Goal: Task Accomplishment & Management: Manage account settings

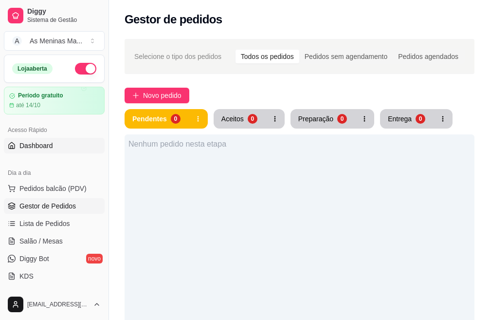
click at [40, 146] on span "Dashboard" at bounding box center [36, 146] width 34 height 10
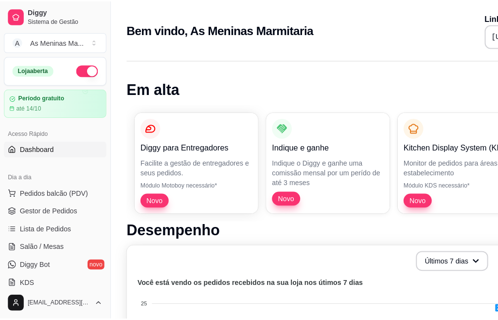
scroll to position [438, 0]
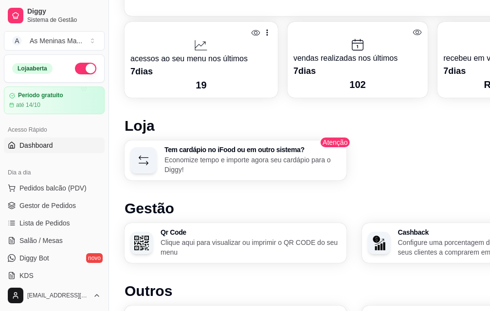
click at [177, 163] on p "Economize tempo e importe agora seu cardápio para o Diggy!" at bounding box center [252, 164] width 176 height 19
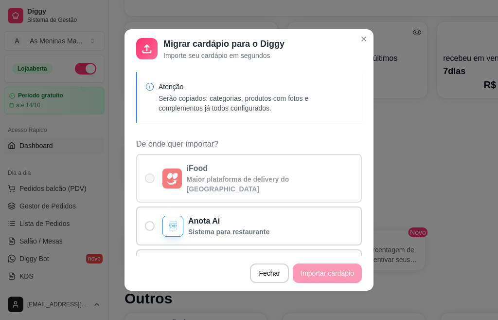
click at [258, 174] on p "Maior plataforma de delivery do Brasil" at bounding box center [270, 183] width 167 height 19
click at [151, 180] on input "iFood Maior plataforma de delivery do Brasil" at bounding box center [148, 183] width 6 height 6
radio input "true"
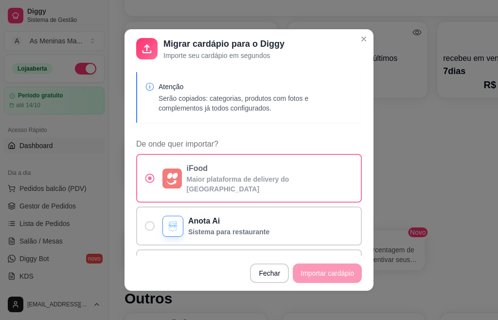
click at [228, 170] on p "iFood" at bounding box center [270, 169] width 167 height 12
click at [151, 180] on input "iFood Maior plataforma de delivery do Brasil" at bounding box center [148, 183] width 6 height 6
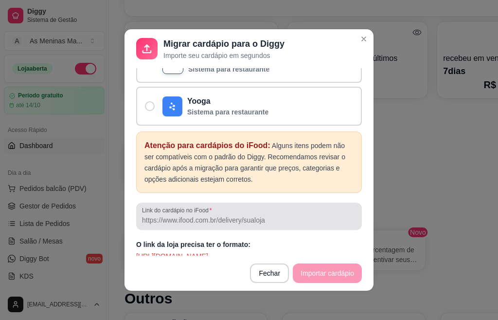
scroll to position [2, 0]
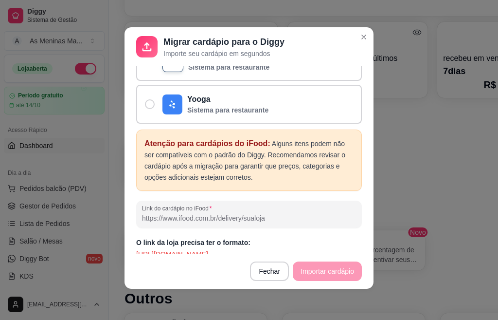
click at [271, 213] on input "Link do cardápio no iFood" at bounding box center [249, 218] width 214 height 10
paste input "https://www.ifood.com.br/delivery/santa-barbara-doeste-sp/as-meninas-marmitaria…"
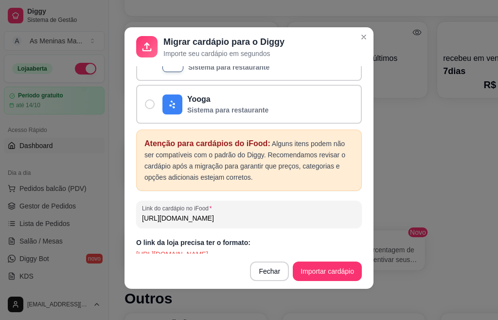
scroll to position [0, 222]
type input "https://www.ifood.com.br/delivery/santa-barbara-doeste-sp/as-meninas-marmitaria…"
click at [316, 269] on button "Importar cardápio" at bounding box center [327, 270] width 69 height 19
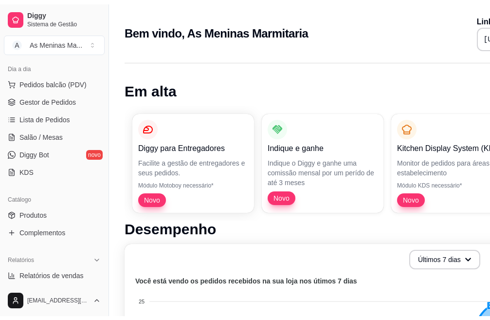
scroll to position [146, 0]
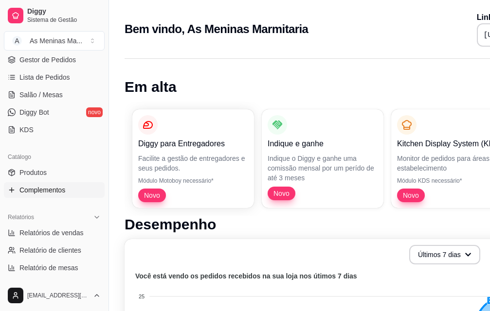
click at [66, 196] on link "Complementos" at bounding box center [54, 190] width 101 height 16
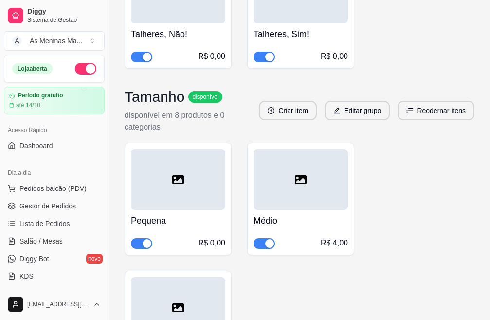
scroll to position [2490, 0]
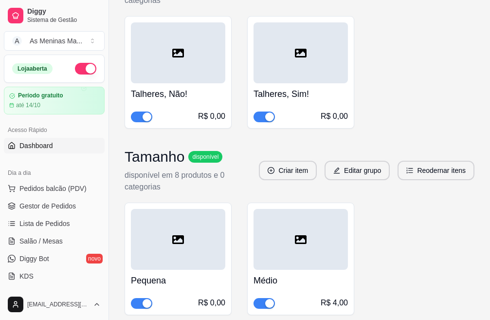
click at [27, 148] on span "Dashboard" at bounding box center [36, 146] width 34 height 10
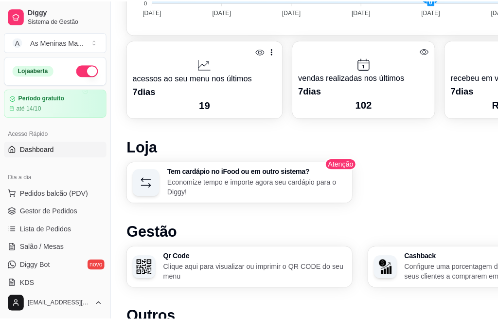
scroll to position [416, 0]
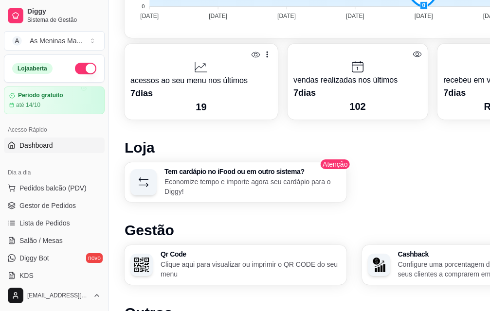
click at [183, 168] on h3 "Tem cardápio no iFood ou em outro sistema?" at bounding box center [252, 171] width 176 height 7
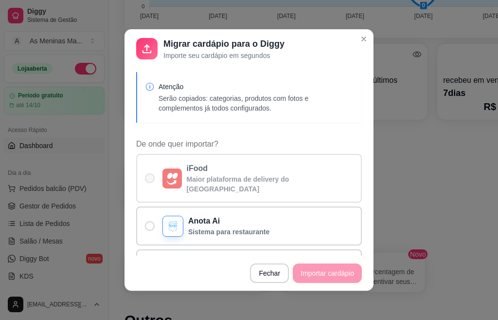
click at [191, 167] on p "iFood" at bounding box center [270, 169] width 167 height 12
click at [151, 180] on input "iFood Maior plataforma de delivery do Brasil" at bounding box center [148, 183] width 6 height 6
radio input "true"
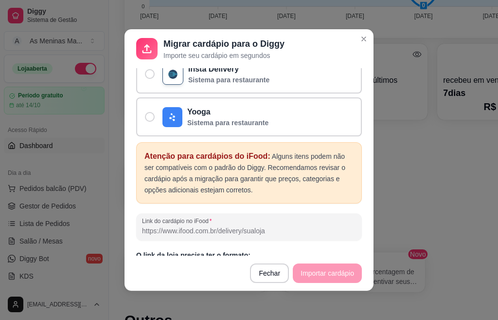
scroll to position [205, 0]
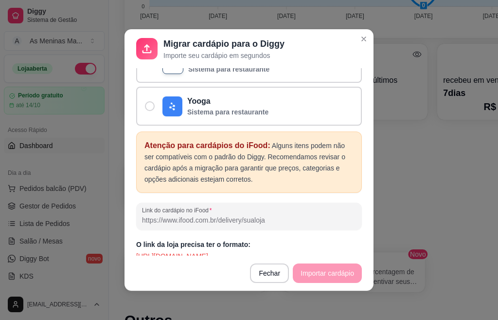
click at [224, 215] on input "Link do cardápio no iFood" at bounding box center [249, 220] width 214 height 10
paste input "https://www.ifood.com.br/delivery/santa-barbara-doeste-sp/as-meninas-marmitaria…"
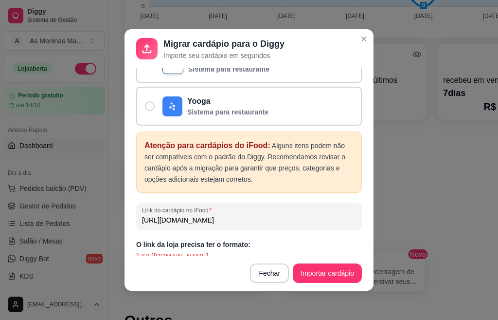
scroll to position [0, 222]
type input "https://www.ifood.com.br/delivery/santa-barbara-doeste-sp/as-meninas-marmitaria…"
click at [334, 271] on button "Importar cardápio" at bounding box center [327, 273] width 67 height 19
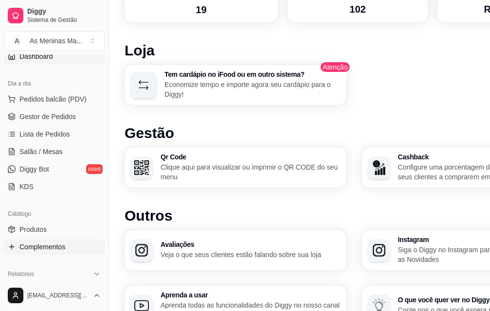
scroll to position [97, 0]
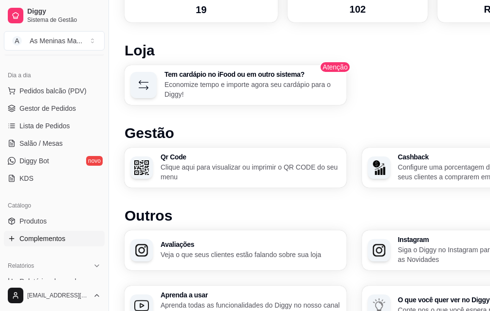
click at [40, 237] on span "Complementos" at bounding box center [42, 239] width 46 height 10
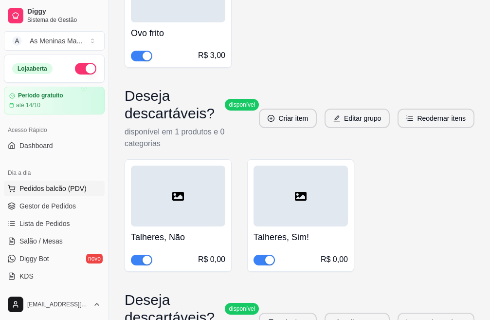
scroll to position [2141, 0]
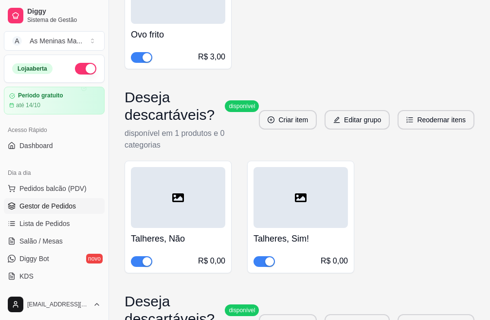
click at [37, 202] on span "Gestor de Pedidos" at bounding box center [47, 206] width 56 height 10
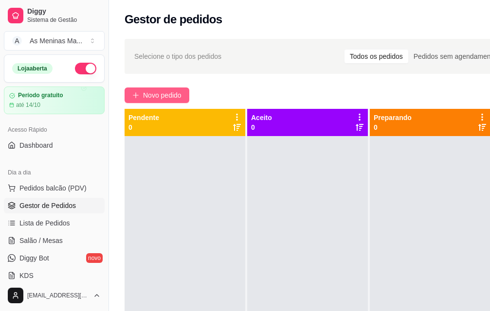
click at [163, 98] on span "Novo pedido" at bounding box center [162, 95] width 38 height 11
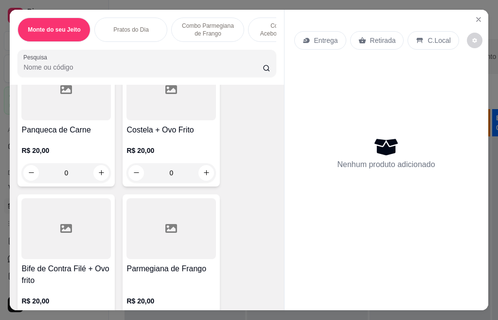
scroll to position [438, 0]
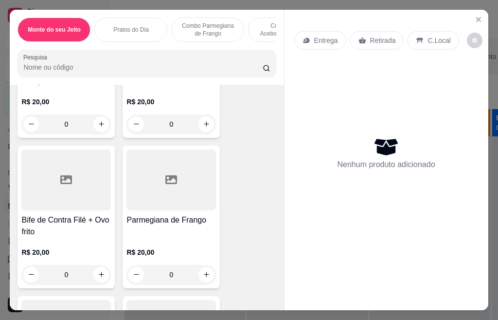
click at [73, 199] on div at bounding box center [66, 179] width 90 height 61
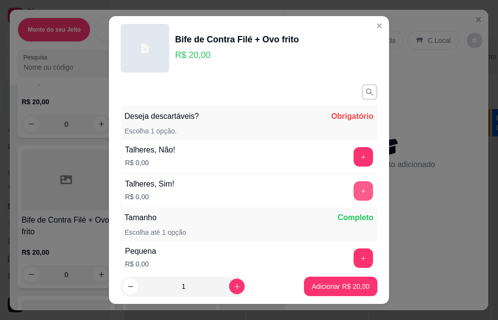
click at [354, 194] on button "+" at bounding box center [363, 190] width 19 height 19
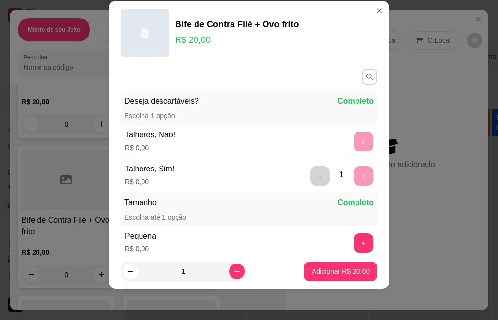
scroll to position [127, 0]
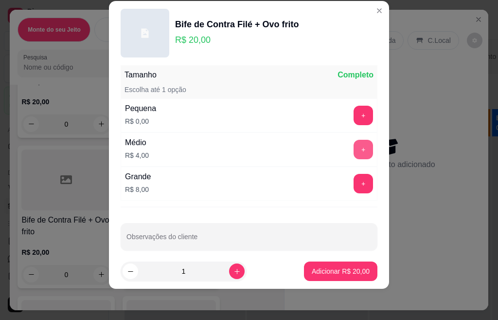
click at [354, 151] on button "+" at bounding box center [363, 149] width 19 height 19
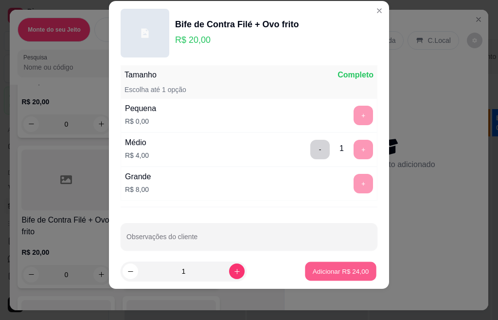
click at [325, 276] on button "Adicionar R$ 24,00" at bounding box center [341, 271] width 72 height 19
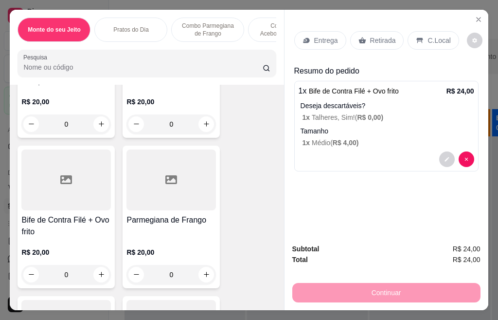
click at [63, 231] on h4 "Bife de Contra Filé + Ovo frito" at bounding box center [66, 225] width 90 height 23
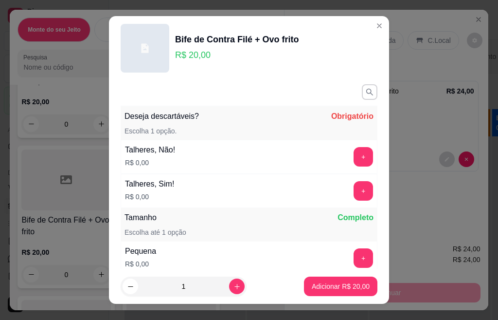
click at [354, 192] on button "+" at bounding box center [363, 190] width 19 height 19
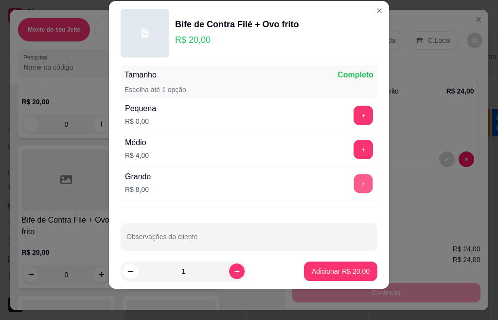
click at [354, 185] on button "+" at bounding box center [363, 183] width 19 height 19
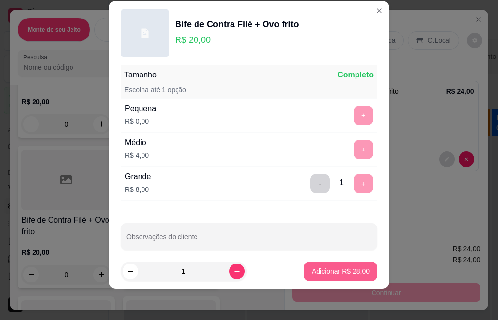
click at [321, 269] on p "Adicionar R$ 28,00" at bounding box center [341, 271] width 58 height 10
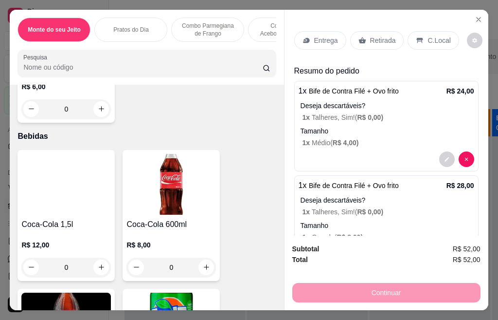
scroll to position [1793, 0]
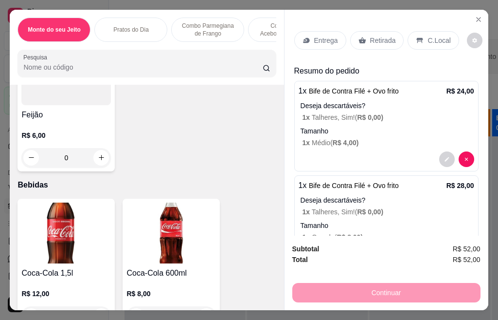
click at [80, 225] on img at bounding box center [66, 232] width 90 height 61
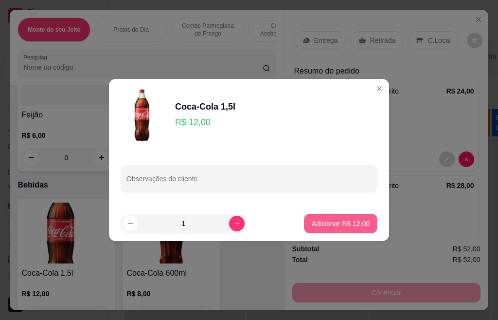
click at [328, 225] on p "Adicionar R$ 12,00" at bounding box center [341, 224] width 58 height 10
type input "1"
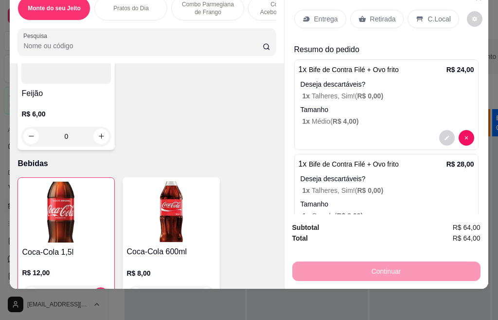
scroll to position [0, 0]
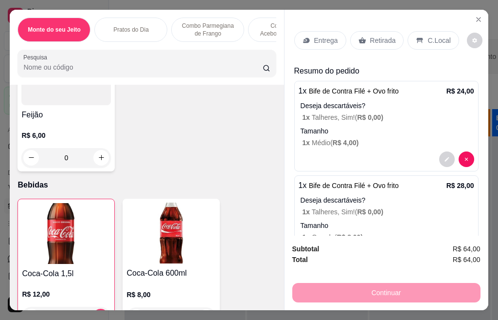
click at [324, 36] on p "Entrega" at bounding box center [326, 41] width 24 height 10
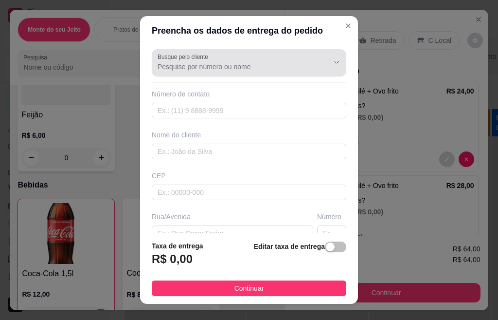
click at [256, 62] on input "Busque pelo cliente" at bounding box center [236, 67] width 156 height 10
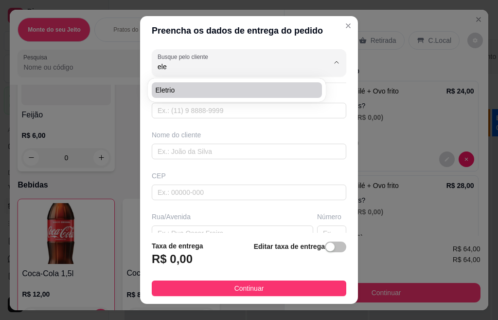
click at [200, 92] on span "Eletrio" at bounding box center [232, 90] width 153 height 10
type input "Eletrio"
type input "19974060445"
type input "Eletrio"
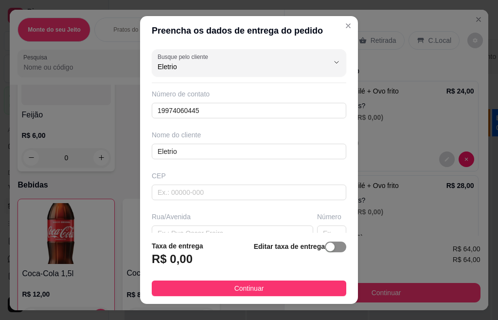
type input "Eletrio"
click at [325, 251] on button "button" at bounding box center [335, 246] width 21 height 11
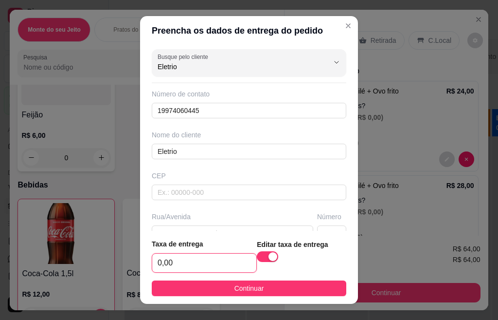
click at [218, 256] on input "0,00" at bounding box center [204, 263] width 104 height 18
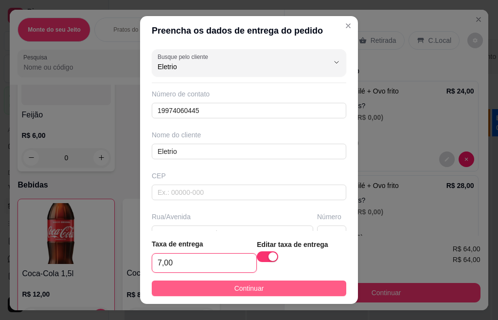
type input "7,00"
click at [246, 289] on span "Continuar" at bounding box center [250, 288] width 30 height 11
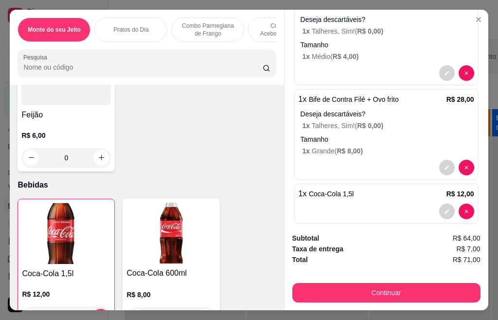
scroll to position [203, 0]
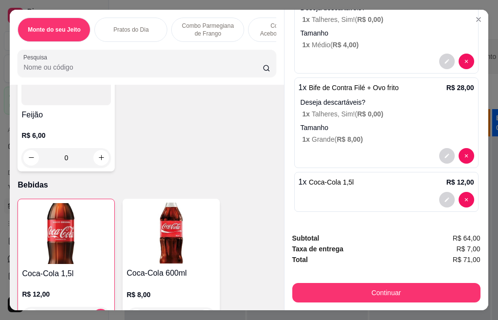
click at [439, 200] on div at bounding box center [456, 200] width 35 height 16
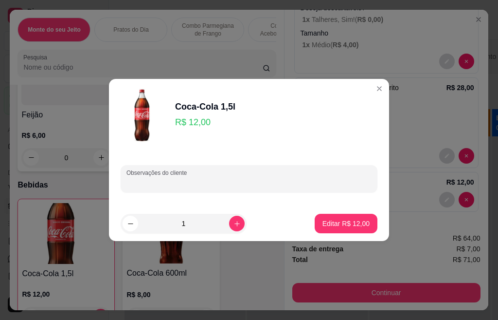
click at [165, 178] on div "Observações do cliente" at bounding box center [249, 178] width 257 height 27
type input "xereta"
click at [341, 219] on p "Editar R$ 12,00" at bounding box center [346, 224] width 47 height 10
type input "0"
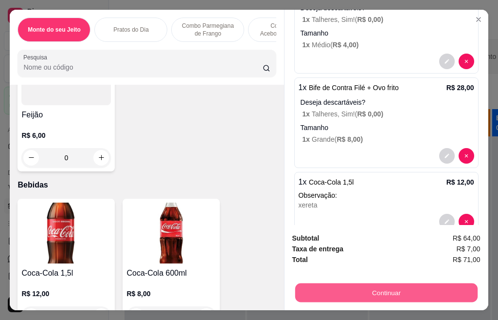
click at [387, 290] on button "Continuar" at bounding box center [386, 292] width 182 height 19
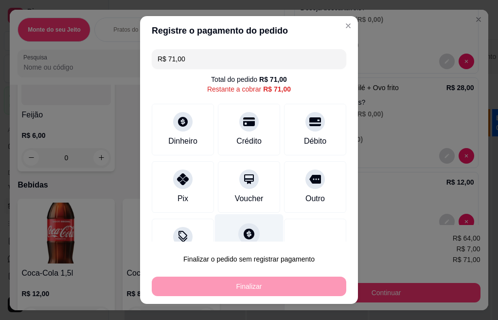
click at [244, 223] on div "Fiado" at bounding box center [249, 242] width 69 height 57
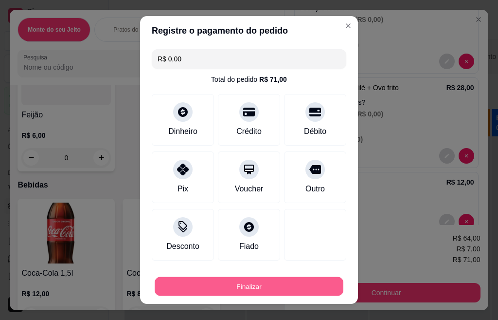
click at [260, 280] on button "Finalizar" at bounding box center [249, 286] width 189 height 19
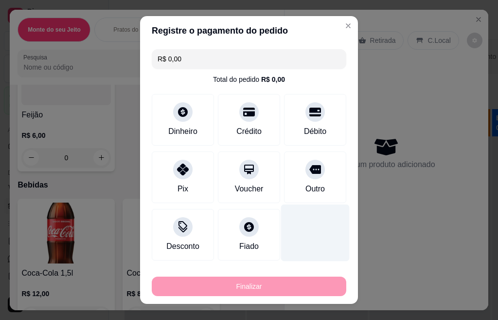
type input "-R$ 71,00"
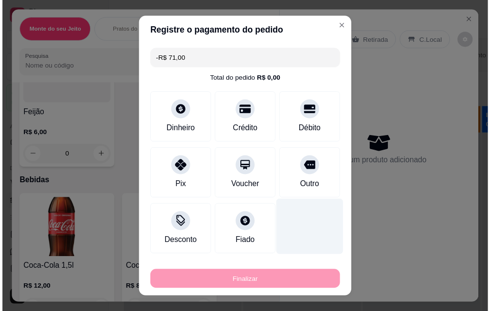
scroll to position [0, 0]
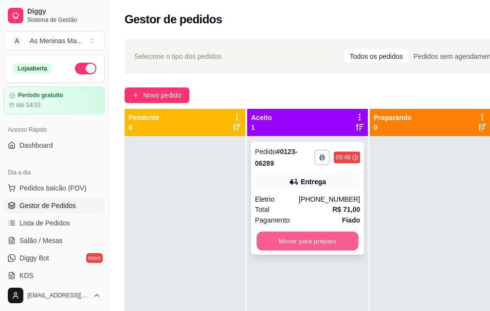
click at [298, 246] on button "Mover para preparo" at bounding box center [307, 241] width 102 height 19
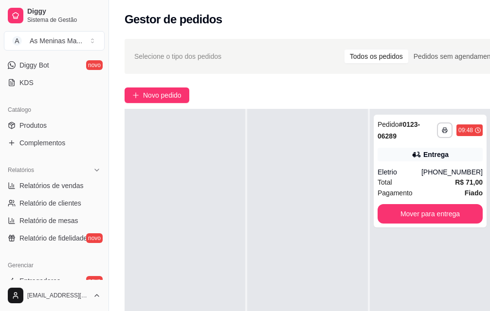
scroll to position [195, 0]
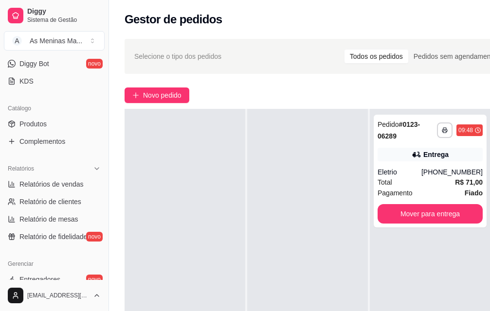
click at [144, 311] on div at bounding box center [185, 264] width 121 height 311
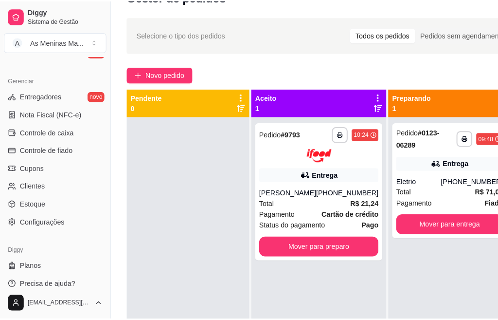
scroll to position [11, 0]
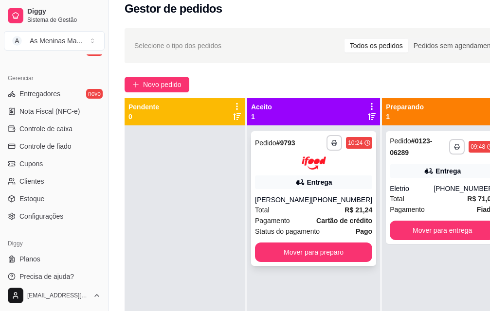
click at [291, 158] on div at bounding box center [313, 163] width 117 height 13
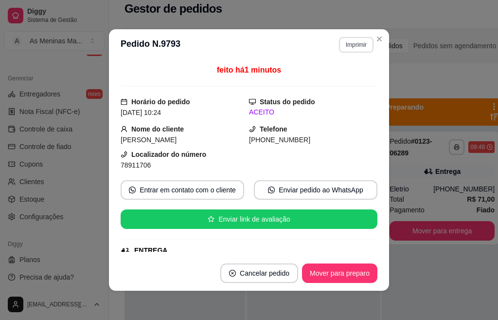
click at [352, 43] on button "Imprimir" at bounding box center [356, 45] width 35 height 16
click at [338, 78] on button "IMPRESSORA" at bounding box center [335, 78] width 68 height 15
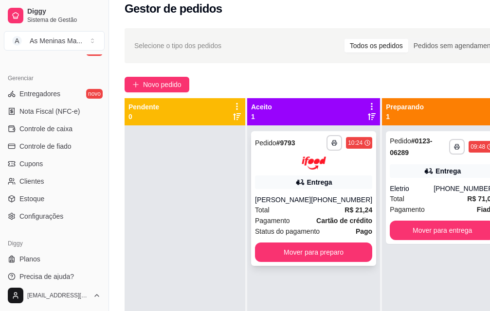
click at [345, 210] on strong "R$ 21,24" at bounding box center [359, 210] width 28 height 8
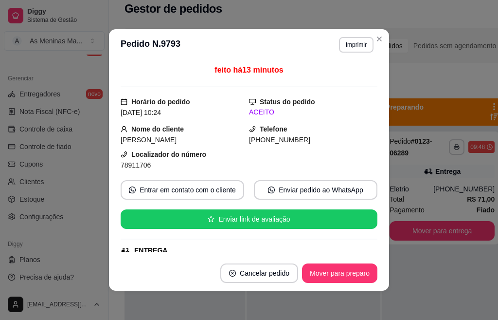
scroll to position [243, 0]
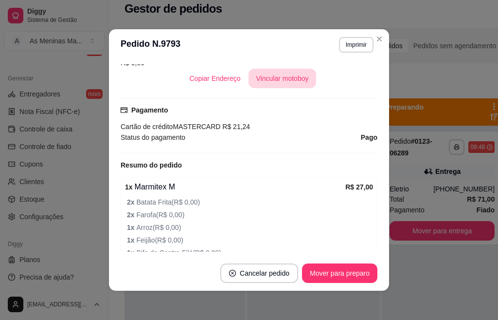
click at [269, 82] on button "Vincular motoboy" at bounding box center [283, 78] width 68 height 19
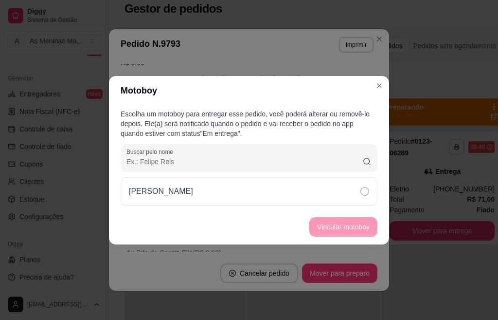
click at [357, 192] on div "Lucas R Alves" at bounding box center [249, 191] width 257 height 28
click at [354, 229] on button "Vincular motoboy" at bounding box center [343, 226] width 66 height 19
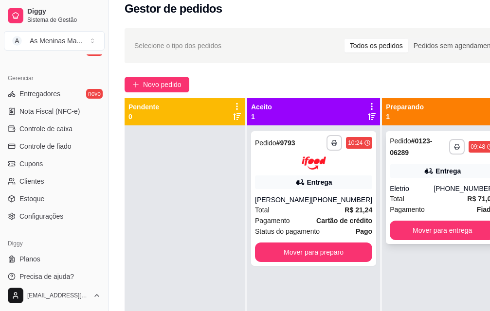
click at [419, 199] on div "Total R$ 71,00" at bounding box center [442, 199] width 105 height 11
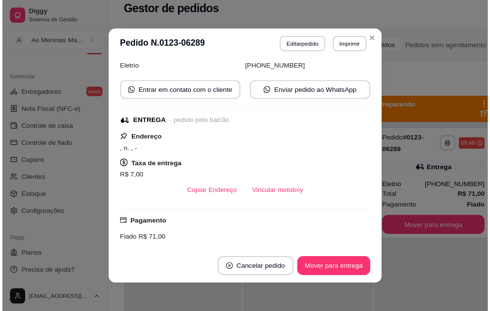
scroll to position [146, 0]
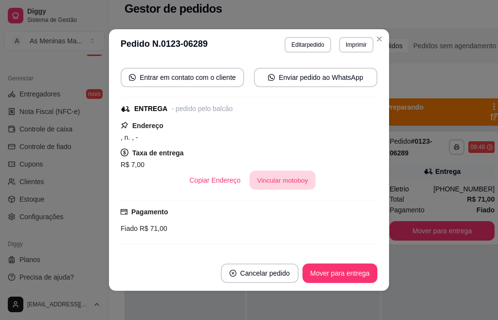
click at [287, 183] on button "Vincular motoboy" at bounding box center [283, 180] width 66 height 19
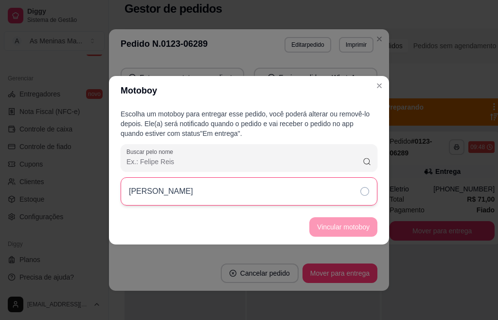
click at [316, 198] on div "Lucas R Alves" at bounding box center [249, 191] width 257 height 28
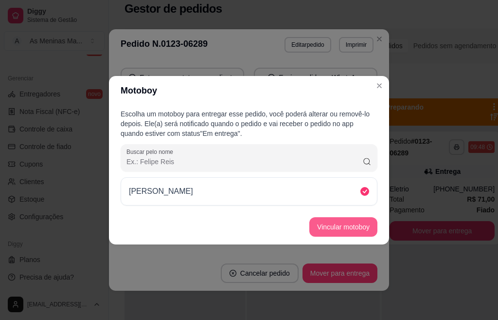
click at [338, 233] on button "Vincular motoboy" at bounding box center [344, 226] width 68 height 19
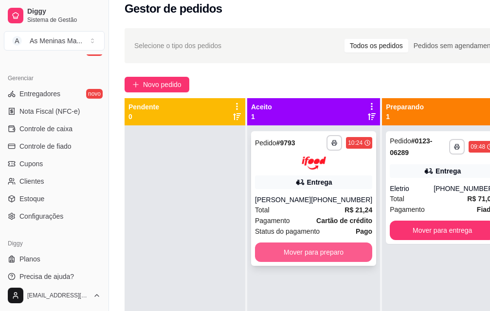
click at [331, 252] on button "Mover para preparo" at bounding box center [313, 252] width 117 height 19
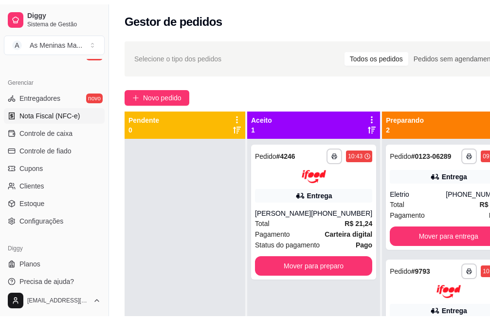
scroll to position [0, 0]
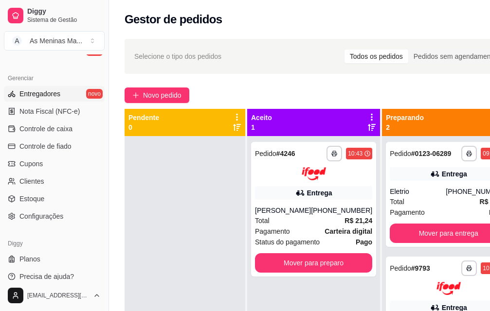
click at [31, 98] on span "Entregadores" at bounding box center [39, 94] width 41 height 10
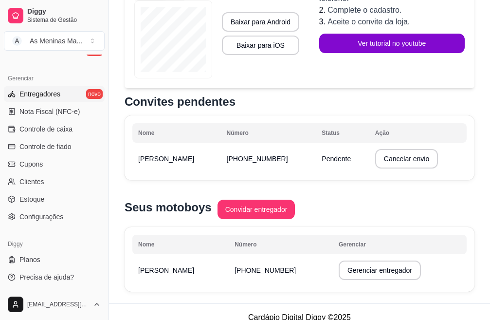
scroll to position [210, 0]
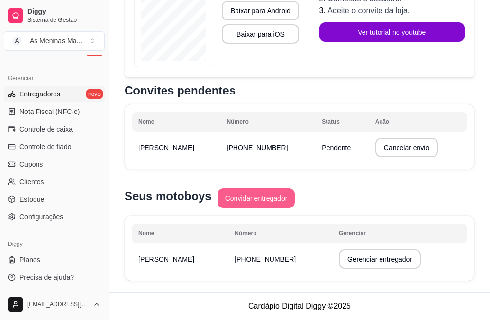
click at [255, 202] on button "Convidar entregador" at bounding box center [257, 197] width 78 height 19
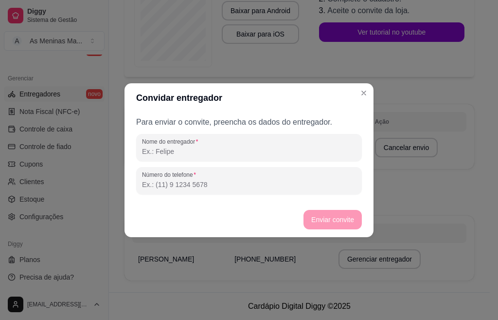
click at [222, 149] on input "Nome do entregador" at bounding box center [249, 151] width 214 height 10
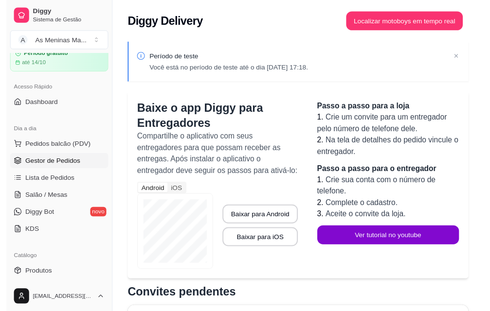
scroll to position [89, 0]
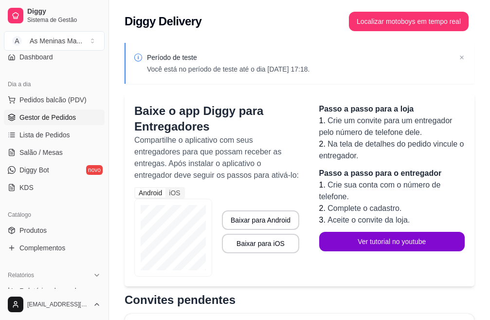
click at [54, 119] on span "Gestor de Pedidos" at bounding box center [47, 117] width 56 height 10
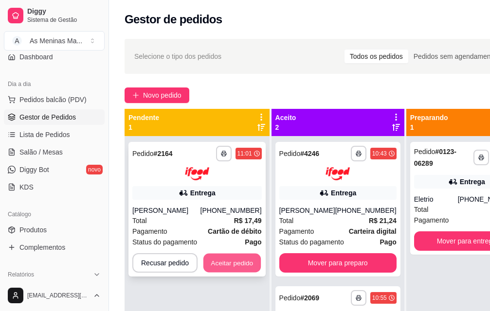
click at [223, 266] on button "Aceitar pedido" at bounding box center [231, 263] width 57 height 19
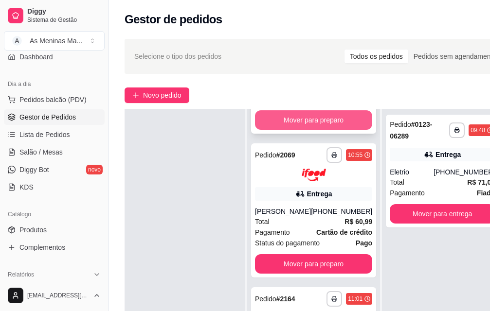
scroll to position [143, 0]
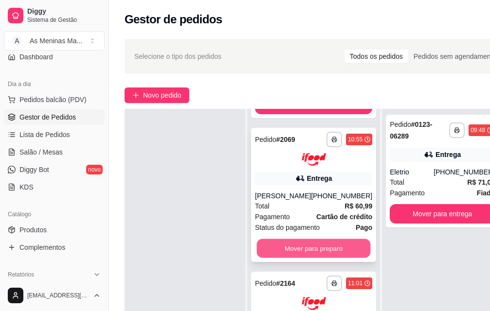
click at [306, 241] on button "Mover para preparo" at bounding box center [314, 248] width 114 height 19
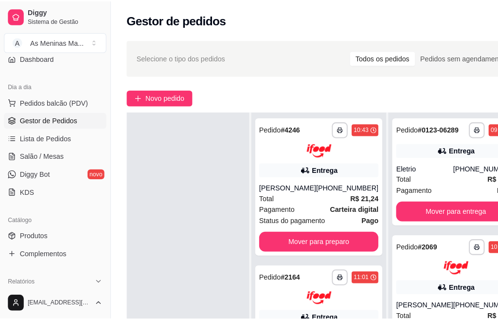
scroll to position [0, 0]
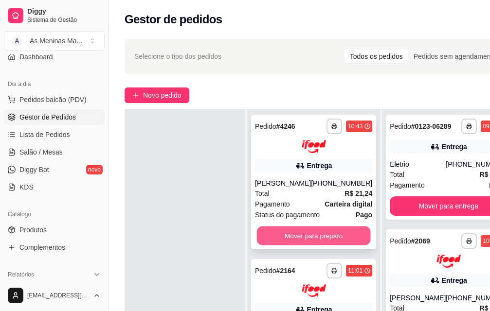
click at [317, 226] on button "Mover para preparo" at bounding box center [314, 235] width 114 height 19
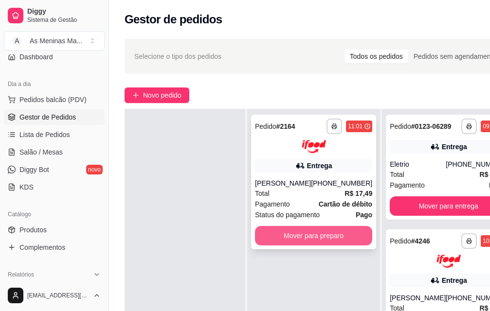
click at [321, 241] on button "Mover para preparo" at bounding box center [313, 235] width 117 height 19
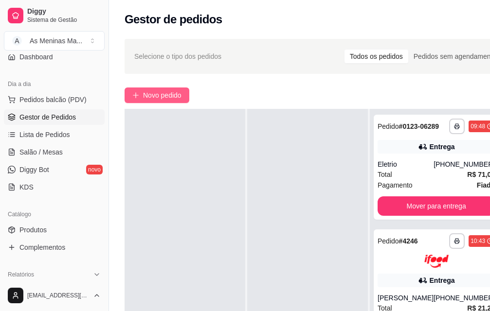
click at [163, 97] on span "Novo pedido" at bounding box center [162, 95] width 38 height 11
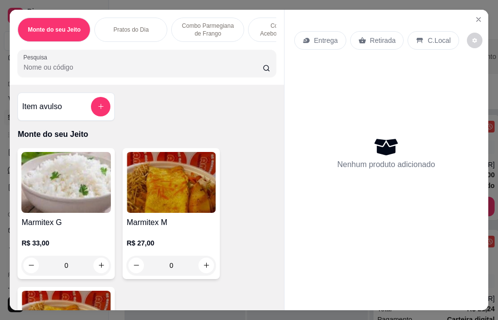
click at [56, 196] on img at bounding box center [66, 182] width 90 height 61
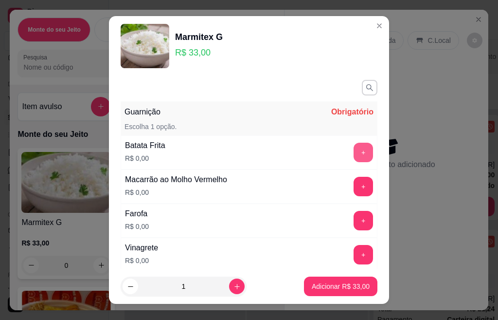
click at [354, 152] on button "+" at bounding box center [363, 152] width 19 height 19
click at [354, 188] on button "+" at bounding box center [363, 186] width 19 height 19
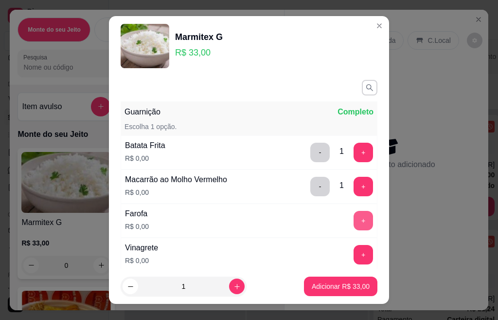
click at [354, 223] on button "+" at bounding box center [363, 220] width 19 height 19
click at [354, 257] on button "+" at bounding box center [363, 254] width 19 height 19
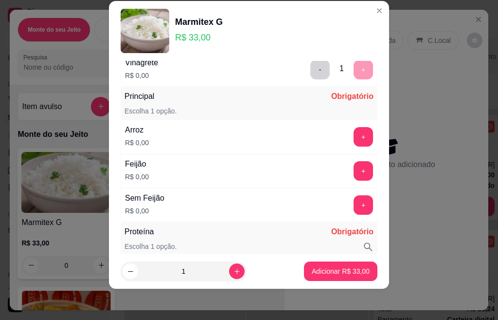
scroll to position [147, 0]
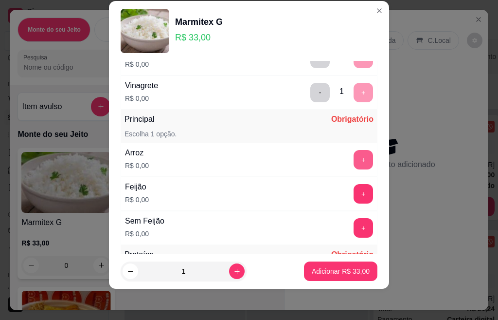
click at [354, 159] on button "+" at bounding box center [363, 159] width 19 height 19
click at [354, 197] on button "+" at bounding box center [363, 193] width 19 height 19
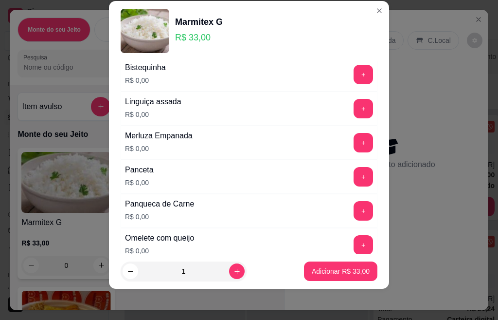
scroll to position [331, 0]
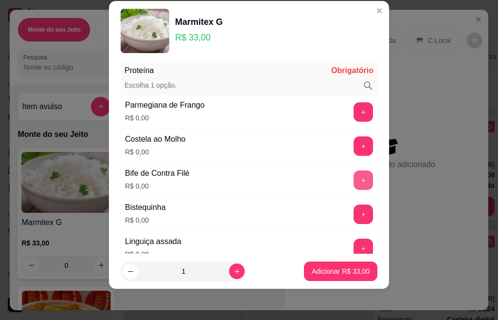
click at [354, 182] on button "+" at bounding box center [363, 179] width 19 height 19
click at [354, 147] on button "+" at bounding box center [363, 145] width 19 height 19
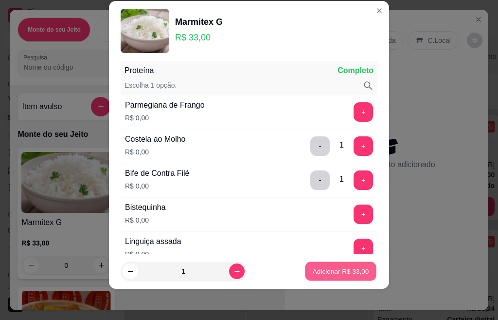
click at [322, 273] on p "Adicionar R$ 33,00" at bounding box center [341, 270] width 56 height 9
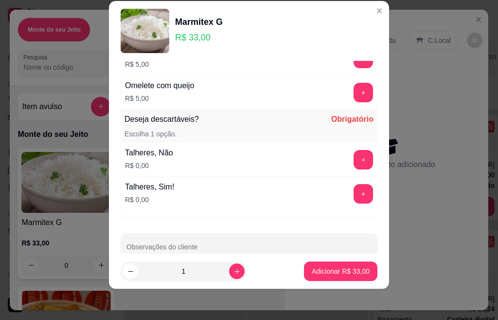
scroll to position [983, 0]
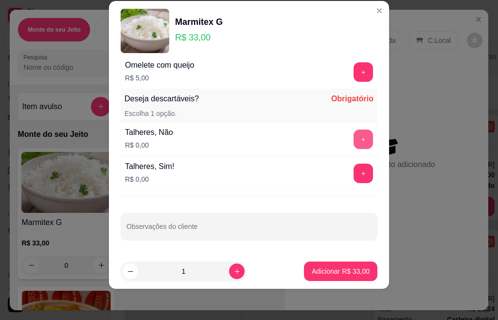
click at [354, 141] on button "+" at bounding box center [363, 138] width 19 height 19
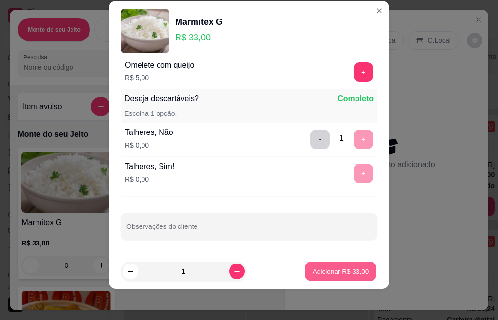
click at [339, 272] on p "Adicionar R$ 33,00" at bounding box center [341, 270] width 56 height 9
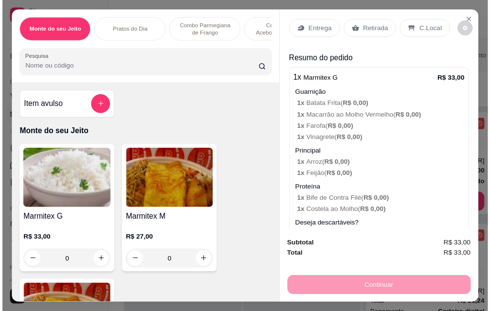
scroll to position [0, 0]
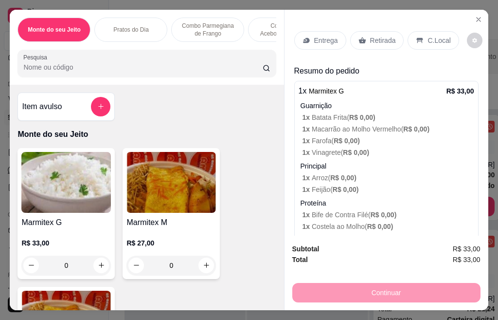
click at [374, 37] on p "Retirada" at bounding box center [383, 41] width 26 height 10
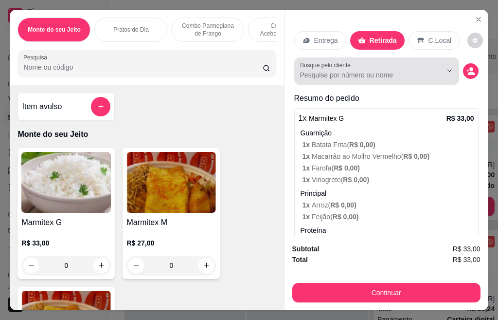
click at [338, 74] on input "Busque pelo cliente" at bounding box center [363, 75] width 126 height 10
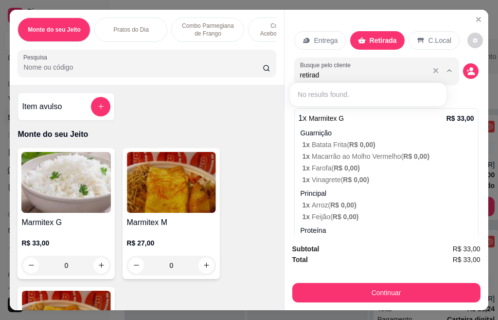
type input "retirada"
click at [475, 17] on icon "Close" at bounding box center [479, 20] width 8 height 8
click at [475, 16] on icon "Close" at bounding box center [479, 20] width 8 height 8
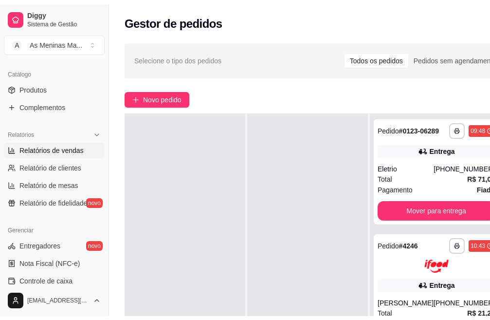
scroll to position [235, 0]
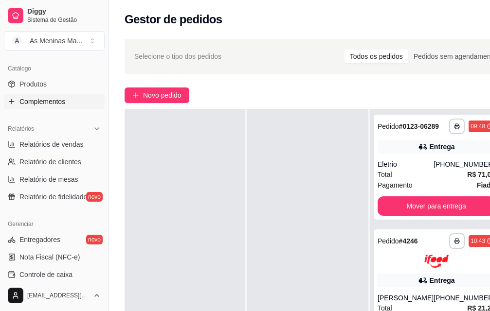
click at [53, 103] on span "Complementos" at bounding box center [42, 102] width 46 height 10
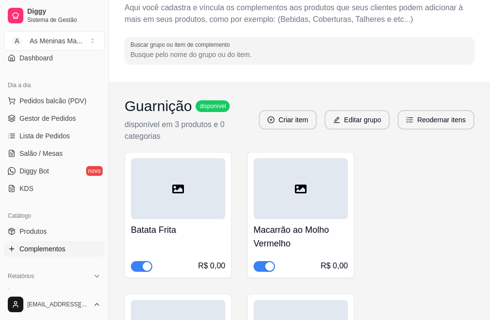
scroll to position [97, 0]
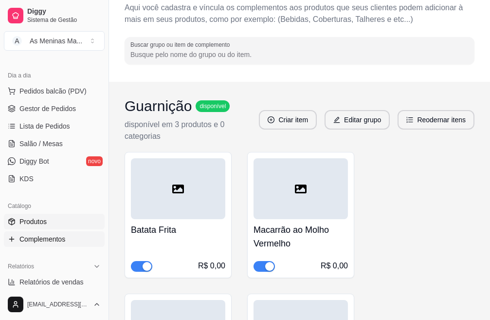
click at [40, 219] on span "Produtos" at bounding box center [32, 222] width 27 height 10
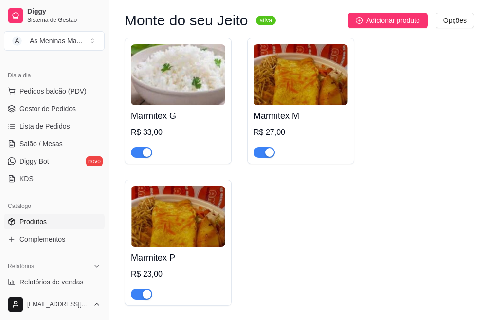
scroll to position [97, 0]
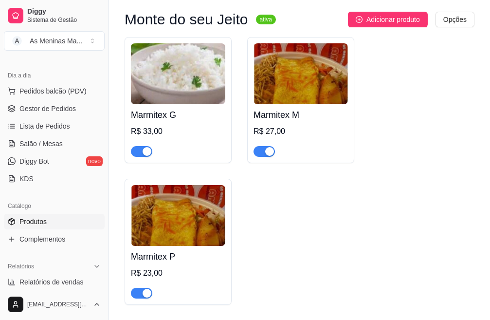
click at [183, 264] on div "Marmitex P R$ 23,00" at bounding box center [178, 272] width 94 height 53
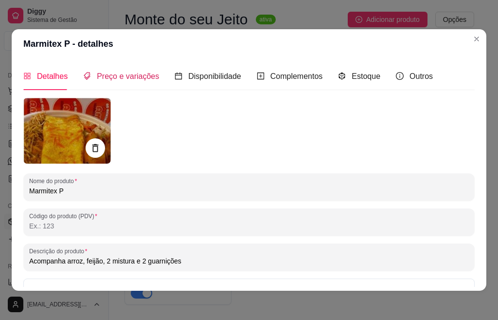
click at [142, 72] on span "Preço e variações" at bounding box center [128, 76] width 62 height 8
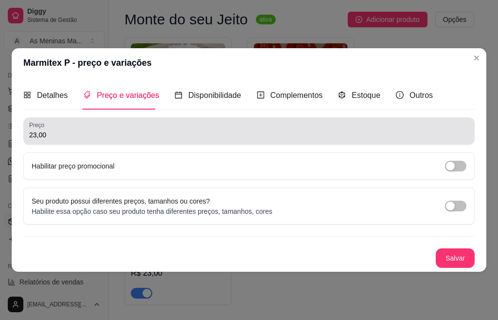
click at [76, 136] on input "23,00" at bounding box center [249, 135] width 440 height 10
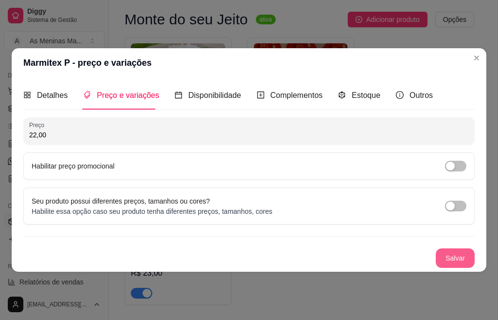
type input "22,00"
click at [452, 261] on button "Salvar" at bounding box center [455, 257] width 39 height 19
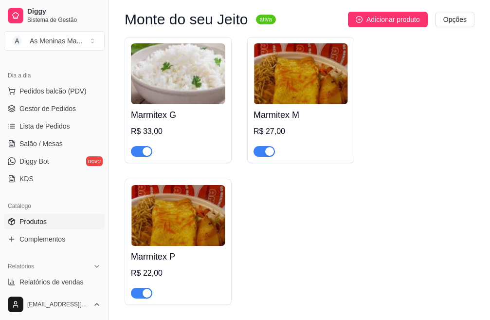
click at [300, 124] on div "Marmitex M R$ 27,00" at bounding box center [301, 130] width 94 height 53
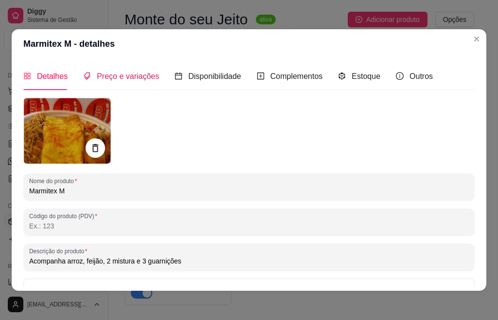
click at [138, 78] on span "Preço e variações" at bounding box center [128, 76] width 62 height 8
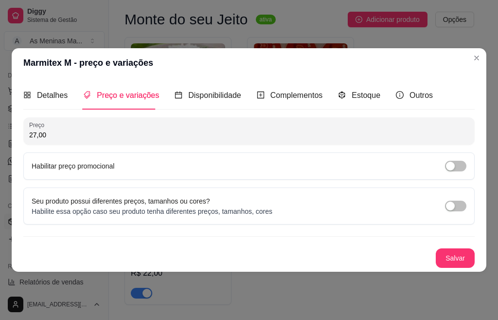
click at [59, 137] on input "27,00" at bounding box center [249, 135] width 440 height 10
type input "26,00"
click at [459, 253] on button "Salvar" at bounding box center [455, 257] width 39 height 19
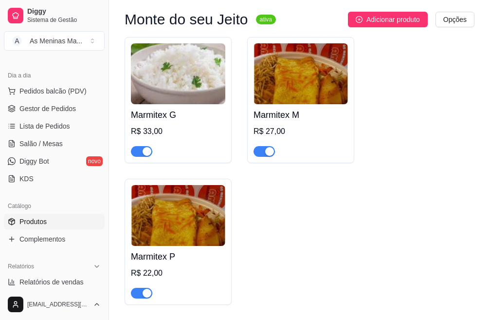
click at [200, 91] on img at bounding box center [178, 73] width 94 height 61
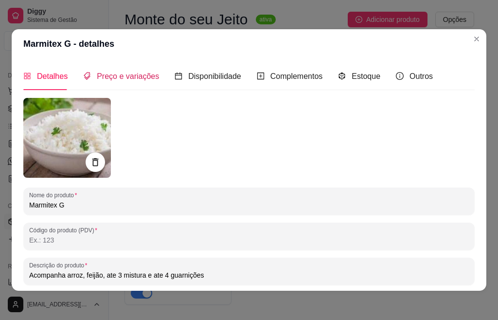
click at [151, 76] on span "Preço e variações" at bounding box center [128, 76] width 62 height 8
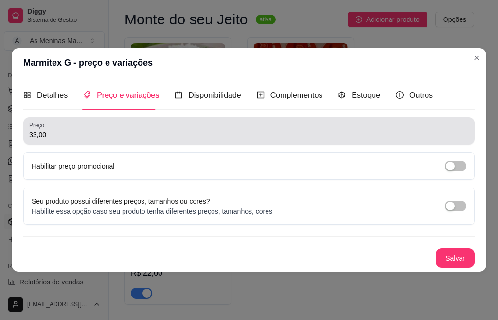
click at [64, 135] on input "33,00" at bounding box center [249, 135] width 440 height 10
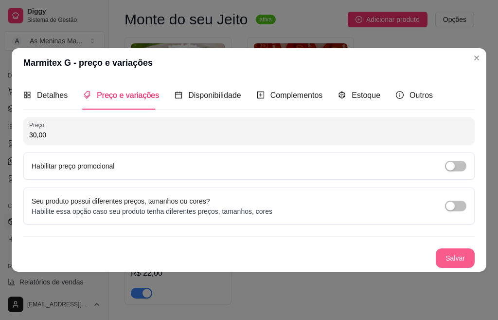
type input "30,00"
click at [459, 256] on button "Salvar" at bounding box center [455, 257] width 39 height 19
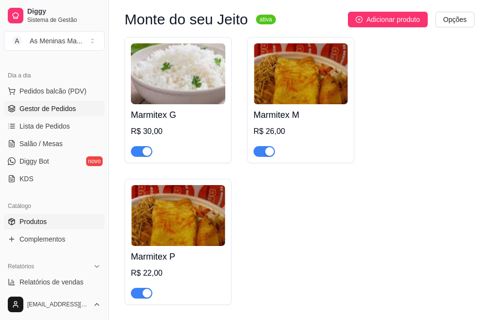
click at [58, 110] on span "Gestor de Pedidos" at bounding box center [47, 109] width 56 height 10
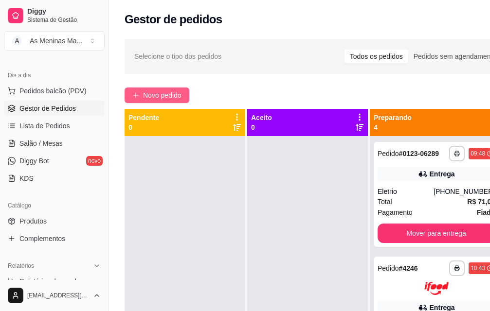
click at [149, 101] on button "Novo pedido" at bounding box center [157, 96] width 65 height 16
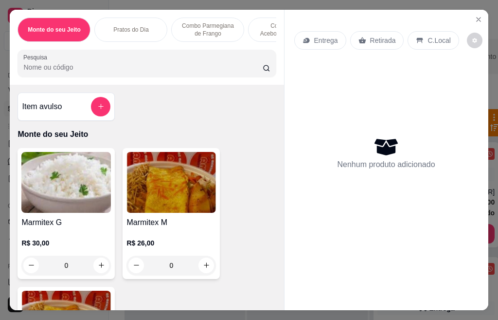
click at [98, 213] on img at bounding box center [66, 182] width 90 height 61
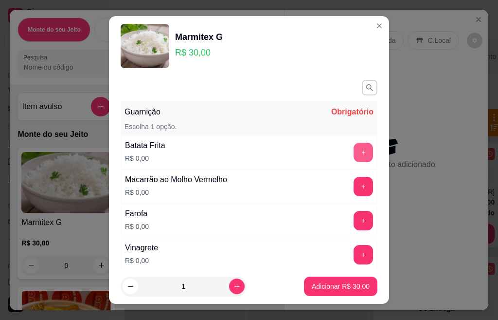
click at [354, 149] on button "+" at bounding box center [363, 152] width 19 height 19
click at [354, 185] on button "+" at bounding box center [363, 186] width 19 height 19
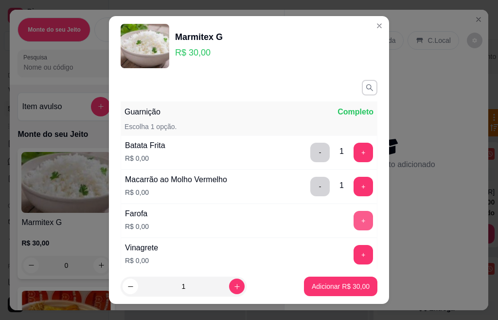
click at [354, 225] on button "+" at bounding box center [363, 220] width 19 height 19
click at [354, 255] on button "+" at bounding box center [363, 254] width 19 height 19
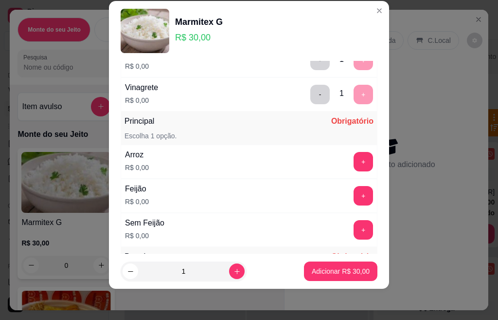
scroll to position [196, 0]
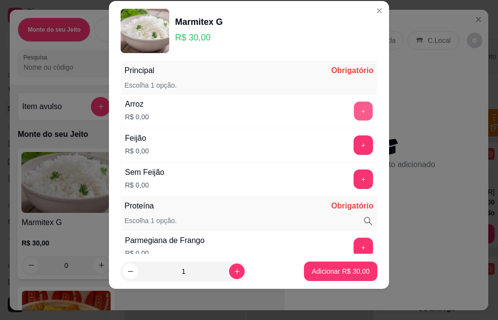
click at [354, 113] on button "+" at bounding box center [363, 110] width 19 height 19
click at [354, 147] on button "+" at bounding box center [363, 144] width 19 height 19
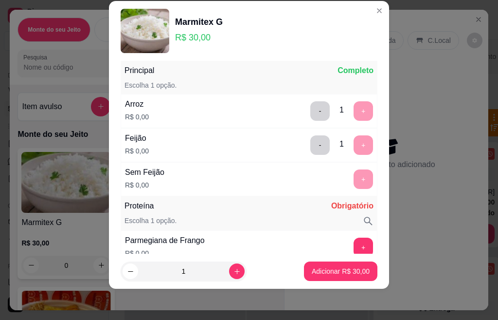
scroll to position [331, 0]
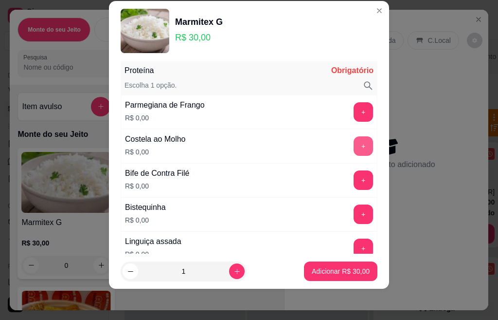
click at [354, 147] on button "+" at bounding box center [363, 145] width 19 height 19
click at [354, 183] on button "+" at bounding box center [363, 179] width 19 height 19
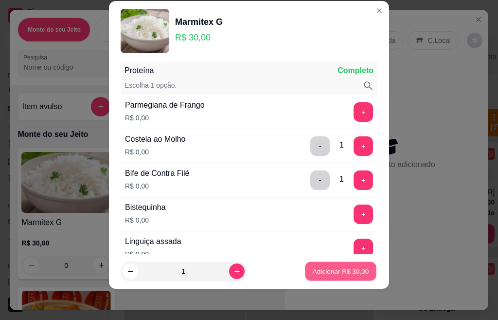
click at [336, 273] on p "Adicionar R$ 30,00" at bounding box center [341, 270] width 56 height 9
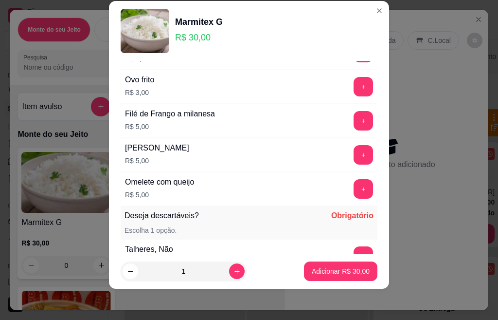
scroll to position [983, 0]
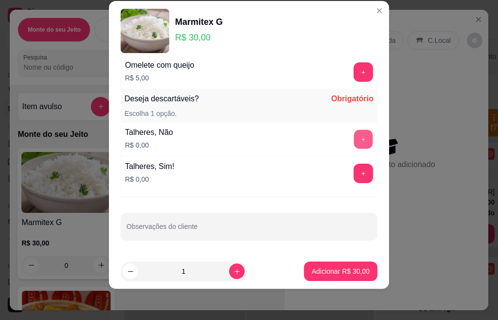
click at [354, 138] on button "+" at bounding box center [363, 138] width 19 height 19
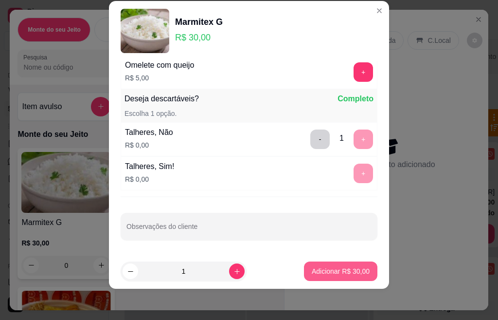
click at [342, 271] on p "Adicionar R$ 30,00" at bounding box center [341, 271] width 58 height 10
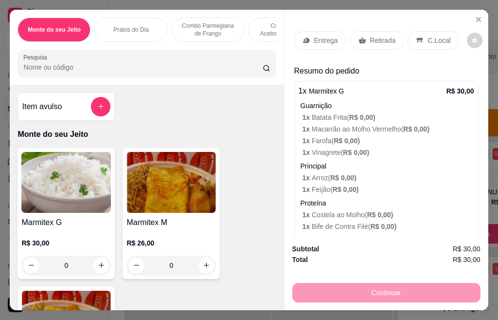
click at [370, 36] on p "Retirada" at bounding box center [383, 41] width 26 height 10
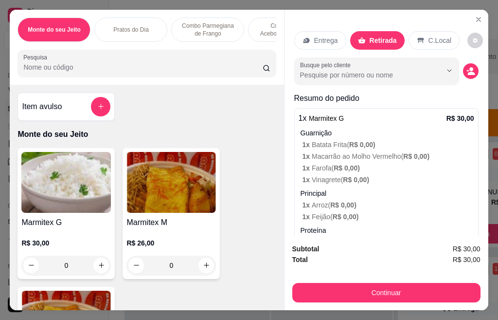
click at [341, 75] on input "Busque pelo cliente" at bounding box center [363, 75] width 126 height 10
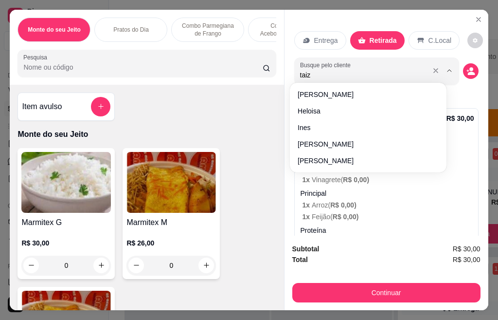
type input "taiza"
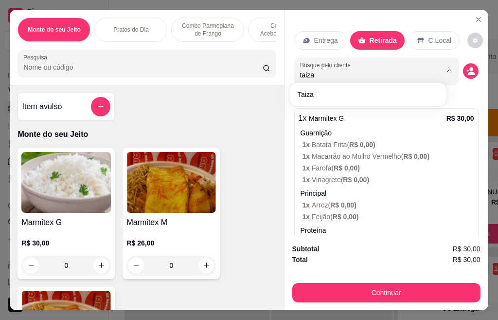
scroll to position [49, 0]
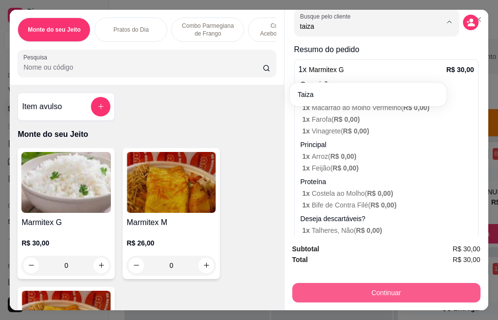
click at [333, 287] on button "Continuar" at bounding box center [386, 292] width 188 height 19
click at [388, 290] on button "Continuar" at bounding box center [386, 292] width 188 height 19
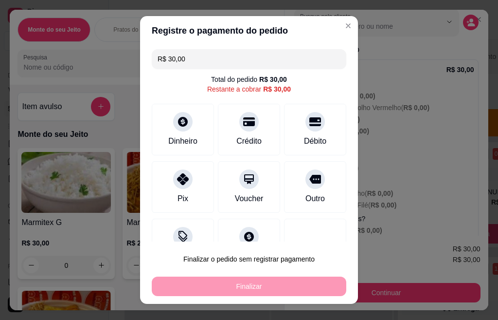
click at [306, 128] on div at bounding box center [315, 121] width 19 height 19
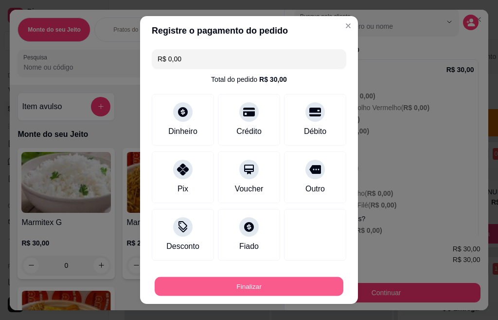
click at [295, 290] on button "Finalizar" at bounding box center [249, 286] width 189 height 19
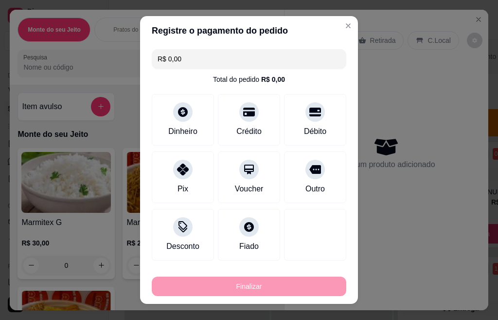
type input "-R$ 30,00"
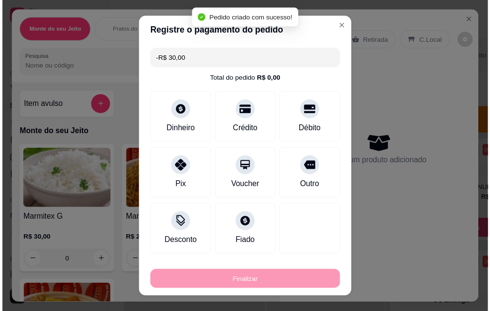
scroll to position [0, 0]
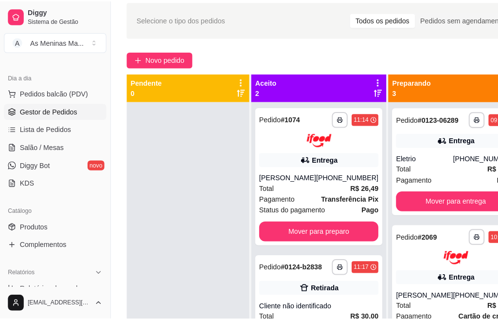
scroll to position [49, 0]
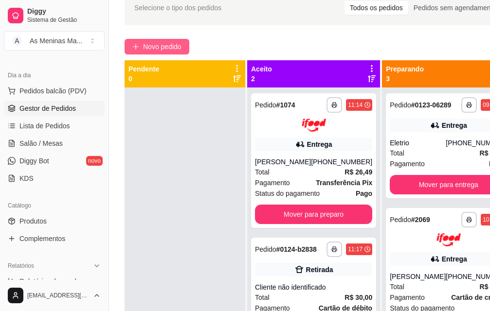
click at [145, 48] on span "Novo pedido" at bounding box center [162, 46] width 38 height 11
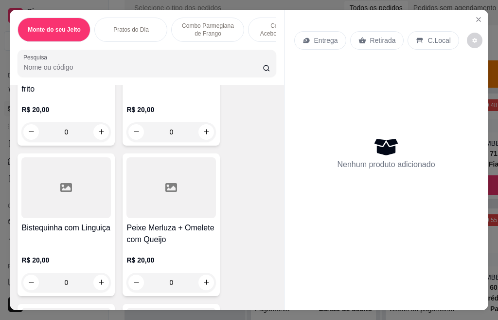
scroll to position [584, 0]
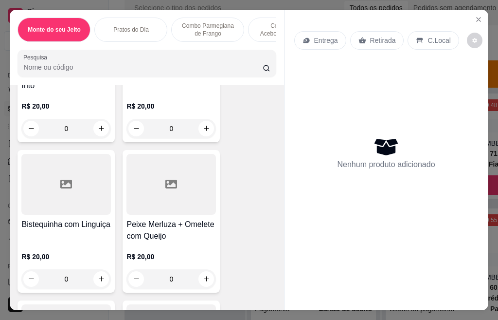
click at [78, 230] on h4 "Bistequinha com Linguiça" at bounding box center [66, 225] width 90 height 12
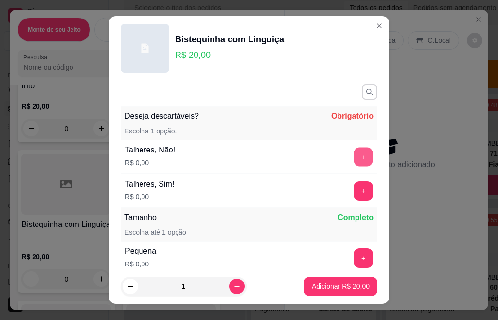
click at [354, 161] on button "+" at bounding box center [363, 156] width 19 height 19
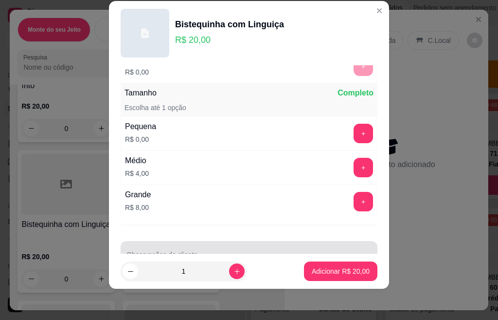
scroll to position [127, 0]
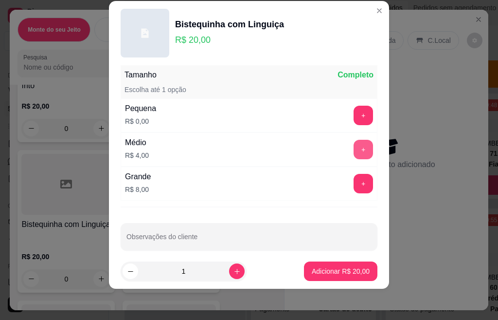
click at [354, 146] on button "+" at bounding box center [363, 149] width 19 height 19
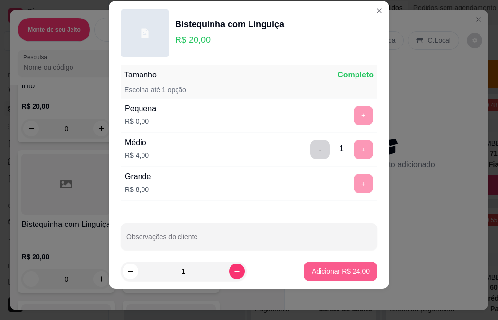
click at [331, 272] on p "Adicionar R$ 24,00" at bounding box center [341, 271] width 58 height 10
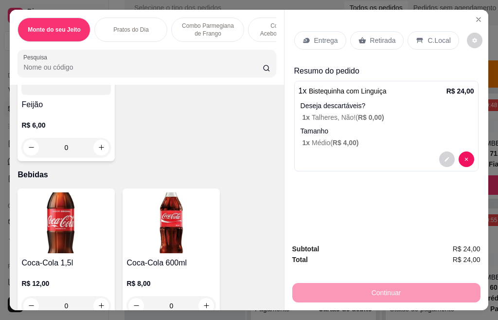
scroll to position [1849, 0]
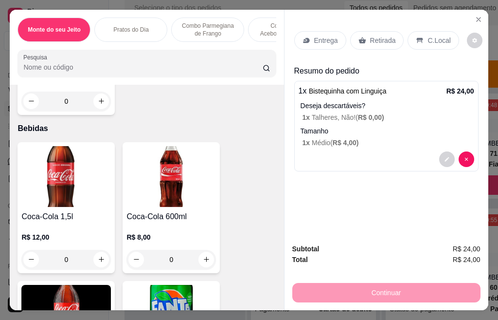
click at [175, 218] on h4 "Coca-Cola 600ml" at bounding box center [172, 217] width 90 height 12
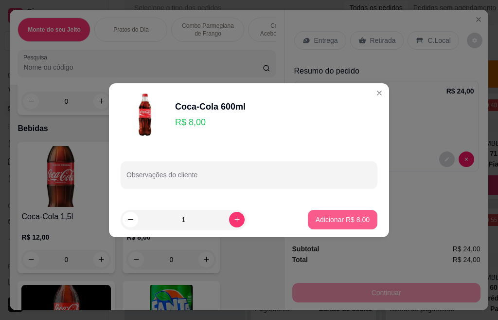
click at [341, 217] on p "Adicionar R$ 8,00" at bounding box center [343, 220] width 54 height 10
type input "1"
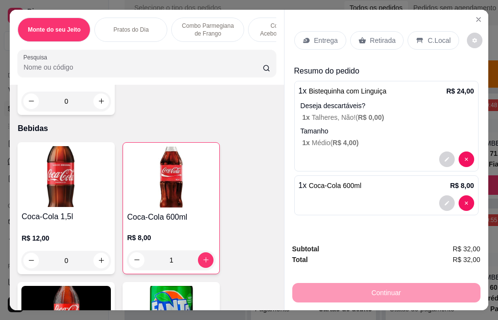
click at [321, 36] on p "Entrega" at bounding box center [326, 41] width 24 height 10
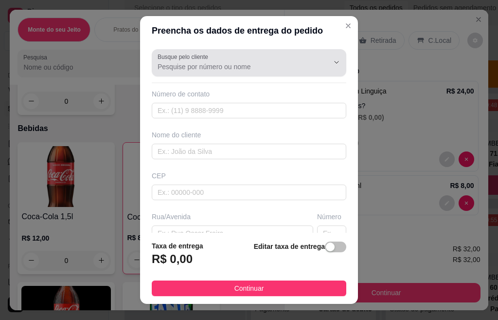
click at [220, 64] on input "Busque pelo cliente" at bounding box center [236, 67] width 156 height 10
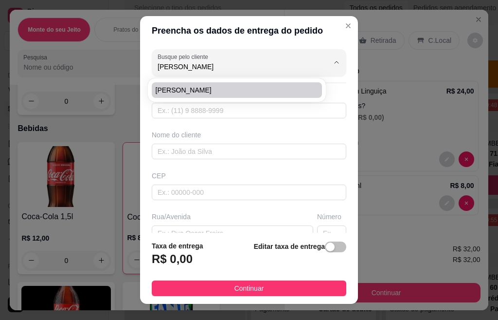
click at [205, 88] on span "[PERSON_NAME]" at bounding box center [232, 90] width 153 height 10
type input "[PERSON_NAME]"
type input "19995391822"
type input "[PERSON_NAME]"
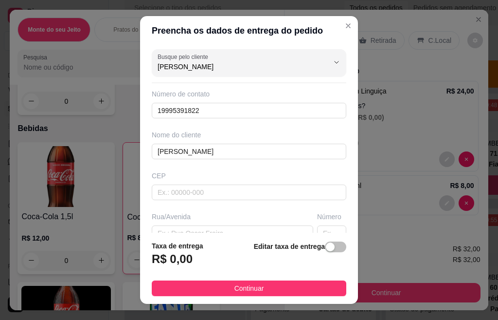
scroll to position [49, 0]
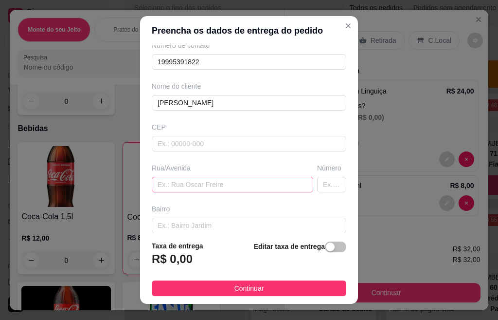
type input "[PERSON_NAME]"
click at [166, 186] on input "text" at bounding box center [233, 185] width 162 height 16
type input "[GEOGRAPHIC_DATA]"
type input "541"
click at [181, 224] on input "text" at bounding box center [249, 226] width 195 height 16
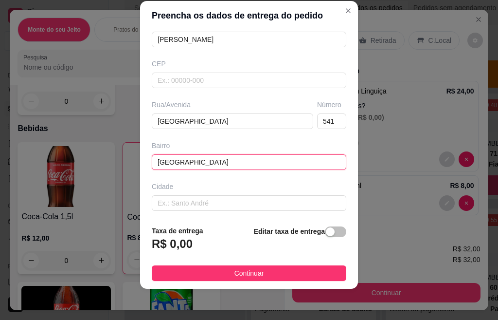
scroll to position [97, 0]
type input "[GEOGRAPHIC_DATA]"
click at [201, 245] on div "Taxa de entrega R$ 0,00 Editar taxa de entrega" at bounding box center [249, 241] width 195 height 32
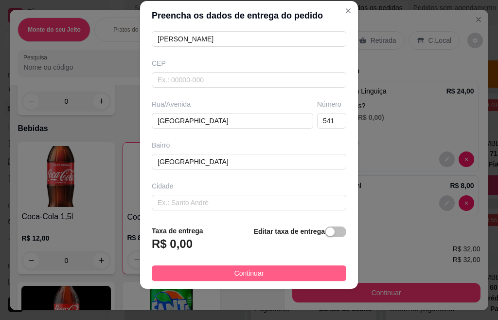
click at [222, 270] on button "Continuar" at bounding box center [249, 273] width 195 height 16
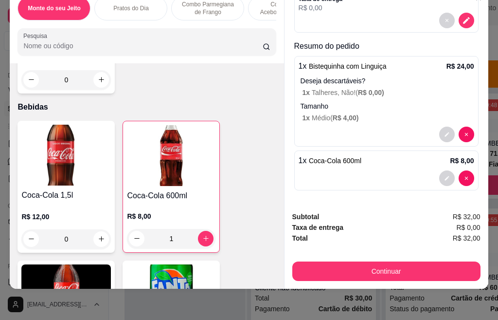
scroll to position [26, 0]
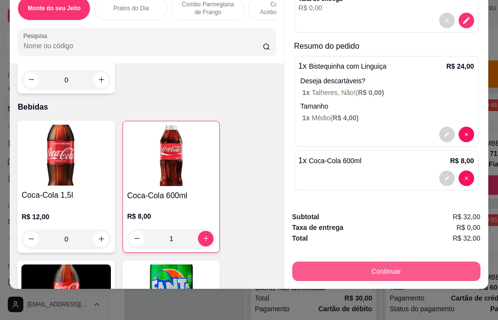
click at [379, 263] on button "Continuar" at bounding box center [386, 270] width 188 height 19
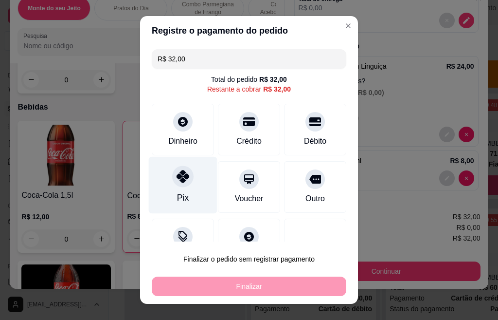
click at [177, 179] on icon at bounding box center [183, 176] width 13 height 13
type input "R$ 0,00"
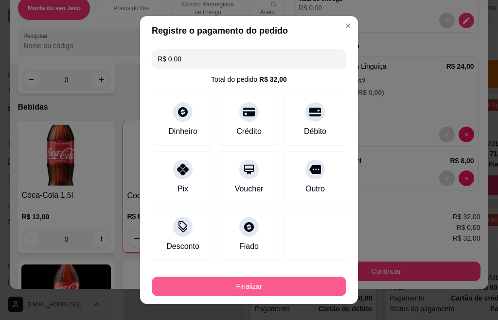
click at [240, 285] on button "Finalizar" at bounding box center [249, 285] width 195 height 19
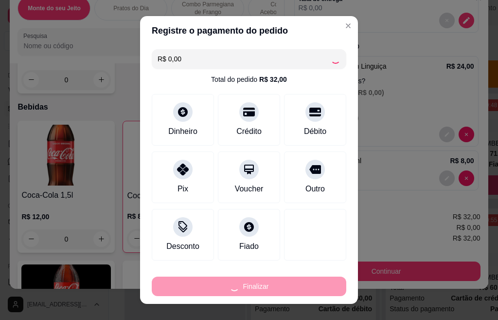
type input "0"
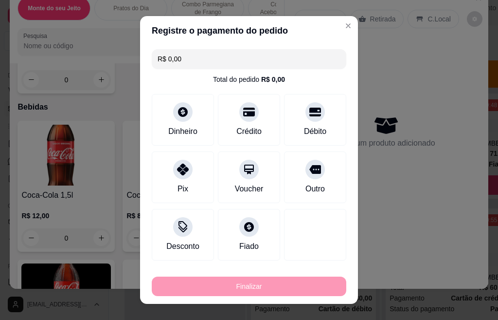
type input "-R$ 32,00"
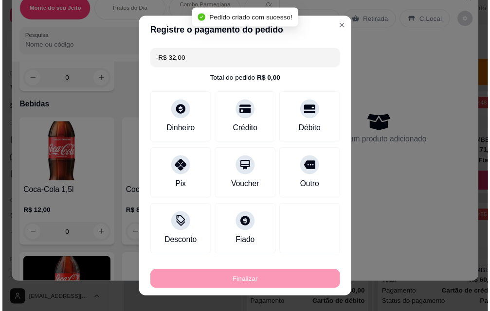
scroll to position [0, 0]
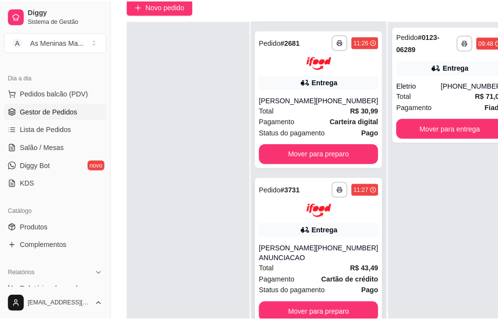
scroll to position [146, 0]
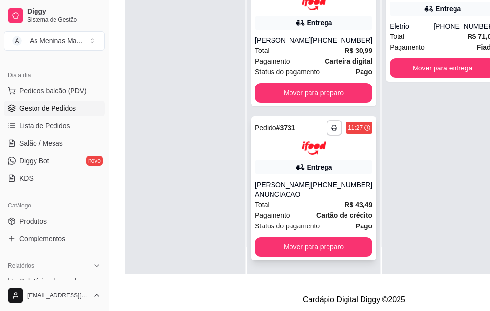
click at [310, 203] on div "Total R$ 43,49" at bounding box center [313, 205] width 117 height 11
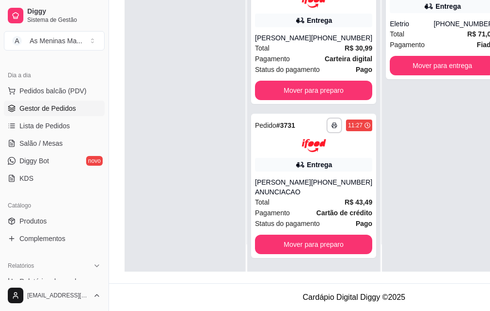
scroll to position [0, 0]
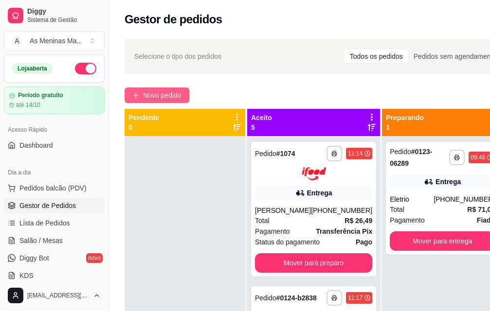
click at [151, 94] on span "Novo pedido" at bounding box center [162, 95] width 38 height 11
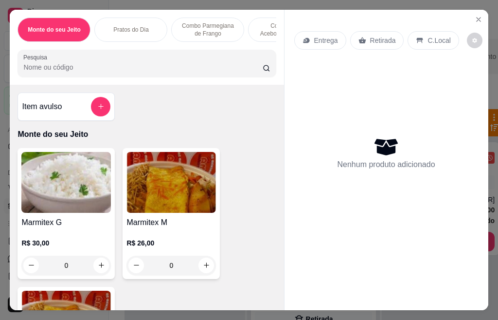
scroll to position [97, 0]
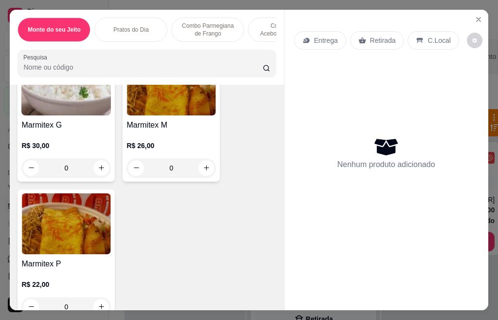
click at [67, 178] on div "0" at bounding box center [66, 167] width 90 height 19
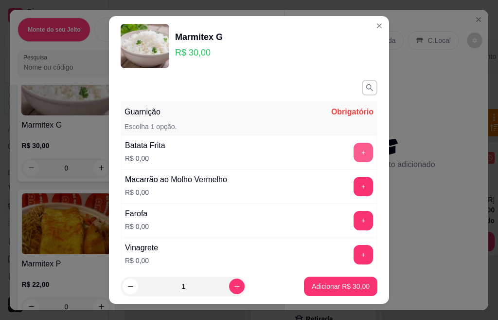
click at [354, 156] on button "+" at bounding box center [363, 152] width 19 height 19
click at [354, 190] on button "+" at bounding box center [363, 186] width 19 height 19
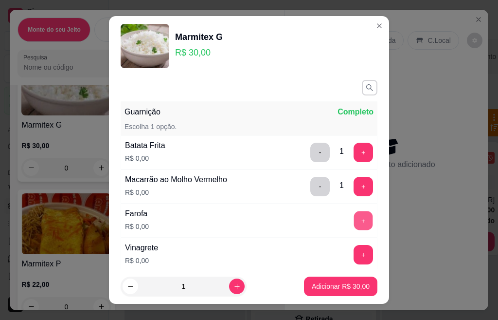
click at [354, 222] on button "+" at bounding box center [363, 220] width 19 height 19
click at [354, 256] on button "+" at bounding box center [363, 254] width 19 height 19
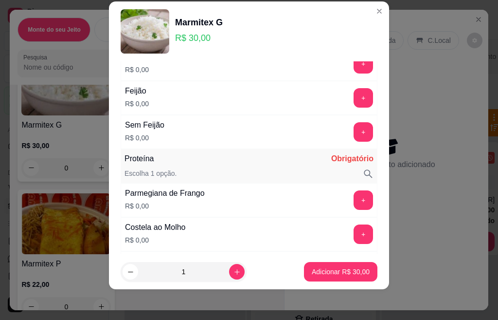
scroll to position [146, 0]
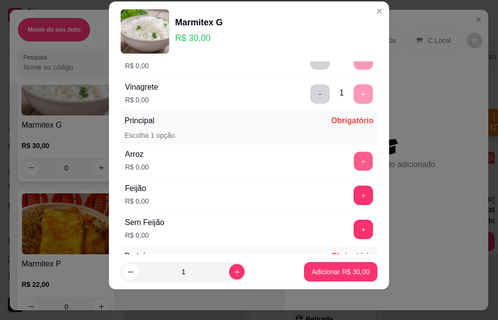
click at [354, 160] on button "+" at bounding box center [363, 160] width 19 height 19
click at [354, 191] on button "+" at bounding box center [363, 194] width 19 height 19
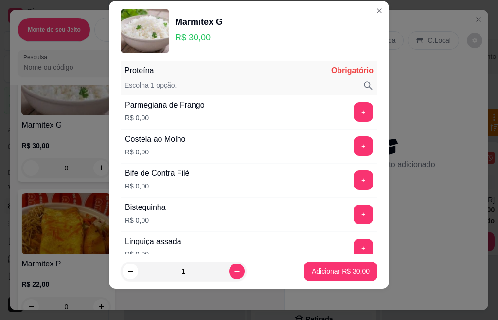
scroll to position [380, 0]
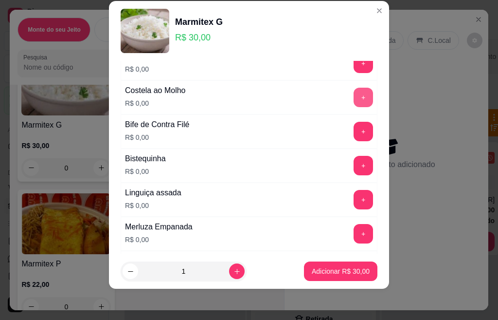
click at [354, 94] on button "+" at bounding box center [363, 97] width 19 height 19
click at [354, 134] on button "+" at bounding box center [363, 131] width 19 height 19
click at [354, 198] on button "+" at bounding box center [363, 199] width 19 height 19
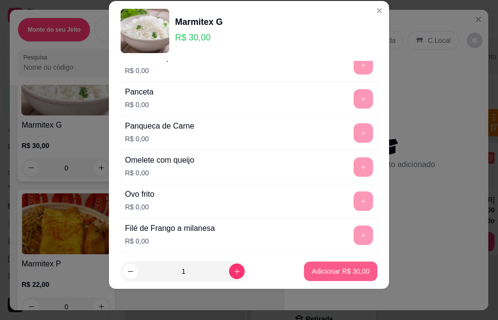
scroll to position [808, 0]
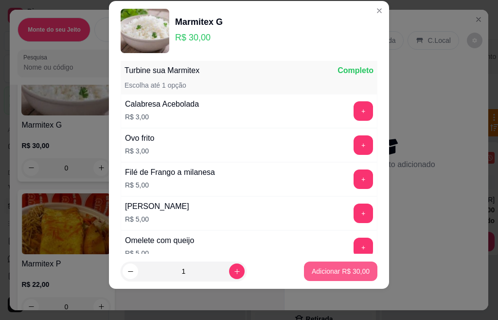
click at [338, 272] on p "Adicionar R$ 30,00" at bounding box center [341, 271] width 58 height 10
click at [312, 272] on p "Adicionar R$ 30,00" at bounding box center [341, 271] width 58 height 10
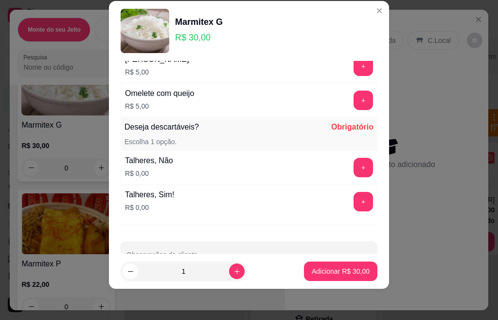
scroll to position [983, 0]
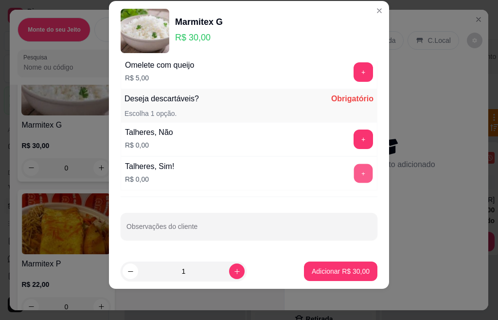
click at [354, 182] on button "+" at bounding box center [363, 173] width 19 height 19
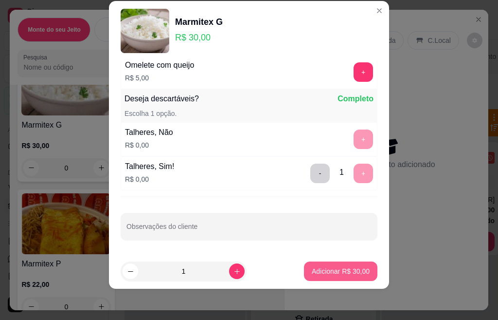
click at [328, 268] on p "Adicionar R$ 30,00" at bounding box center [341, 271] width 58 height 10
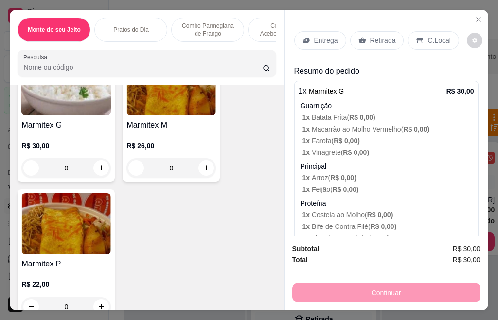
click at [372, 38] on p "Retirada" at bounding box center [383, 41] width 26 height 10
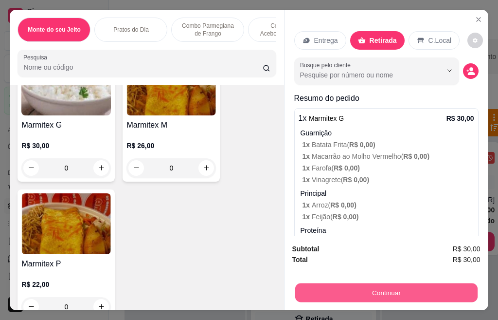
click at [386, 292] on button "Continuar" at bounding box center [386, 292] width 182 height 19
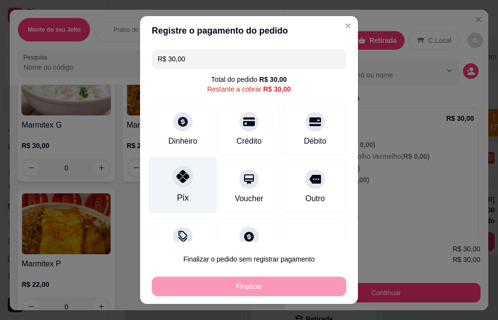
click at [184, 177] on div at bounding box center [182, 175] width 21 height 21
type input "R$ 0,00"
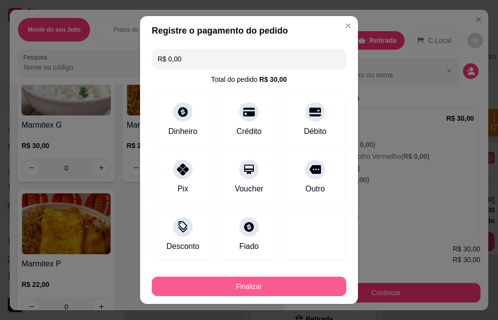
click at [228, 285] on button "Finalizar" at bounding box center [249, 285] width 195 height 19
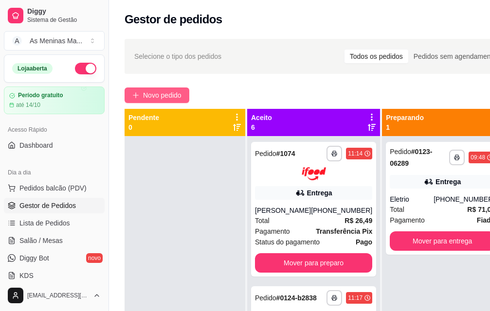
click at [135, 98] on icon "plus" at bounding box center [135, 95] width 7 height 7
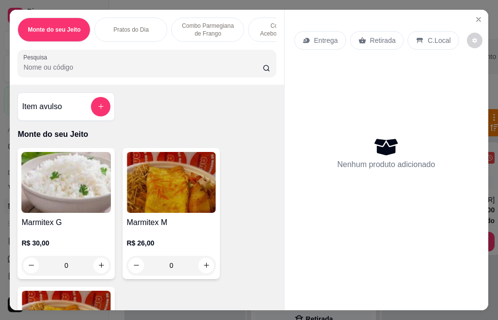
click at [147, 219] on div "Marmitex M R$ 26,00 0" at bounding box center [171, 213] width 97 height 131
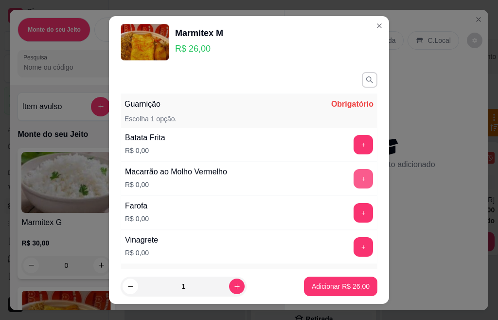
click at [354, 145] on button "+" at bounding box center [363, 144] width 19 height 19
click at [354, 210] on button "+" at bounding box center [363, 212] width 19 height 19
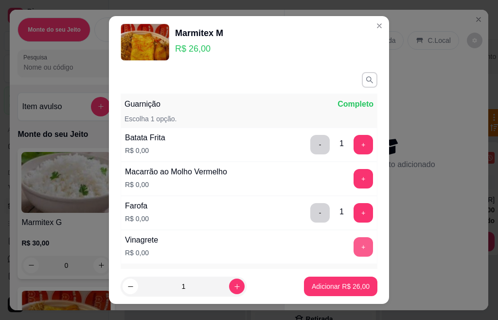
click at [354, 250] on button "+" at bounding box center [363, 246] width 19 height 19
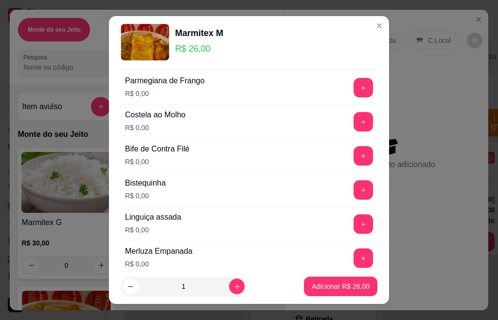
scroll to position [341, 0]
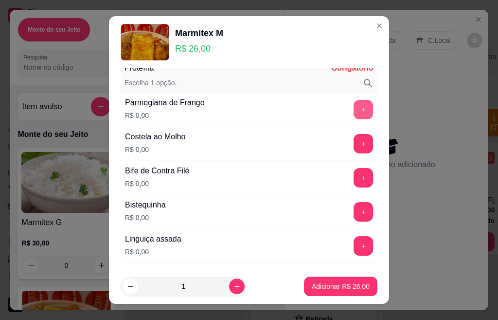
click at [354, 111] on button "+" at bounding box center [363, 109] width 19 height 19
click at [354, 181] on button "+" at bounding box center [363, 177] width 19 height 19
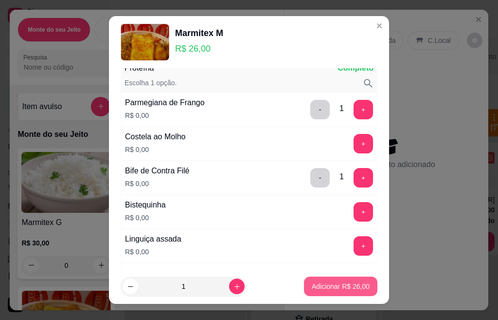
click at [324, 290] on p "Adicionar R$ 26,00" at bounding box center [341, 286] width 58 height 10
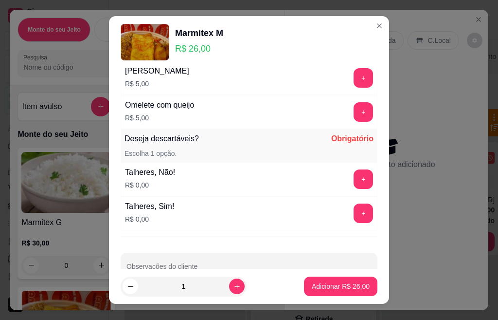
scroll to position [975, 0]
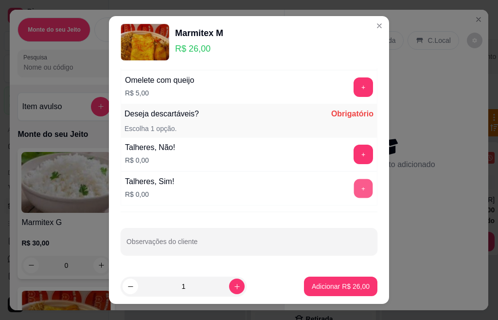
click at [354, 191] on button "+" at bounding box center [363, 188] width 19 height 19
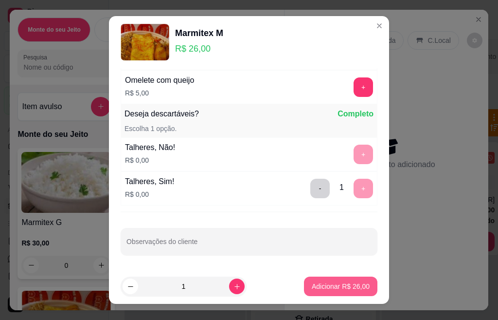
click at [317, 288] on p "Adicionar R$ 26,00" at bounding box center [341, 286] width 58 height 10
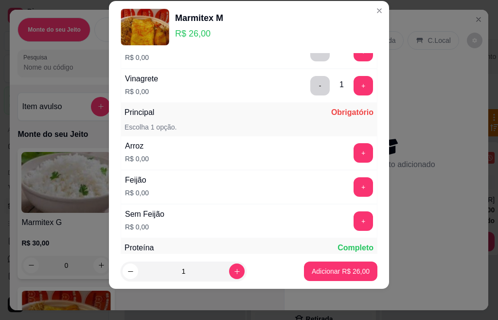
scroll to position [99, 0]
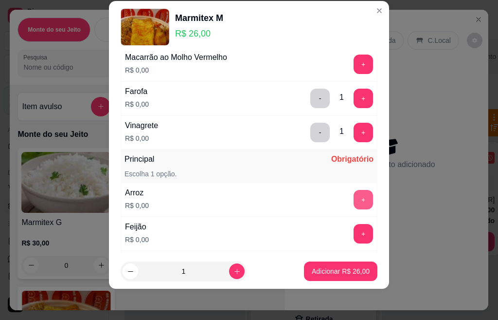
click at [354, 197] on button "+" at bounding box center [363, 199] width 19 height 19
click at [354, 237] on button "+" at bounding box center [363, 233] width 19 height 19
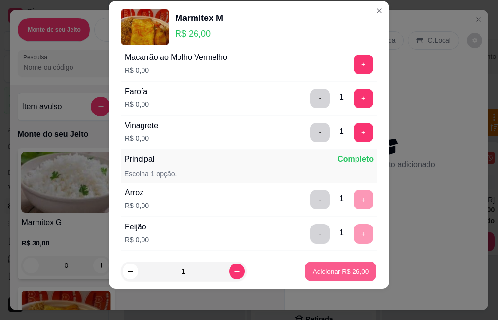
click at [335, 271] on p "Adicionar R$ 26,00" at bounding box center [341, 270] width 56 height 9
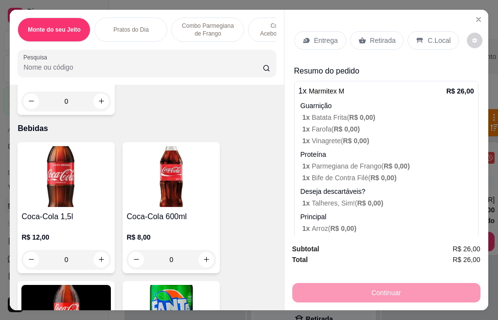
scroll to position [1947, 0]
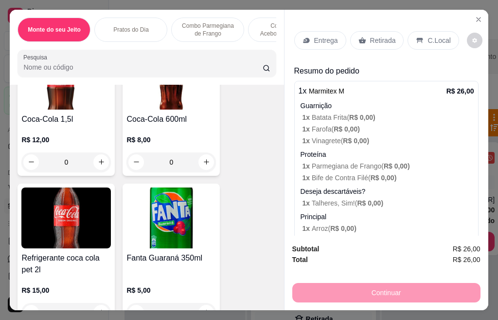
click at [154, 130] on div "R$ 8,00 0" at bounding box center [172, 148] width 90 height 47
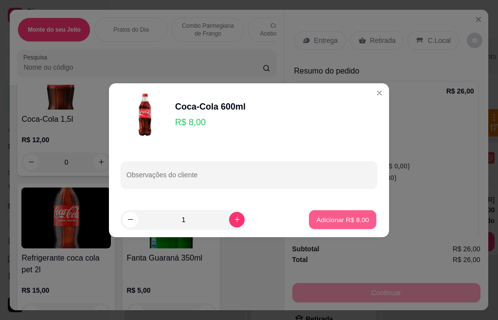
click at [320, 219] on p "Adicionar R$ 8,00" at bounding box center [342, 219] width 53 height 9
type input "1"
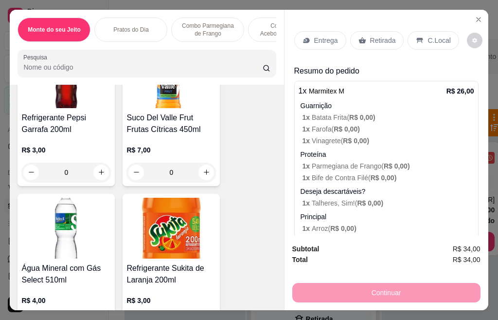
scroll to position [2677, 0]
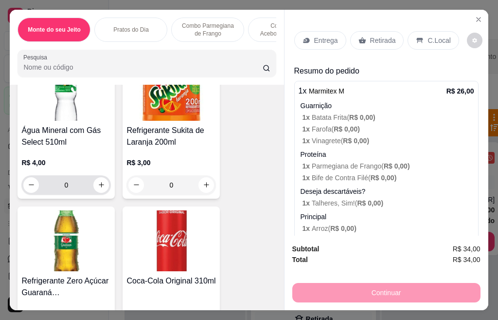
click at [75, 153] on div "R$ 4,00 0" at bounding box center [66, 171] width 90 height 47
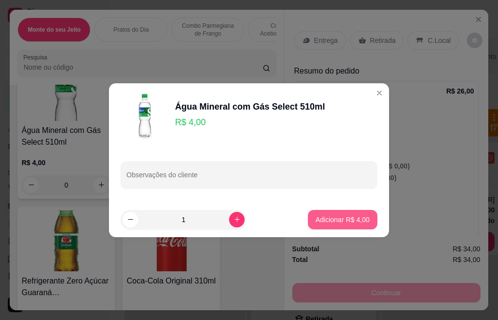
click at [318, 218] on p "Adicionar R$ 4,00" at bounding box center [343, 220] width 54 height 10
type input "1"
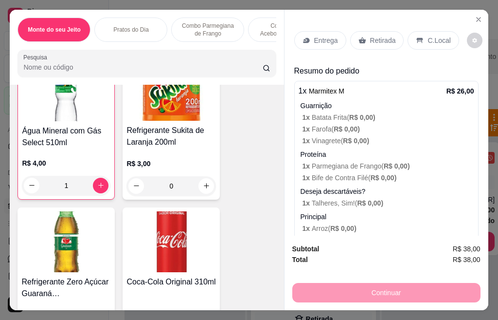
scroll to position [2677, 0]
click at [377, 37] on p "Retirada" at bounding box center [383, 41] width 26 height 10
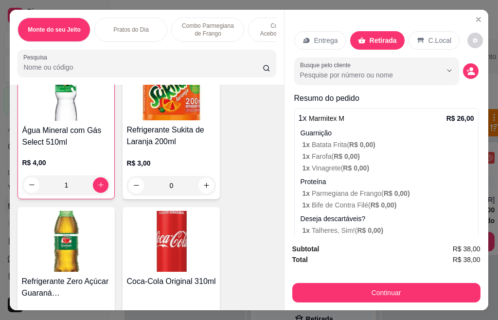
click at [451, 65] on div "Busque pelo cliente" at bounding box center [386, 70] width 184 height 27
click at [463, 69] on button "decrease-product-quantity" at bounding box center [471, 71] width 16 height 16
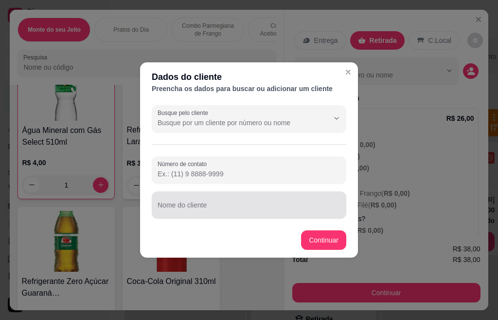
click at [238, 208] on input "Nome do cliente" at bounding box center [249, 209] width 183 height 10
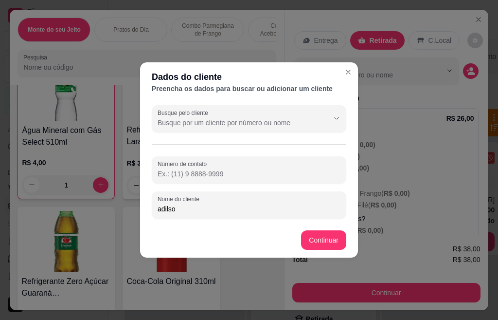
type input "[PERSON_NAME]"
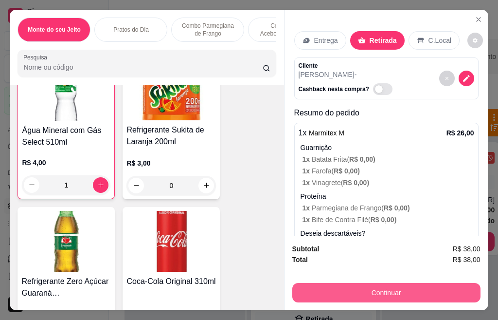
click at [352, 283] on button "Continuar" at bounding box center [386, 292] width 188 height 19
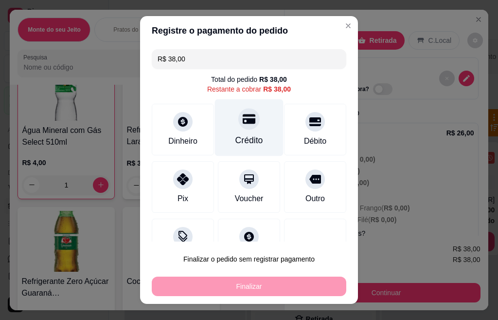
click at [236, 138] on div "Crédito" at bounding box center [250, 140] width 28 height 13
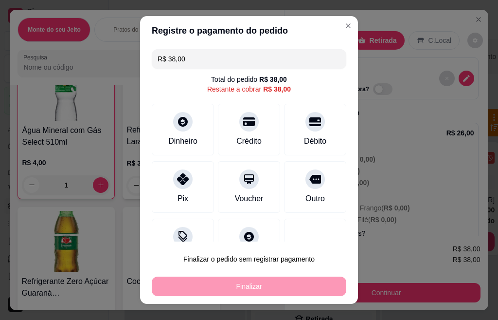
type input "R$ 0,00"
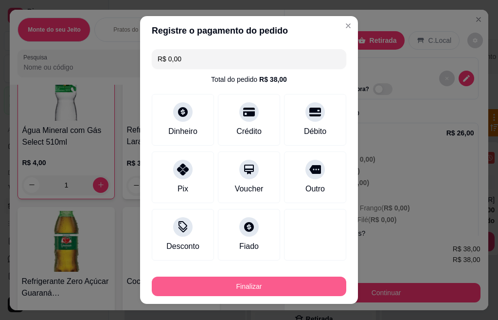
click at [279, 284] on button "Finalizar" at bounding box center [249, 285] width 195 height 19
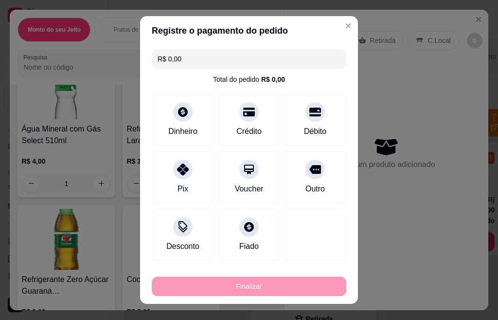
type input "0"
type input "-R$ 38,00"
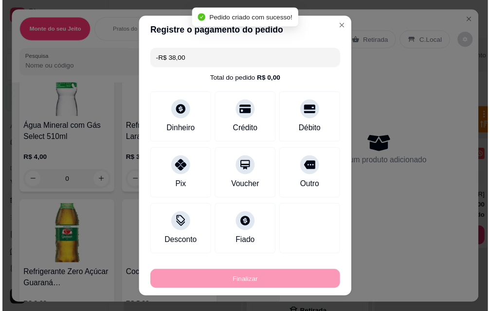
scroll to position [2676, 0]
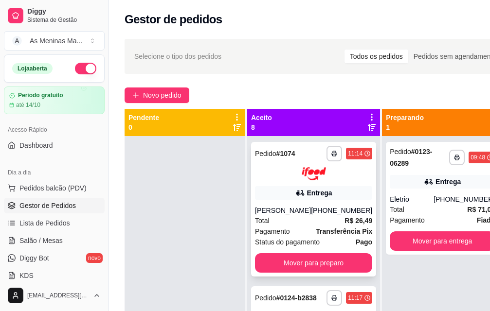
click at [301, 223] on div "Total R$ 26,49" at bounding box center [313, 221] width 117 height 11
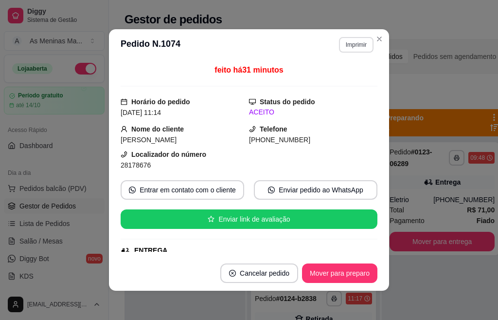
click at [348, 42] on button "Imprimir" at bounding box center [356, 45] width 35 height 16
click at [321, 76] on button "IMPRESSORA" at bounding box center [335, 80] width 71 height 16
click at [318, 273] on button "Mover para preparo" at bounding box center [339, 272] width 75 height 19
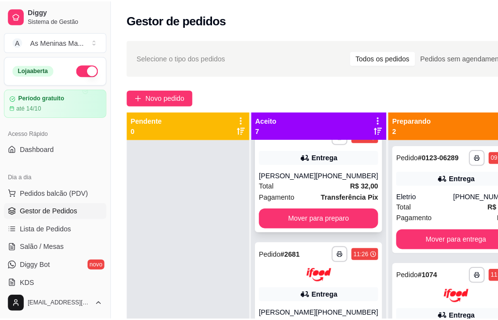
scroll to position [195, 0]
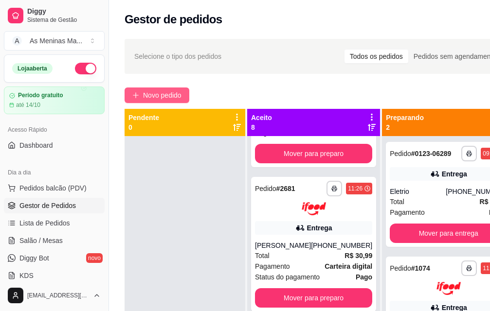
click at [167, 98] on span "Novo pedido" at bounding box center [162, 95] width 38 height 11
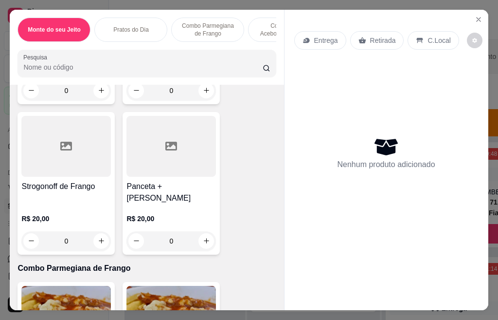
scroll to position [681, 0]
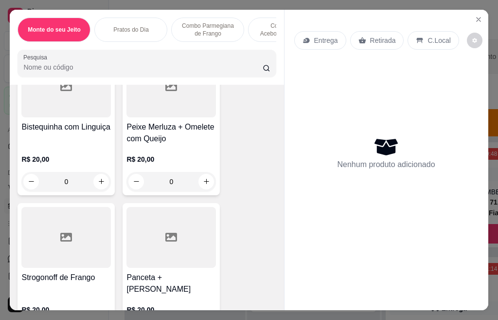
click at [64, 133] on h4 "Bistequinha com Linguiça" at bounding box center [66, 127] width 90 height 12
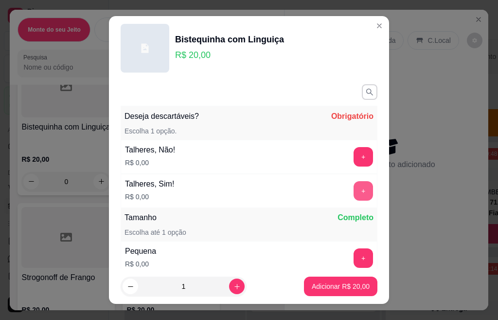
click at [354, 196] on button "+" at bounding box center [363, 190] width 19 height 19
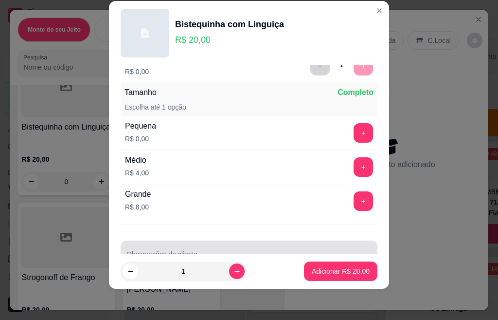
scroll to position [138, 0]
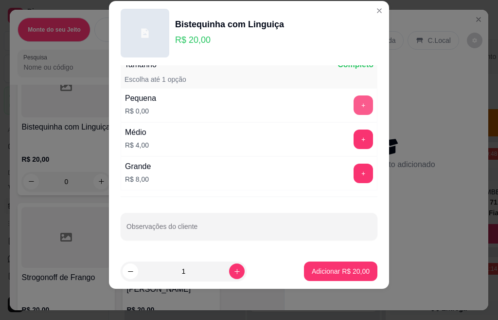
click at [354, 105] on button "+" at bounding box center [363, 104] width 19 height 19
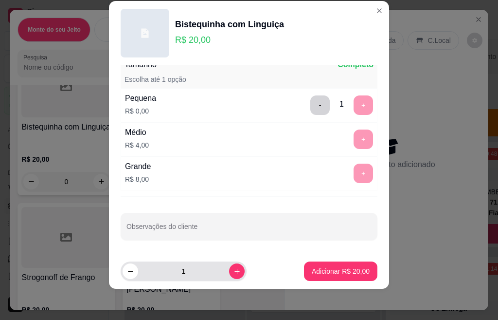
click at [229, 275] on button "increase-product-quantity" at bounding box center [237, 271] width 16 height 16
type input "2"
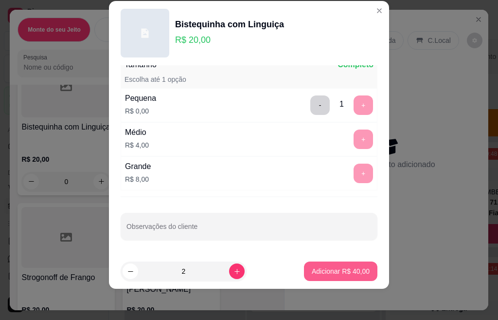
click at [323, 270] on p "Adicionar R$ 40,00" at bounding box center [341, 271] width 58 height 10
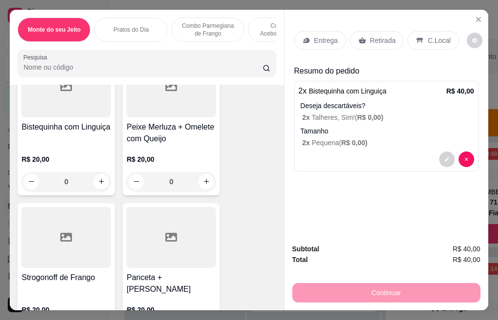
click at [382, 39] on p "Retirada" at bounding box center [383, 41] width 26 height 10
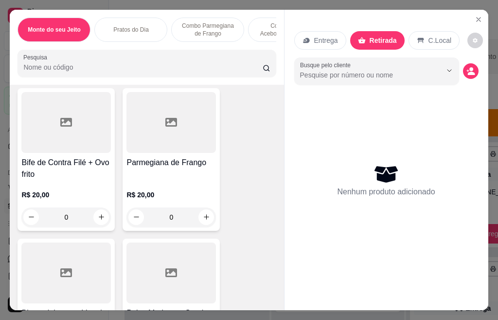
scroll to position [438, 0]
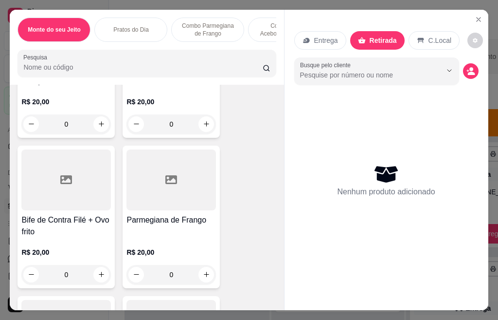
click at [74, 200] on div at bounding box center [66, 179] width 90 height 61
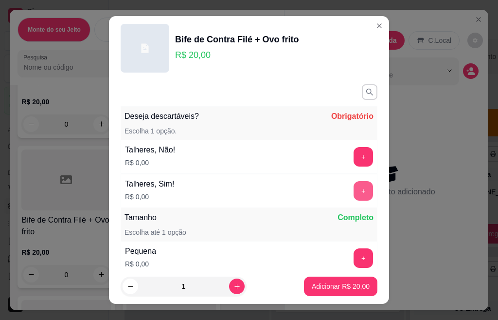
click at [354, 190] on button "+" at bounding box center [363, 190] width 19 height 19
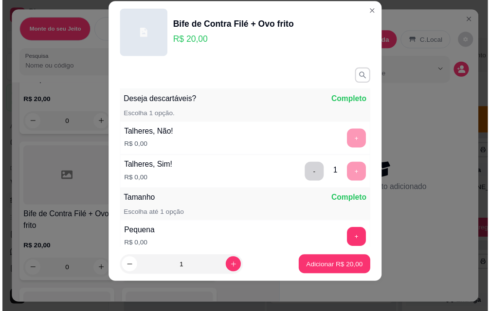
scroll to position [127, 0]
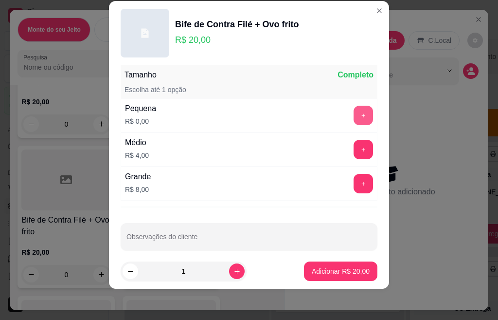
click at [354, 113] on button "+" at bounding box center [363, 115] width 19 height 19
click at [234, 269] on icon "increase-product-quantity" at bounding box center [237, 271] width 7 height 7
type input "2"
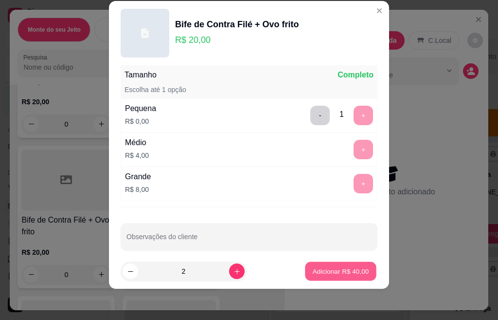
click at [313, 277] on button "Adicionar R$ 40,00" at bounding box center [341, 271] width 72 height 19
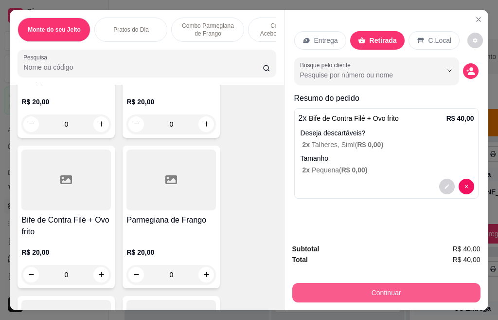
click at [359, 288] on button "Continuar" at bounding box center [386, 292] width 188 height 19
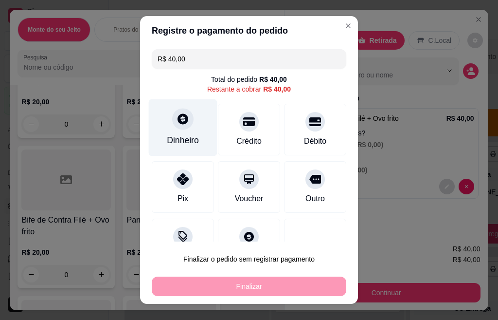
click at [167, 139] on div "Dinheiro" at bounding box center [183, 140] width 32 height 13
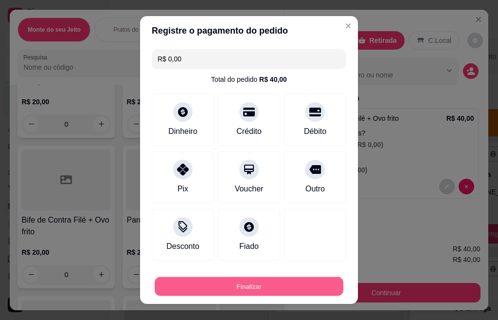
click at [277, 284] on button "Finalizar" at bounding box center [249, 286] width 189 height 19
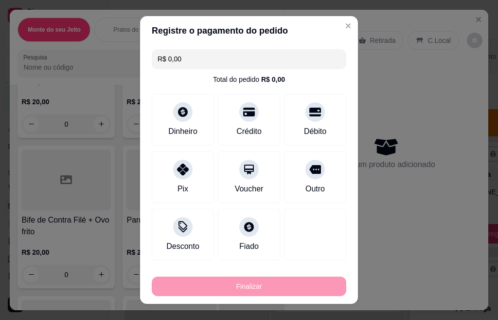
type input "-R$ 40,00"
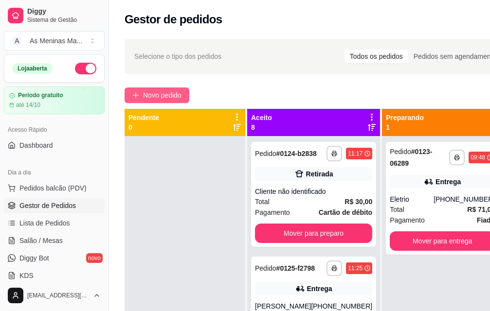
click at [162, 93] on span "Novo pedido" at bounding box center [162, 95] width 38 height 11
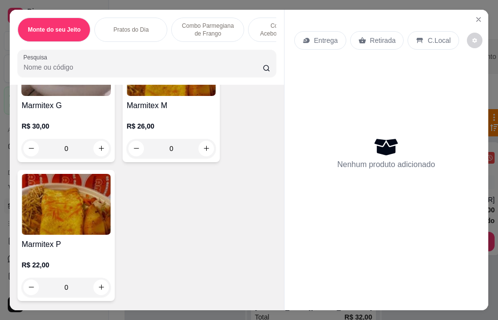
scroll to position [146, 0]
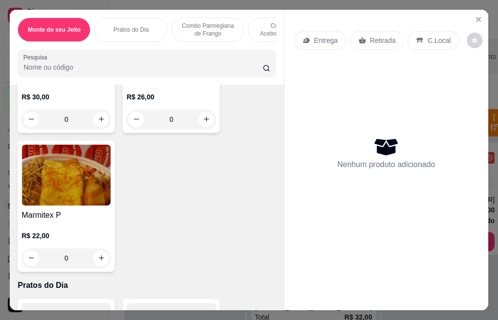
click at [61, 193] on img at bounding box center [66, 175] width 90 height 61
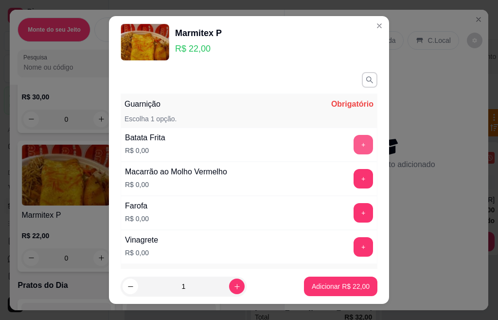
click at [354, 143] on button "+" at bounding box center [363, 144] width 19 height 19
click at [354, 175] on button "+" at bounding box center [363, 178] width 19 height 19
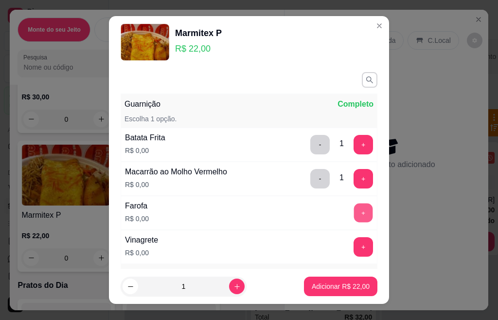
click at [354, 218] on button "+" at bounding box center [363, 212] width 19 height 19
click at [354, 243] on button "+" at bounding box center [363, 246] width 19 height 19
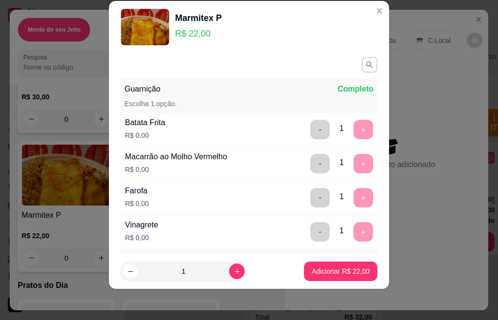
scroll to position [196, 0]
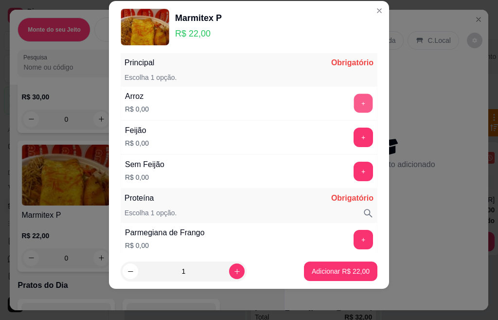
click at [354, 100] on button "+" at bounding box center [363, 102] width 19 height 19
click at [354, 134] on button "+" at bounding box center [363, 136] width 19 height 19
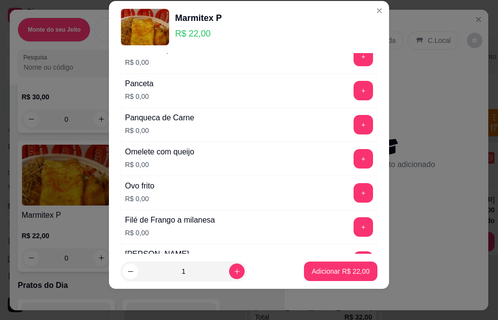
scroll to position [526, 0]
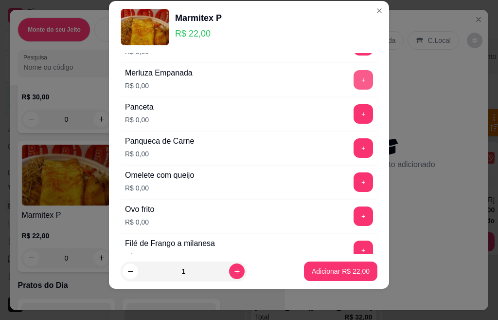
click at [354, 80] on button "+" at bounding box center [363, 79] width 19 height 19
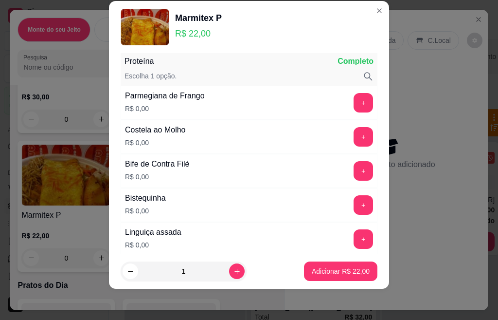
scroll to position [331, 0]
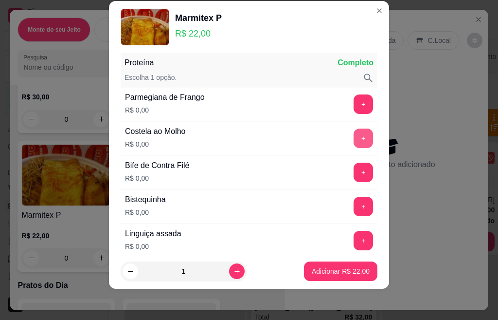
click at [354, 138] on button "+" at bounding box center [363, 137] width 19 height 19
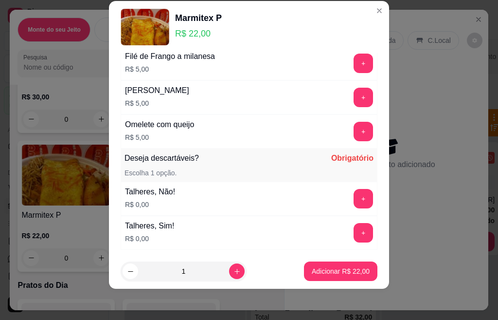
scroll to position [975, 0]
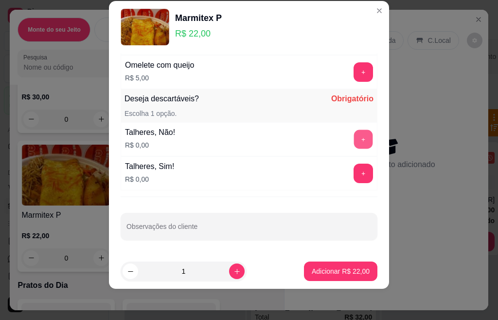
click at [354, 137] on button "+" at bounding box center [363, 138] width 19 height 19
click at [340, 267] on p "Adicionar R$ 22,00" at bounding box center [341, 271] width 58 height 10
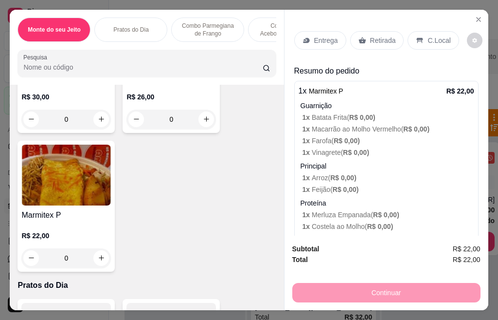
click at [329, 36] on p "Entrega" at bounding box center [326, 41] width 24 height 10
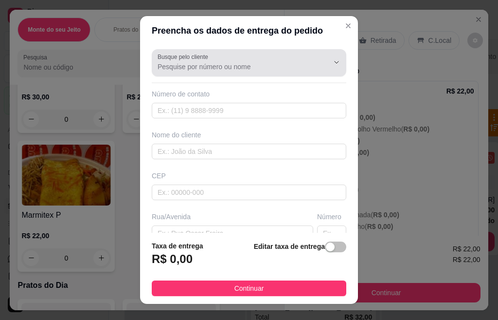
click at [244, 67] on input "Busque pelo cliente" at bounding box center [236, 67] width 156 height 10
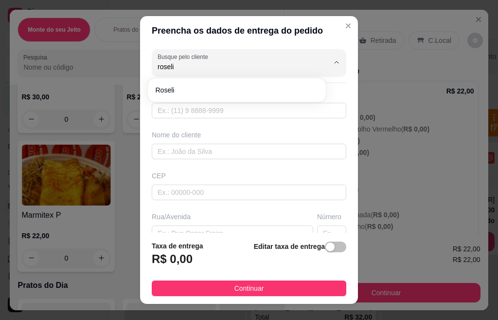
type input "roseli"
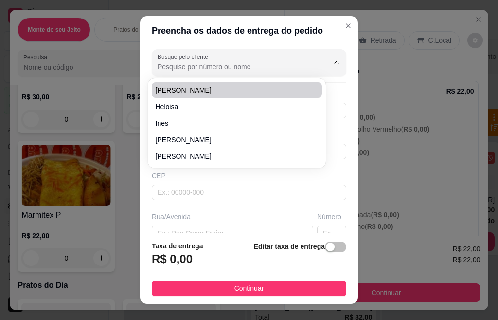
click at [208, 73] on div "Busque pelo cliente" at bounding box center [249, 62] width 195 height 27
click at [207, 68] on input "Busque pelo cliente" at bounding box center [236, 67] width 156 height 10
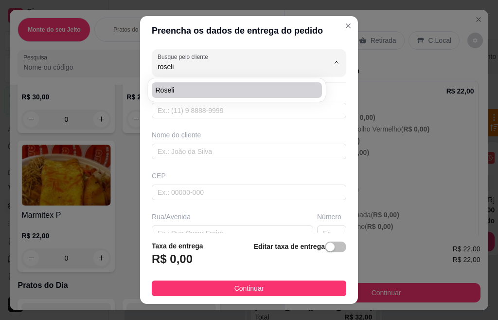
click at [182, 92] on span "Roseli" at bounding box center [232, 90] width 153 height 10
type input "Roseli"
type input "19991035736"
type input "Roseli"
type input "[PERSON_NAME]"
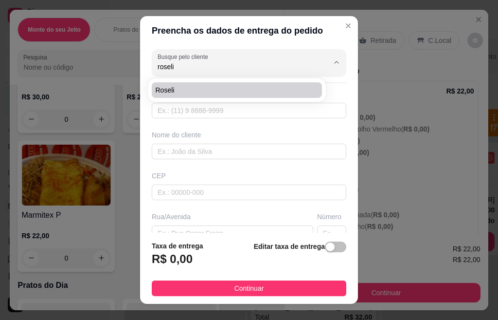
type input "164"
type input "São Jeronimo"
type input "Americana"
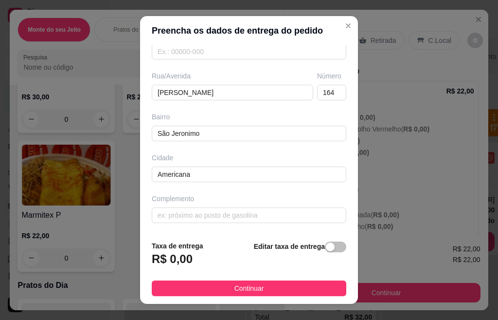
scroll to position [15, 0]
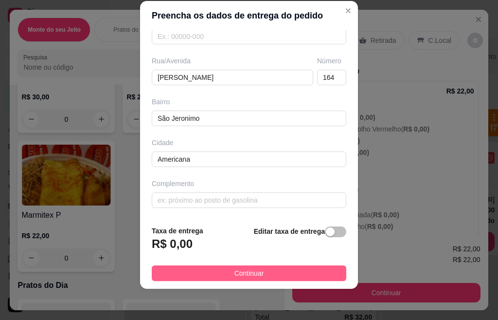
click at [248, 278] on span "Continuar" at bounding box center [250, 273] width 30 height 11
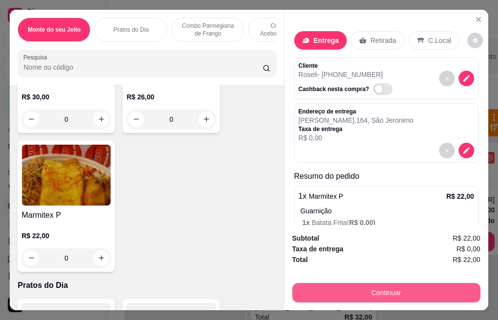
click at [363, 291] on button "Continuar" at bounding box center [386, 292] width 188 height 19
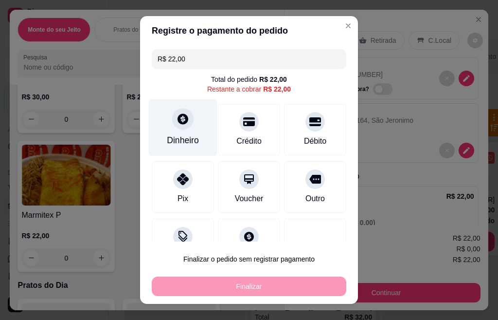
click at [186, 129] on div "Dinheiro" at bounding box center [183, 127] width 69 height 57
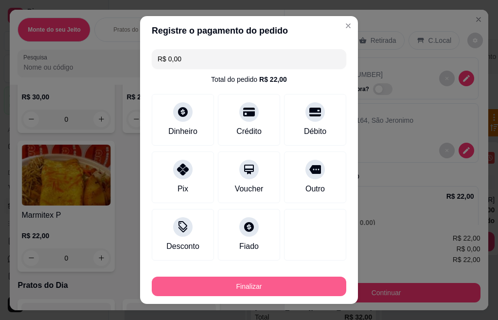
click at [267, 290] on button "Finalizar" at bounding box center [249, 285] width 195 height 19
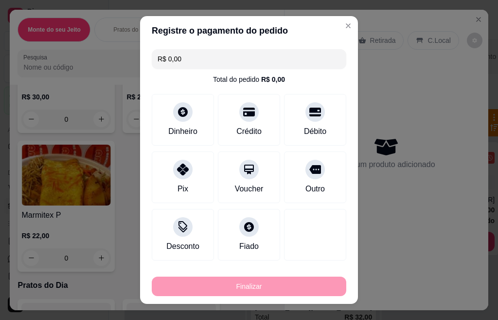
type input "-R$ 22,00"
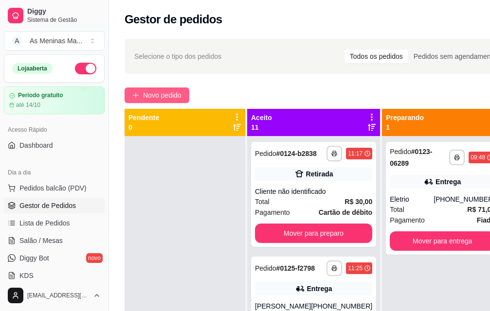
click at [148, 93] on span "Novo pedido" at bounding box center [162, 95] width 38 height 11
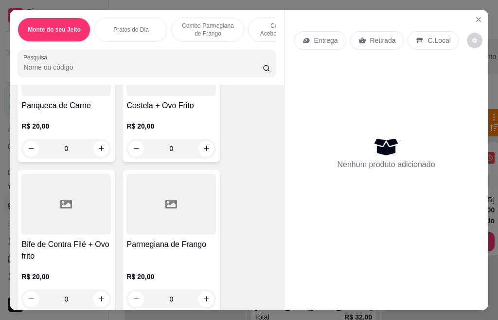
scroll to position [438, 0]
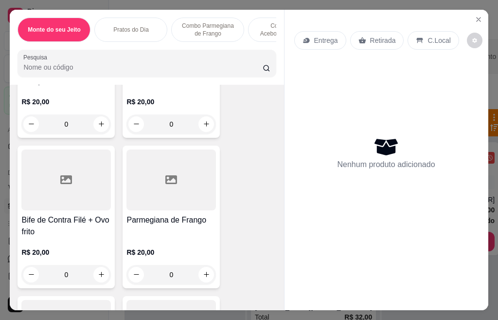
click at [60, 205] on div at bounding box center [66, 179] width 90 height 61
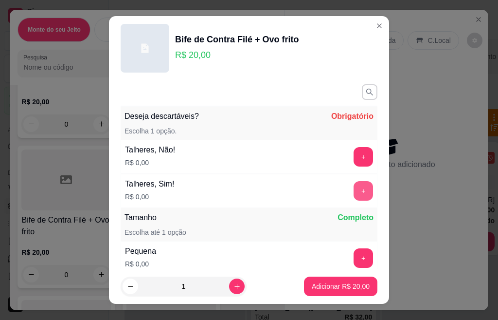
click at [354, 189] on button "+" at bounding box center [363, 190] width 19 height 19
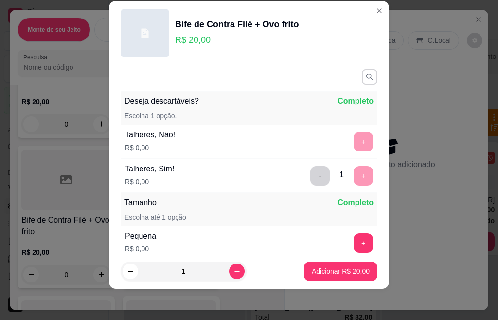
scroll to position [127, 0]
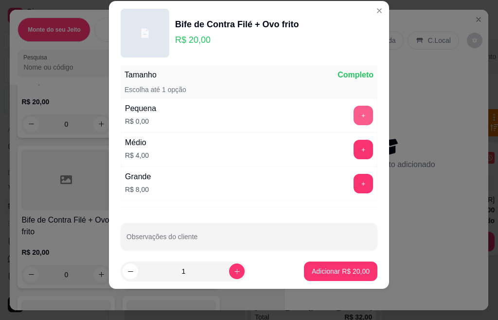
click at [354, 124] on button "+" at bounding box center [363, 115] width 19 height 19
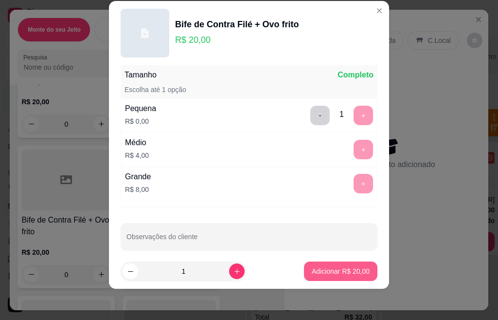
click at [343, 273] on p "Adicionar R$ 20,00" at bounding box center [341, 271] width 58 height 10
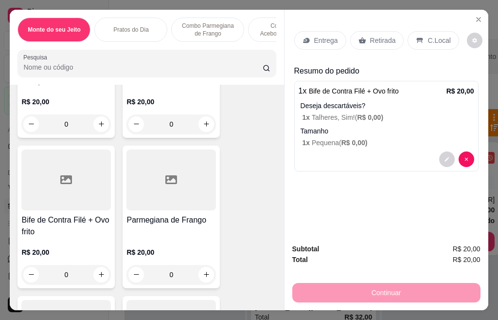
click at [67, 207] on div at bounding box center [66, 179] width 90 height 61
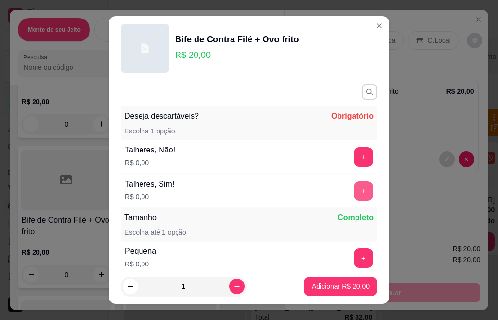
click at [354, 187] on button "+" at bounding box center [363, 190] width 19 height 19
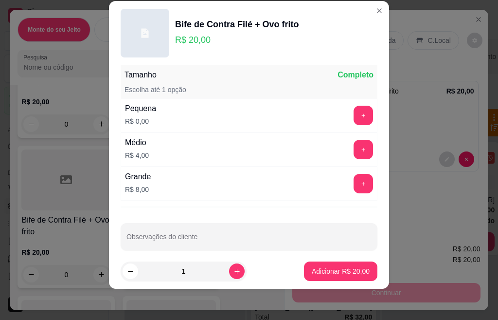
click at [354, 154] on button "+" at bounding box center [363, 149] width 19 height 19
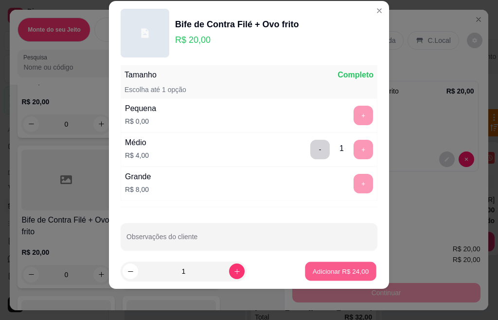
click at [331, 265] on button "Adicionar R$ 24,00" at bounding box center [341, 271] width 72 height 19
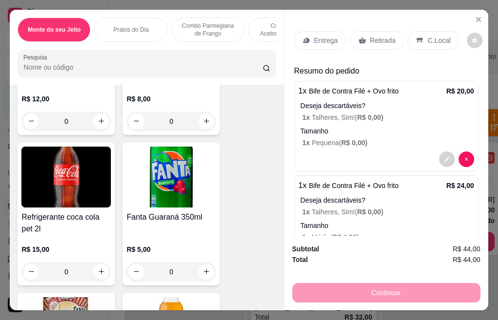
scroll to position [1995, 0]
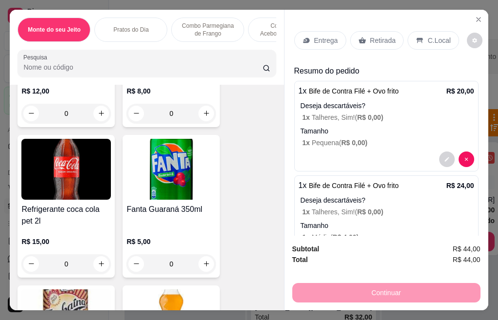
click at [69, 207] on div "Refrigerante coca cola pet 2l R$ 15,00 0" at bounding box center [66, 206] width 97 height 143
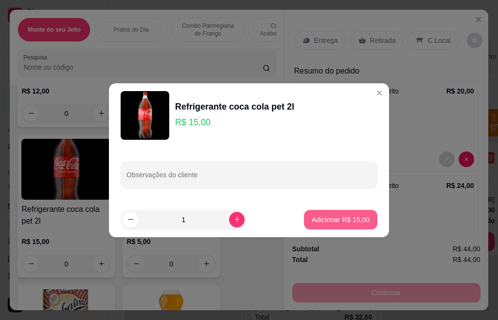
click at [313, 222] on p "Adicionar R$ 15,00" at bounding box center [341, 220] width 58 height 10
type input "1"
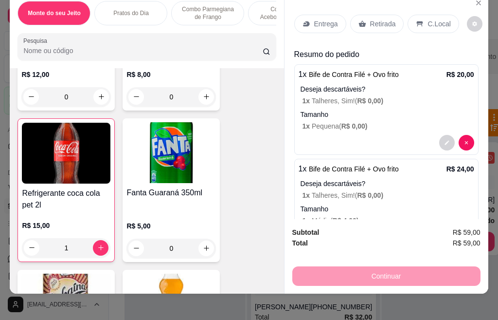
scroll to position [0, 0]
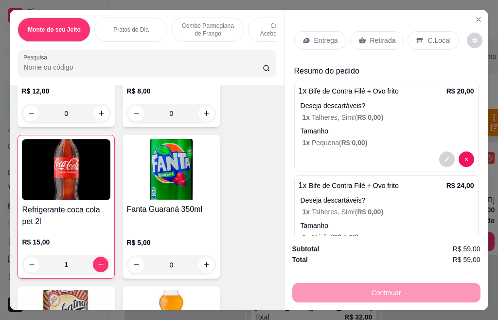
click at [381, 36] on p "Retirada" at bounding box center [383, 41] width 26 height 10
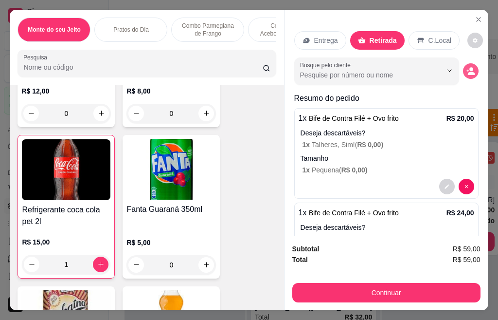
click at [464, 72] on button "decrease-product-quantity" at bounding box center [471, 71] width 16 height 16
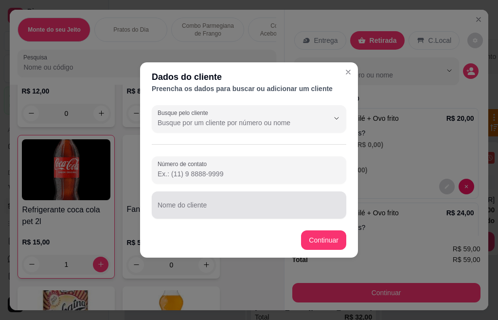
click at [262, 199] on div at bounding box center [249, 204] width 183 height 19
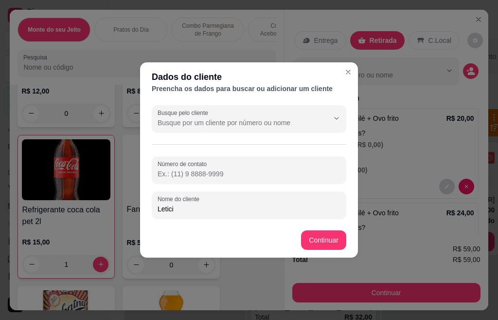
type input "Leticia"
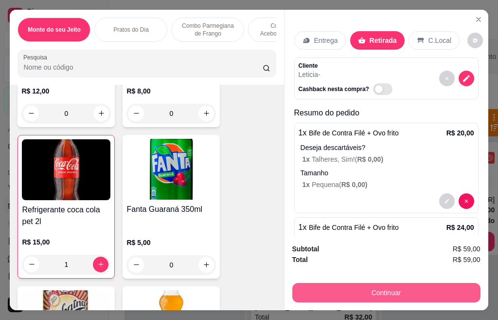
click at [367, 292] on button "Continuar" at bounding box center [386, 292] width 188 height 19
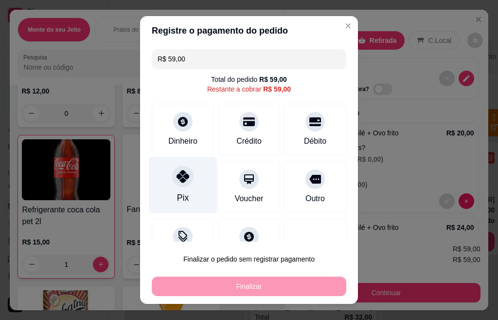
click at [182, 189] on div "Pix" at bounding box center [183, 185] width 69 height 57
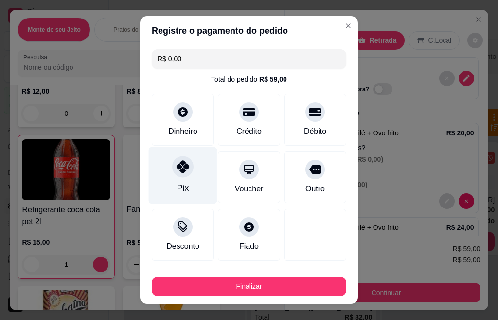
type input "R$ 0,00"
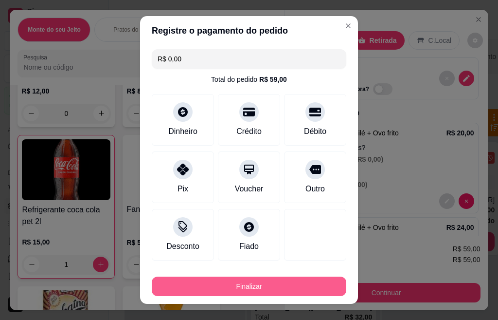
click at [257, 290] on button "Finalizar" at bounding box center [249, 285] width 195 height 19
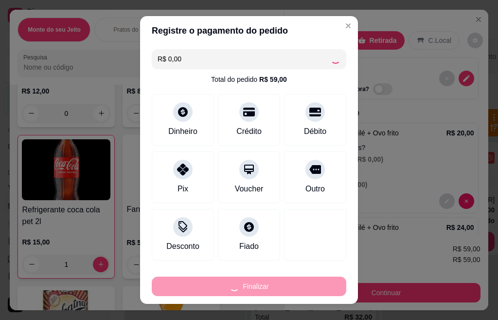
type input "0"
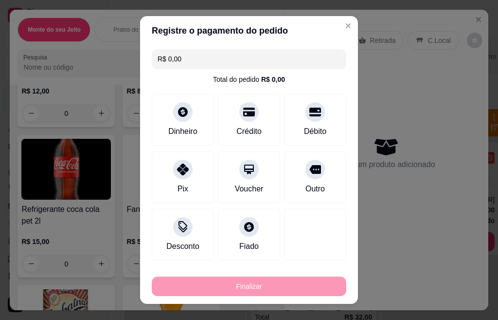
type input "-R$ 59,00"
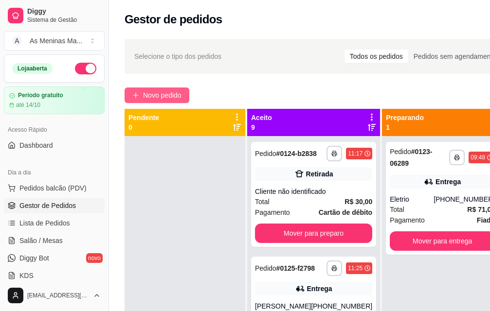
click at [146, 92] on span "Novo pedido" at bounding box center [162, 95] width 38 height 11
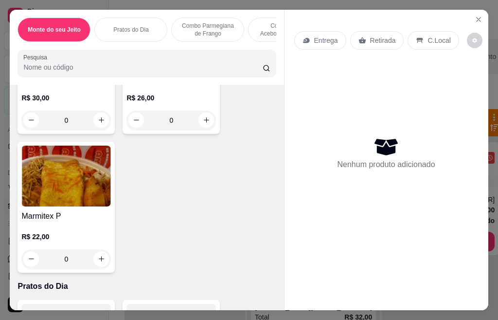
scroll to position [146, 0]
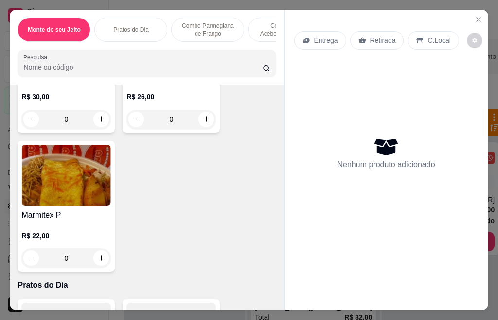
click at [73, 202] on img at bounding box center [66, 175] width 90 height 61
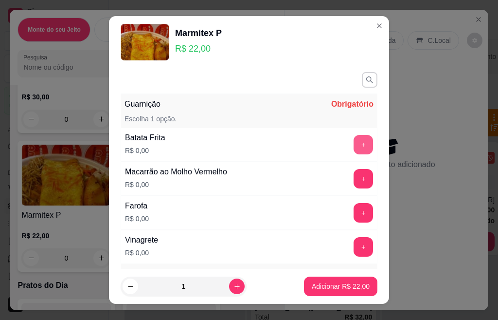
click at [354, 145] on button "+" at bounding box center [363, 144] width 19 height 19
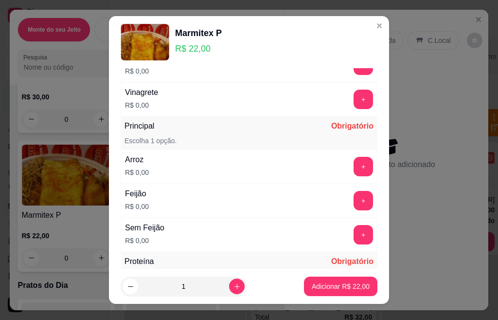
scroll to position [195, 0]
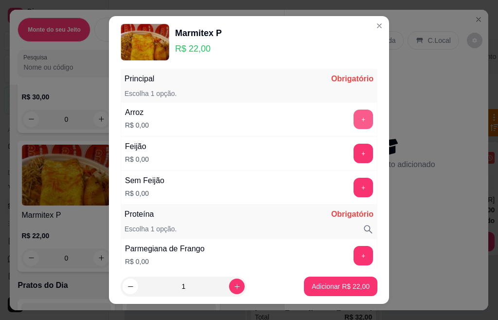
click at [354, 123] on button "+" at bounding box center [363, 118] width 19 height 19
click at [354, 154] on button "+" at bounding box center [363, 153] width 19 height 19
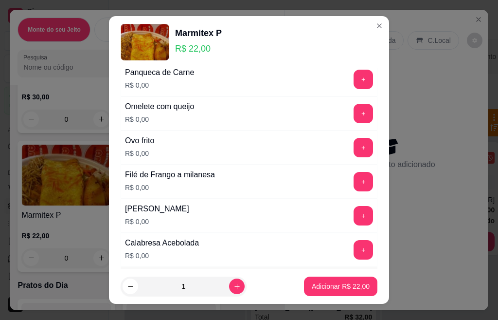
scroll to position [633, 0]
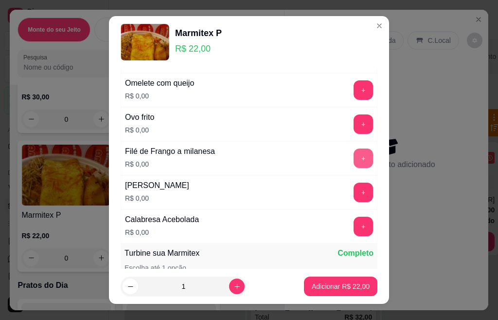
click at [354, 162] on button "+" at bounding box center [363, 157] width 19 height 19
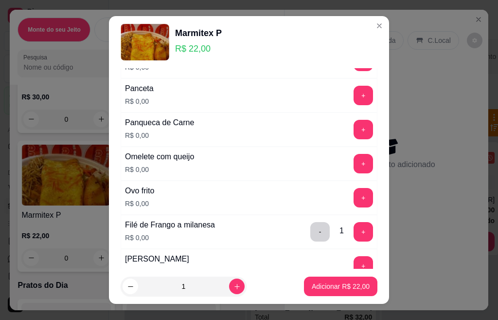
scroll to position [535, 0]
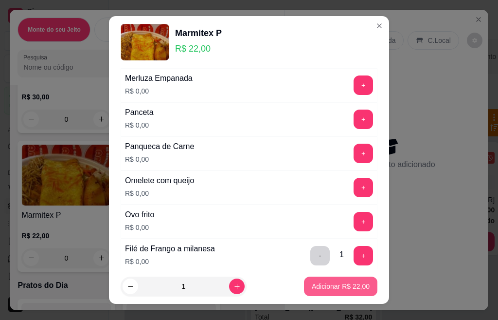
click at [330, 288] on p "Adicionar R$ 22,00" at bounding box center [341, 286] width 58 height 10
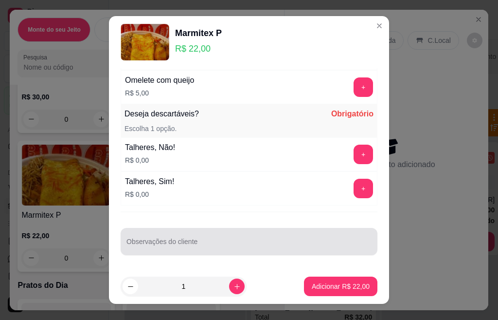
scroll to position [15, 0]
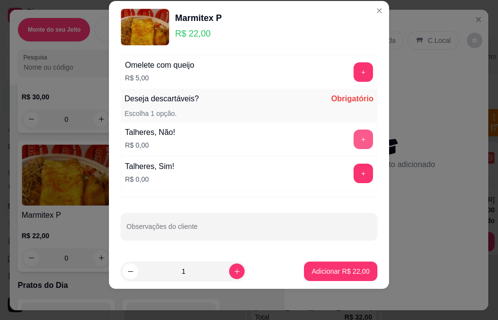
click at [354, 139] on button "+" at bounding box center [363, 138] width 19 height 19
click at [327, 272] on p "Adicionar R$ 22,00" at bounding box center [341, 271] width 58 height 10
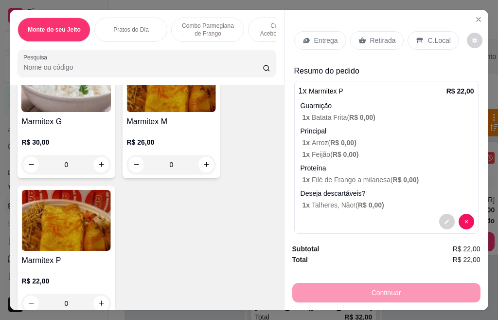
scroll to position [97, 0]
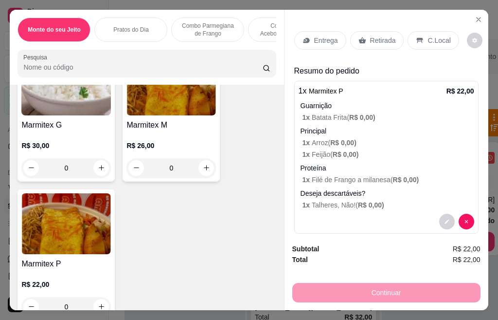
click at [179, 137] on div "R$ 26,00 0" at bounding box center [172, 154] width 90 height 47
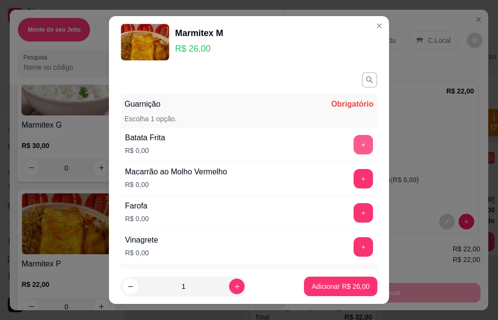
click at [354, 148] on button "+" at bounding box center [363, 144] width 19 height 19
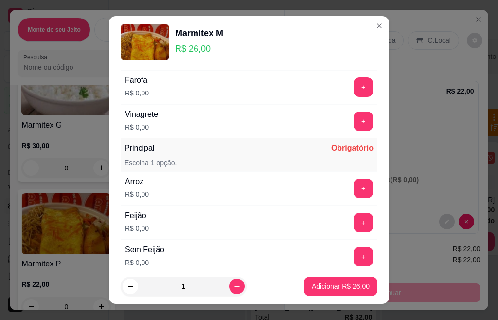
scroll to position [146, 0]
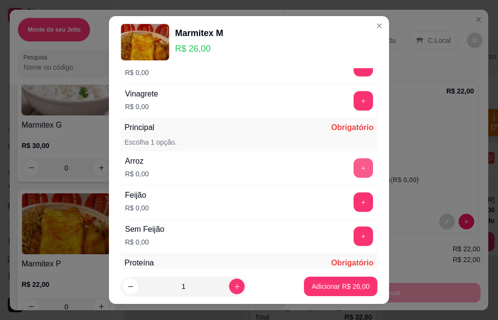
click at [354, 164] on button "+" at bounding box center [363, 167] width 19 height 19
click at [354, 199] on button "+" at bounding box center [363, 201] width 19 height 19
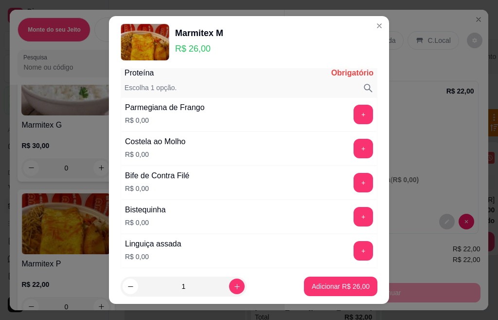
scroll to position [341, 0]
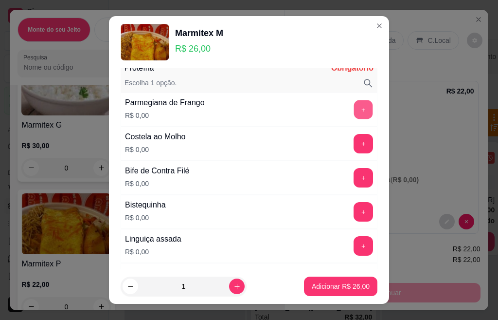
click at [354, 101] on button "+" at bounding box center [363, 109] width 19 height 19
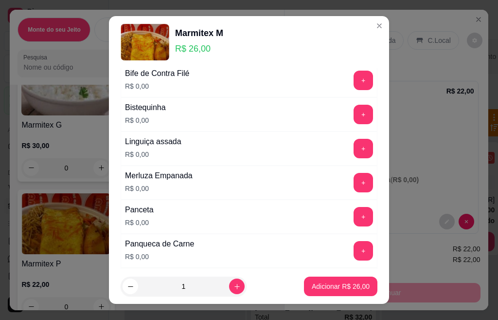
scroll to position [487, 0]
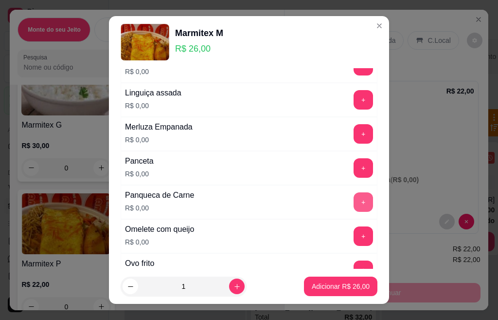
click at [354, 205] on button "+" at bounding box center [363, 201] width 19 height 19
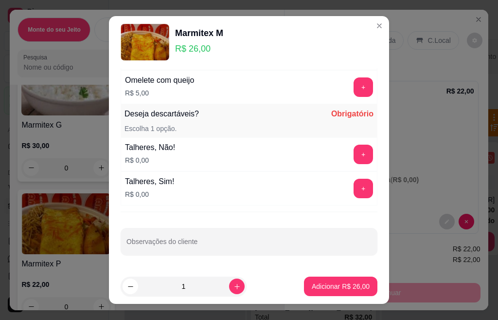
scroll to position [15, 0]
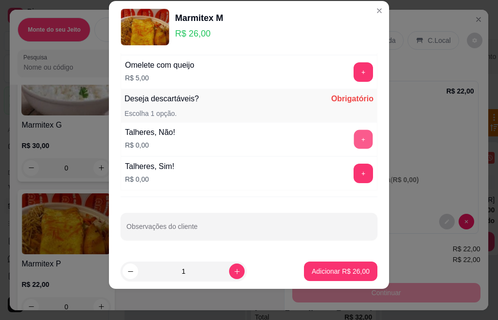
click at [354, 143] on button "+" at bounding box center [363, 138] width 19 height 19
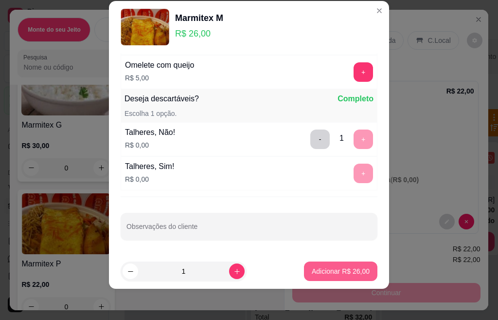
click at [330, 271] on p "Adicionar R$ 26,00" at bounding box center [341, 271] width 58 height 10
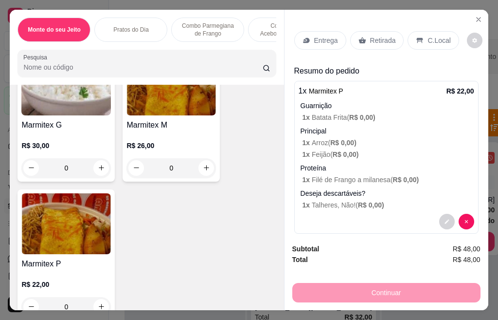
click at [372, 40] on p "Retirada" at bounding box center [383, 41] width 26 height 10
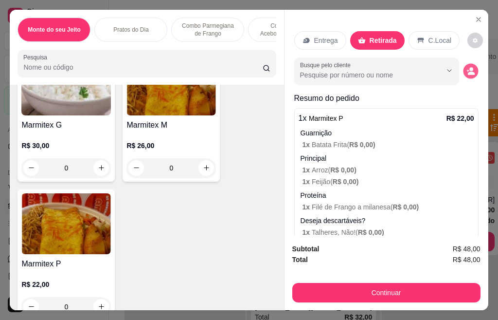
click at [468, 72] on icon "decrease-product-quantity" at bounding box center [471, 73] width 7 height 3
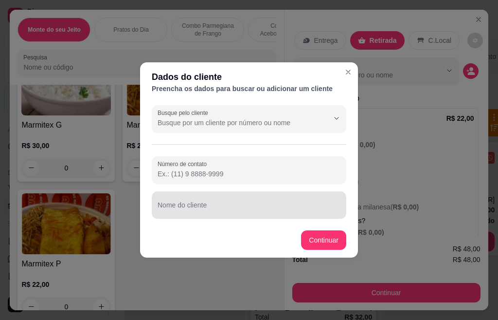
click at [265, 208] on input "Nome do cliente" at bounding box center [249, 209] width 183 height 10
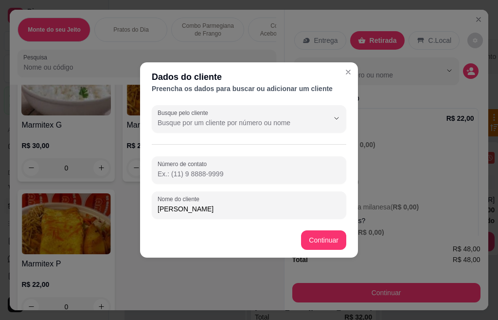
type input "[PERSON_NAME]"
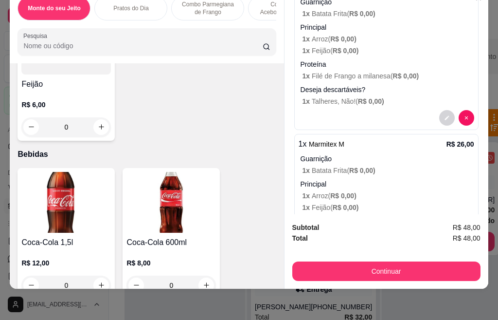
scroll to position [1947, 0]
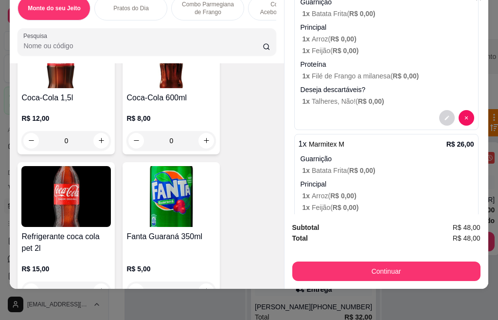
click at [79, 91] on div "Coca-Cola 1,5l R$ 12,00 0" at bounding box center [66, 88] width 97 height 131
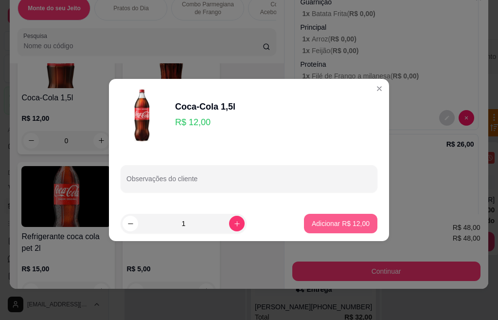
click at [312, 219] on p "Adicionar R$ 12,00" at bounding box center [341, 224] width 58 height 10
type input "1"
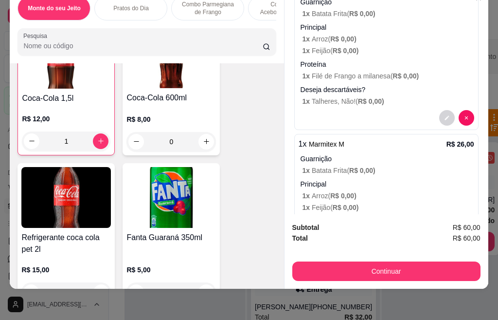
scroll to position [1947, 0]
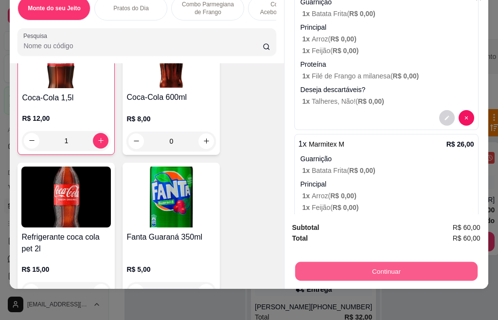
click at [378, 268] on button "Continuar" at bounding box center [386, 271] width 182 height 19
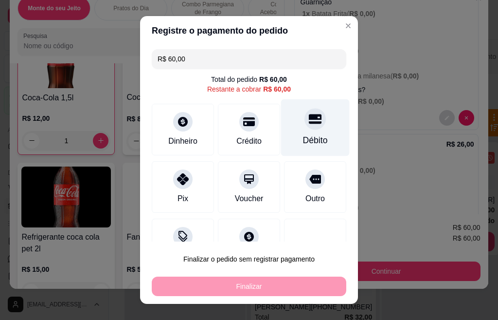
click at [284, 132] on div "Débito" at bounding box center [315, 127] width 69 height 57
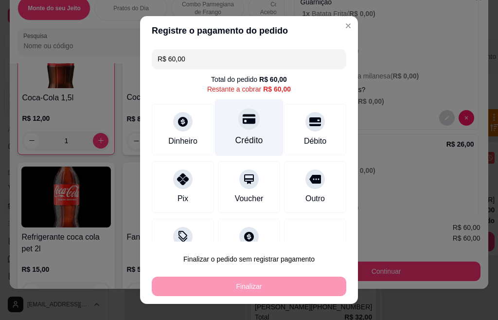
type input "R$ 0,00"
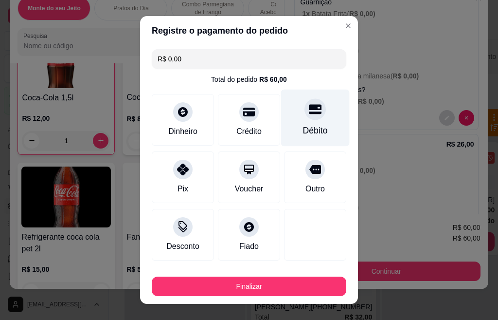
click at [312, 132] on div "Débito" at bounding box center [315, 118] width 69 height 57
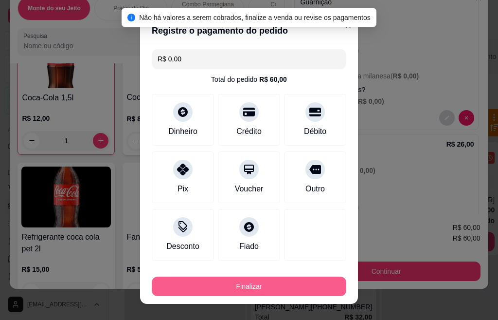
click at [291, 291] on button "Finalizar" at bounding box center [249, 285] width 195 height 19
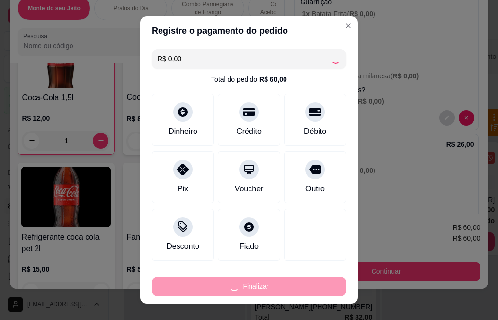
type input "0"
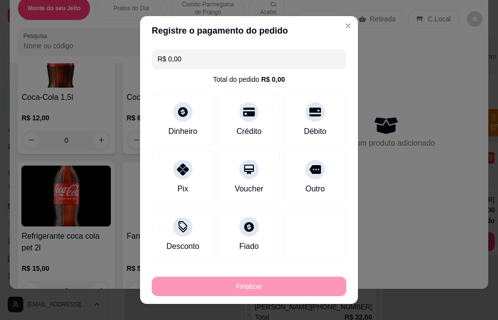
type input "-R$ 60,00"
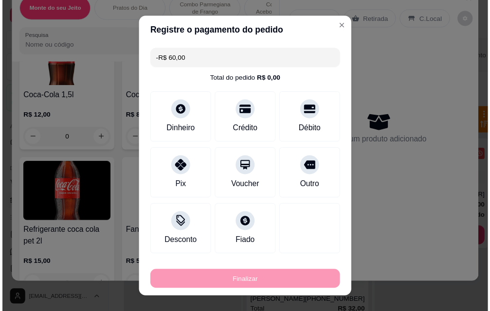
scroll to position [1947, 0]
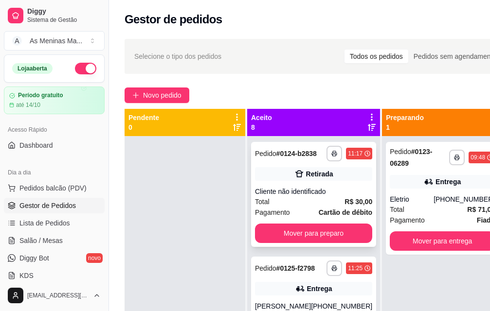
click at [328, 231] on div "**********" at bounding box center [313, 194] width 125 height 105
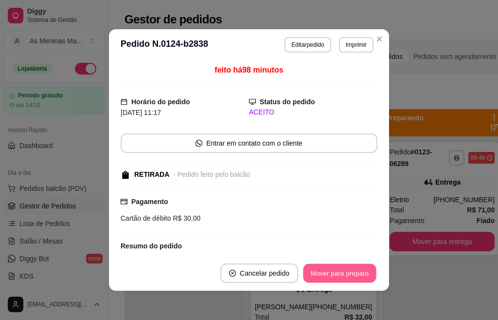
click at [329, 273] on button "Mover para preparo" at bounding box center [339, 273] width 73 height 19
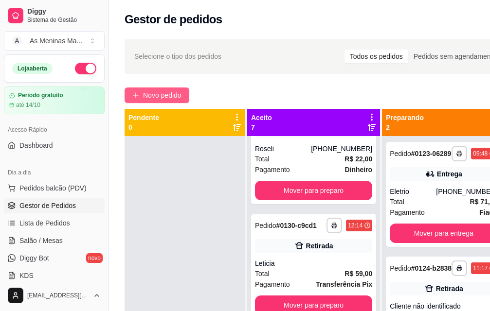
click at [158, 98] on span "Novo pedido" at bounding box center [162, 95] width 38 height 11
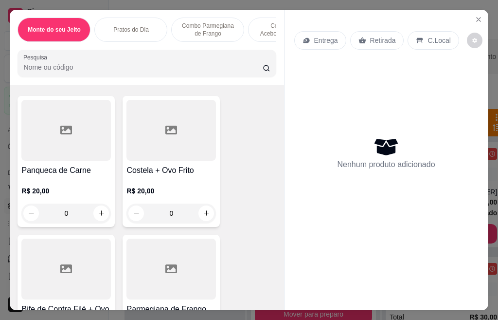
scroll to position [487, 0]
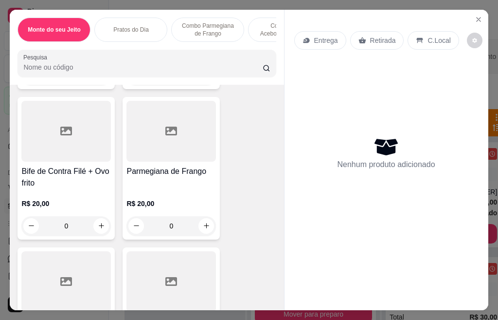
click at [171, 170] on h4 "Parmegiana de Frango" at bounding box center [172, 171] width 90 height 12
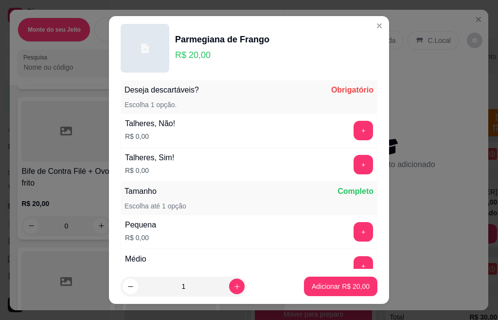
scroll to position [0, 0]
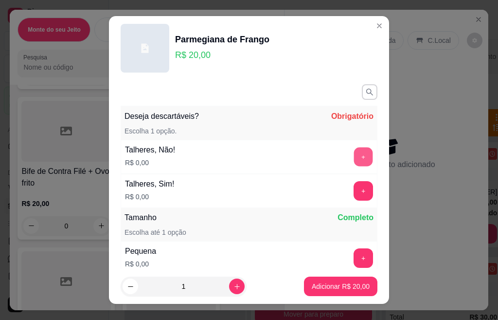
click at [354, 163] on button "+" at bounding box center [363, 156] width 19 height 19
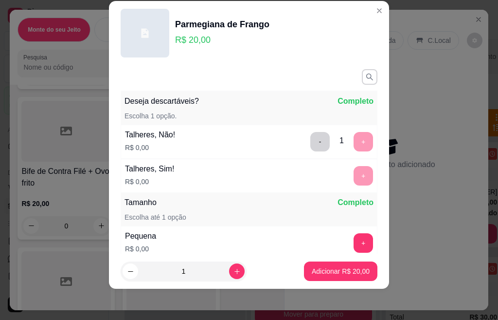
scroll to position [138, 0]
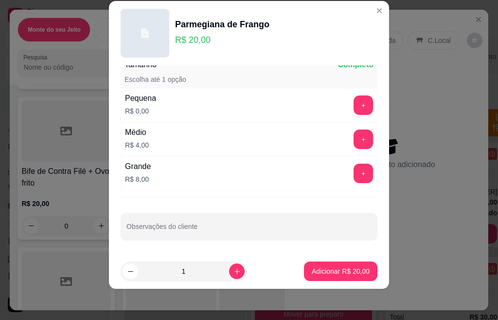
click at [354, 138] on button "+" at bounding box center [363, 138] width 19 height 19
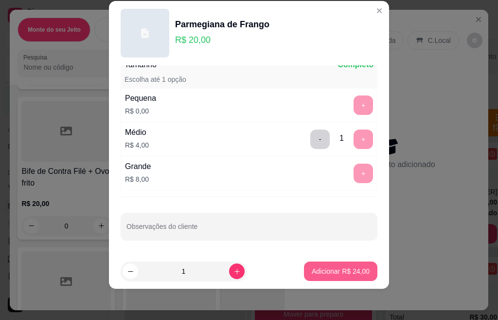
click at [341, 270] on p "Adicionar R$ 24,00" at bounding box center [341, 271] width 58 height 10
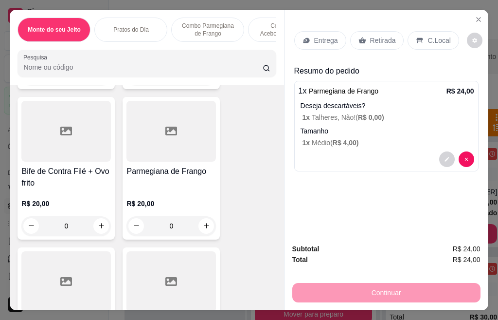
click at [55, 199] on div "R$ 20,00 0" at bounding box center [66, 212] width 90 height 47
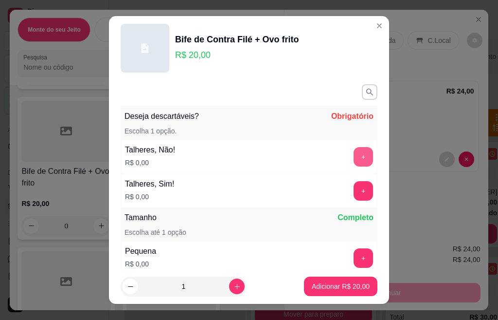
click at [354, 155] on button "+" at bounding box center [363, 156] width 19 height 19
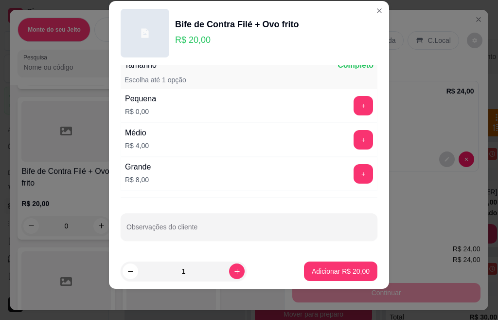
click at [354, 136] on button "+" at bounding box center [363, 139] width 19 height 19
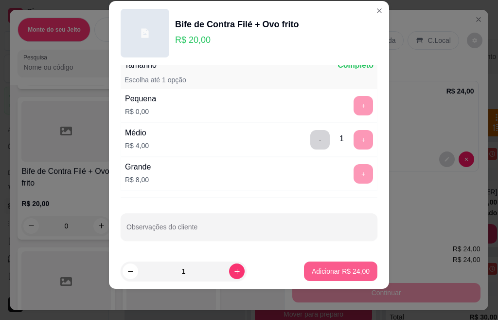
click at [335, 266] on button "Adicionar R$ 24,00" at bounding box center [340, 270] width 73 height 19
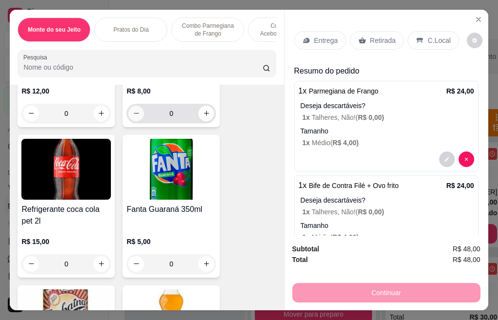
scroll to position [1947, 0]
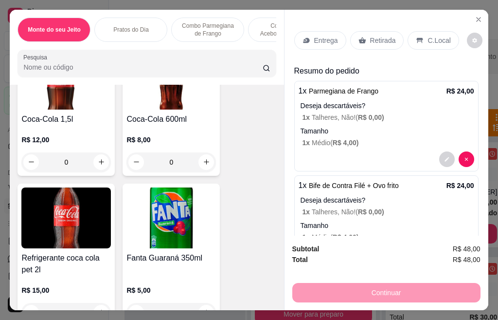
click at [159, 125] on h4 "Coca-Cola 600ml" at bounding box center [172, 119] width 90 height 12
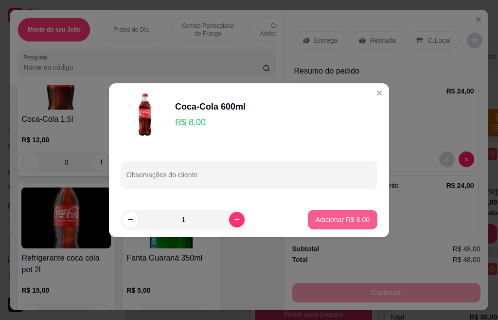
click at [352, 224] on p "Adicionar R$ 8,00" at bounding box center [343, 220] width 54 height 10
type input "1"
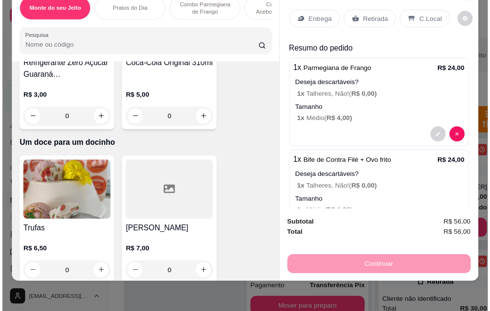
scroll to position [0, 0]
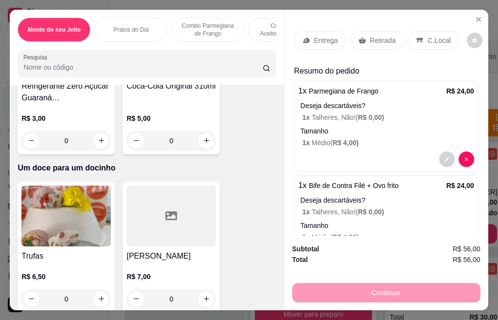
click at [419, 34] on div "C.Local" at bounding box center [433, 40] width 51 height 18
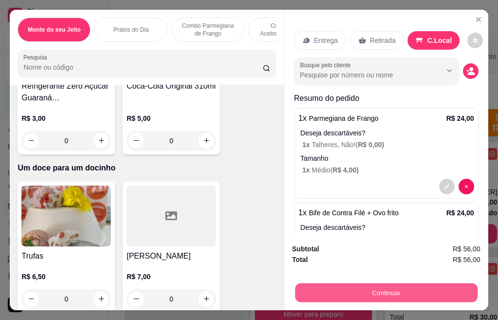
click at [395, 291] on button "Continuar" at bounding box center [386, 292] width 182 height 19
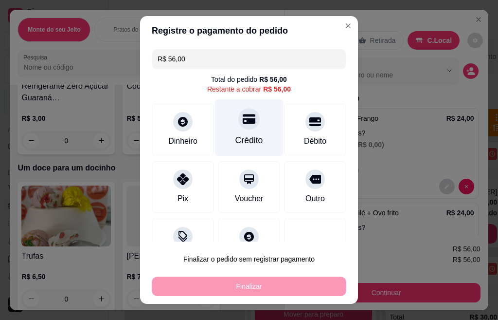
click at [243, 124] on icon at bounding box center [249, 118] width 13 height 13
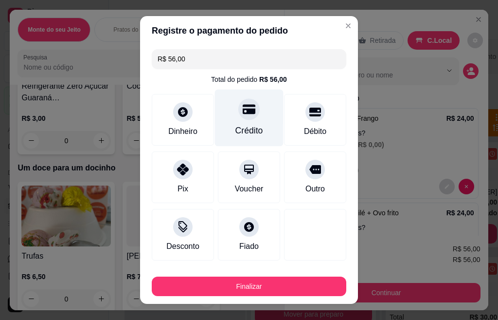
type input "R$ 0,00"
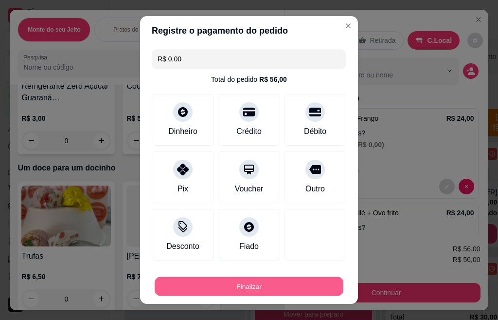
click at [219, 291] on button "Finalizar" at bounding box center [249, 286] width 189 height 19
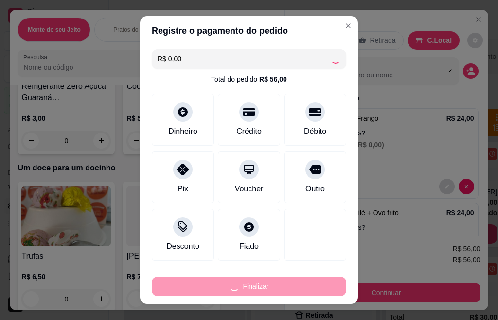
type input "0"
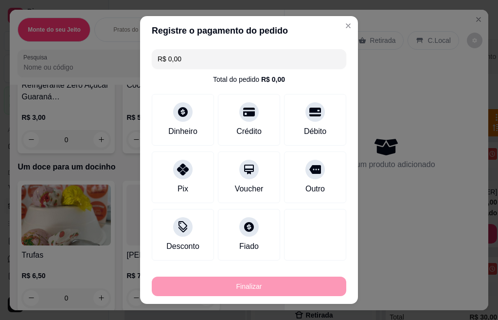
type input "-R$ 56,00"
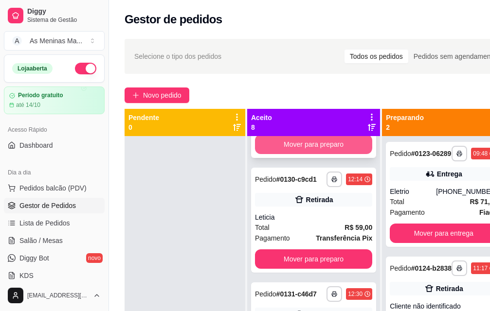
click at [309, 154] on button "Mover para preparo" at bounding box center [313, 144] width 117 height 19
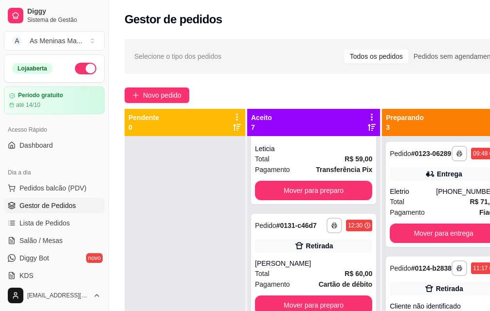
scroll to position [426, 0]
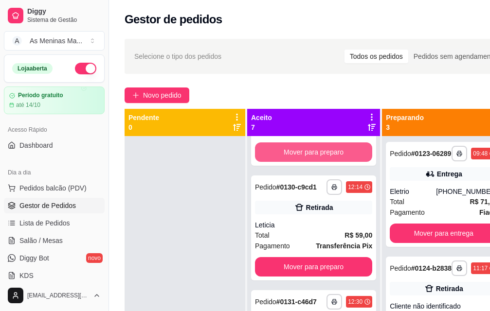
click at [310, 162] on button "Mover para preparo" at bounding box center [313, 152] width 117 height 19
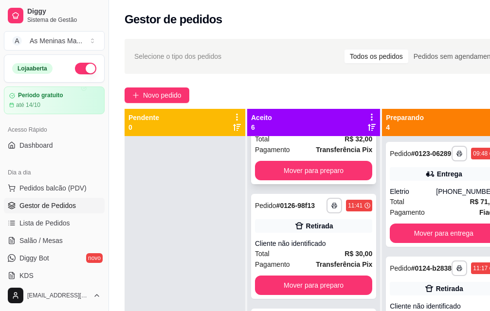
scroll to position [0, 0]
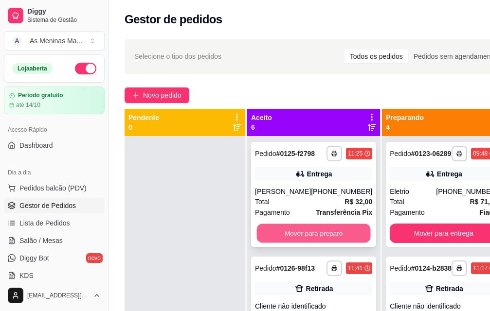
click at [291, 243] on button "Mover para preparo" at bounding box center [314, 233] width 114 height 19
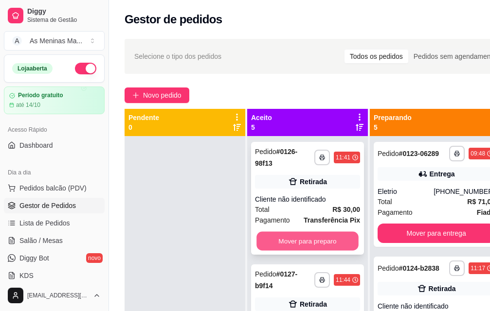
click at [285, 243] on button "Mover para preparo" at bounding box center [307, 241] width 102 height 19
click at [285, 243] on button "Mover para preparo" at bounding box center [307, 241] width 105 height 19
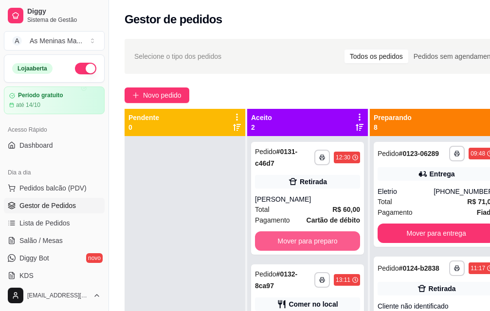
click at [286, 242] on button "Mover para preparo" at bounding box center [307, 241] width 105 height 19
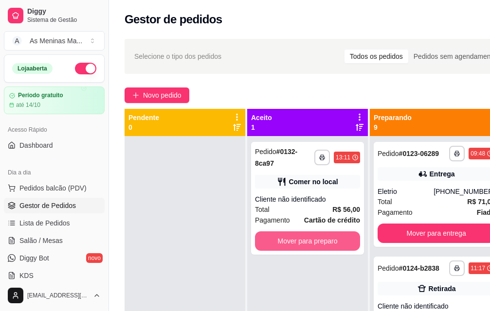
click at [286, 242] on button "Mover para preparo" at bounding box center [307, 241] width 105 height 19
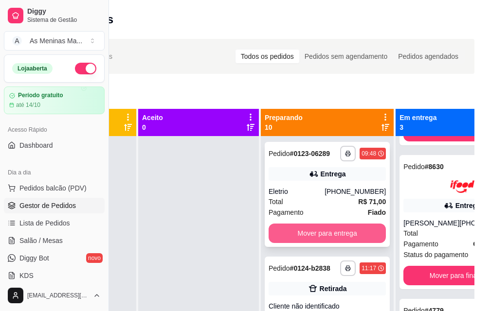
scroll to position [49, 0]
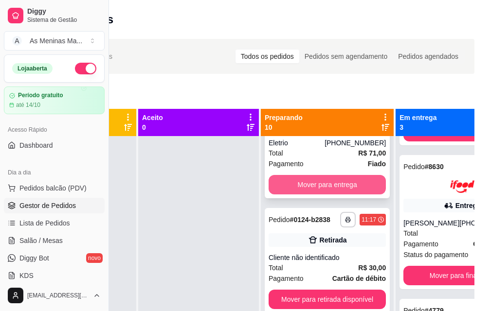
click at [328, 189] on button "Mover para entrega" at bounding box center [327, 184] width 117 height 19
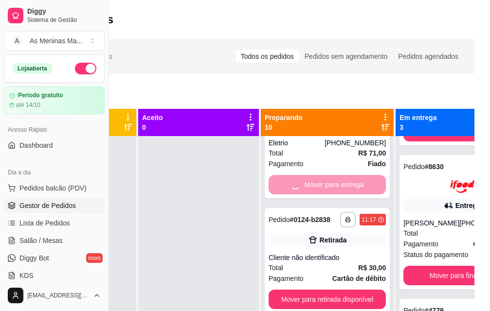
scroll to position [255, 0]
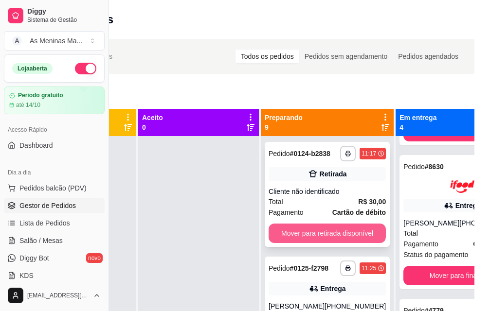
click at [308, 243] on button "Mover para retirada disponível" at bounding box center [327, 233] width 117 height 19
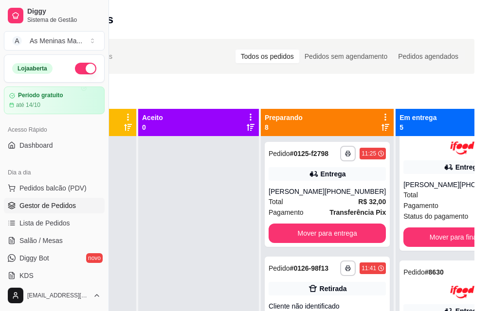
scroll to position [378, 0]
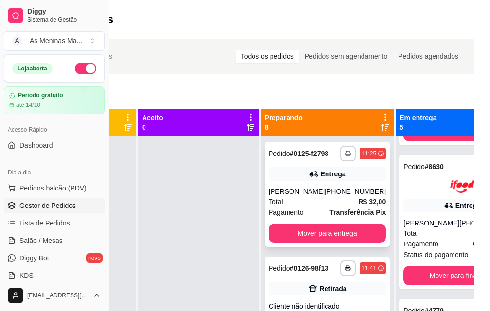
click at [318, 240] on button "Mover para entrega" at bounding box center [327, 233] width 117 height 19
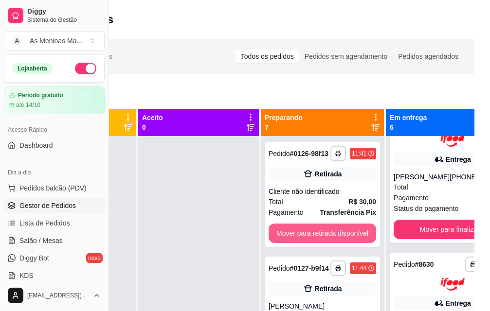
scroll to position [501, 0]
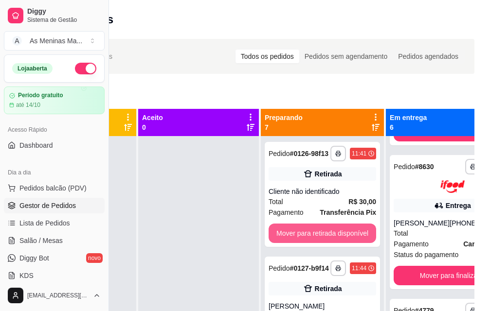
click at [318, 240] on button "Mover para retirada disponível" at bounding box center [323, 233] width 108 height 19
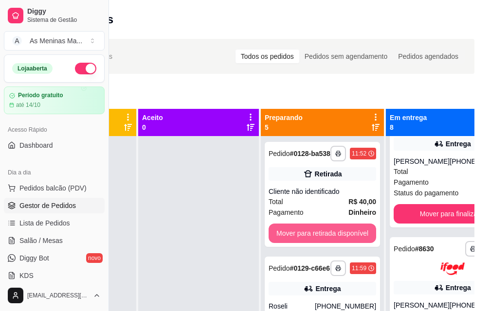
scroll to position [746, 0]
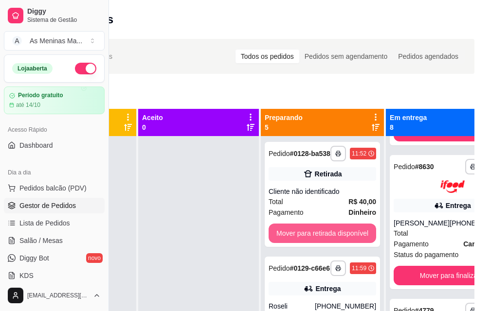
click at [318, 240] on button "Mover para retirada disponível" at bounding box center [323, 233] width 108 height 19
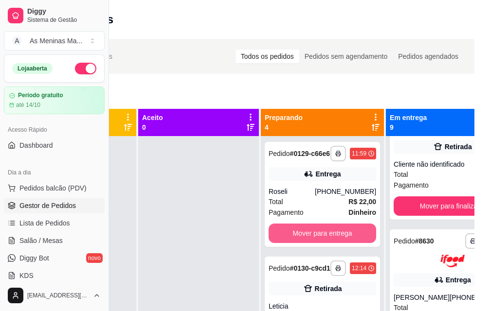
click at [318, 240] on button "Mover para entrega" at bounding box center [323, 233] width 108 height 19
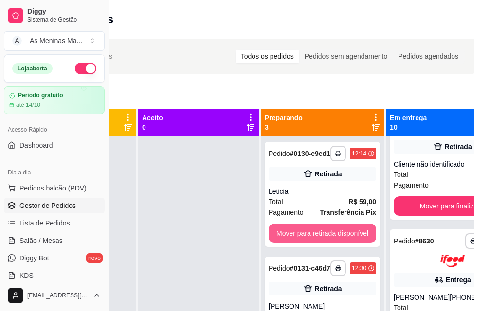
click at [318, 240] on button "Mover para retirada disponível" at bounding box center [323, 233] width 108 height 19
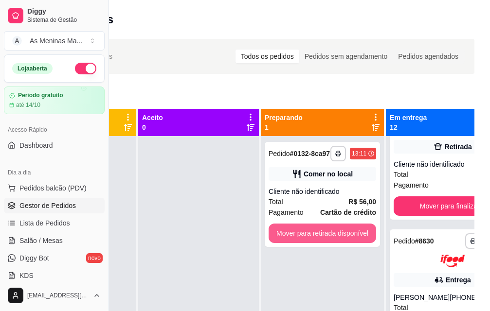
click at [318, 240] on button "Mover para retirada disponível" at bounding box center [323, 233] width 108 height 19
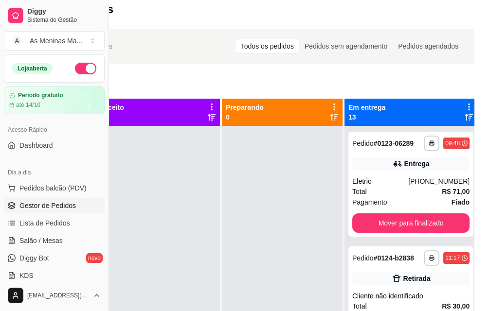
scroll to position [0, 109]
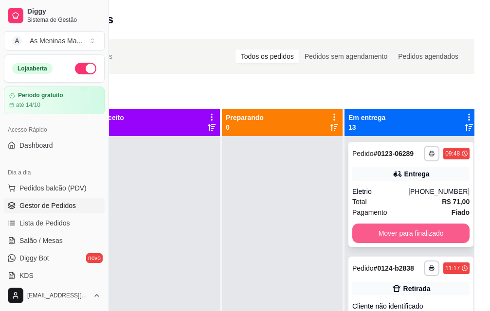
click at [392, 236] on button "Mover para finalizado" at bounding box center [410, 233] width 117 height 19
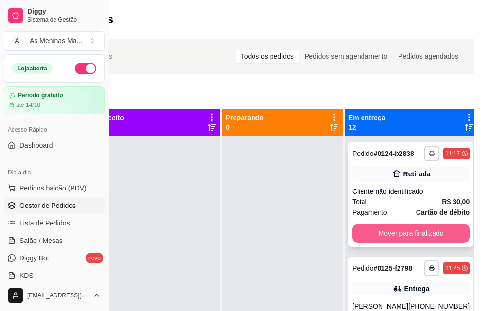
click at [395, 241] on button "Mover para finalizado" at bounding box center [410, 233] width 117 height 19
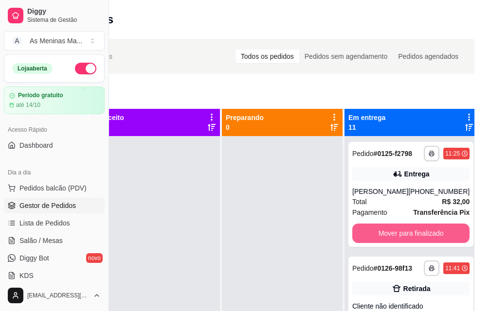
click at [395, 241] on button "Mover para finalizado" at bounding box center [410, 233] width 117 height 19
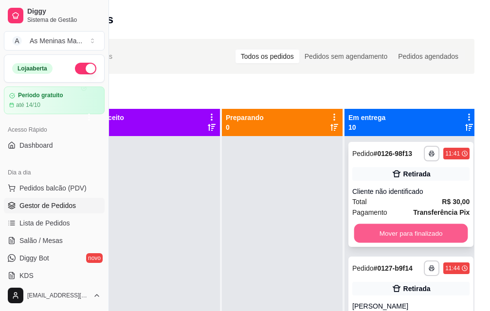
click at [418, 242] on button "Mover para finalizado" at bounding box center [411, 233] width 114 height 19
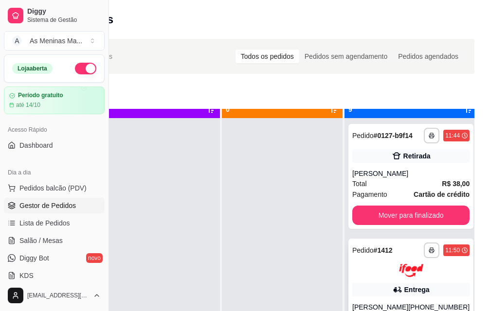
scroll to position [36, 39]
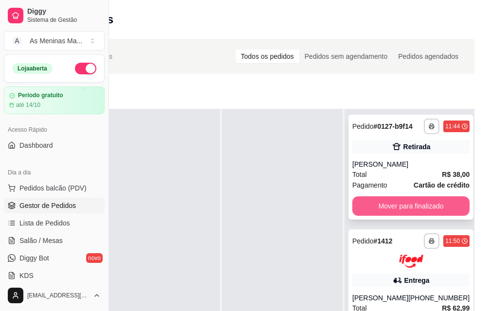
click at [383, 204] on button "Mover para finalizado" at bounding box center [410, 206] width 117 height 19
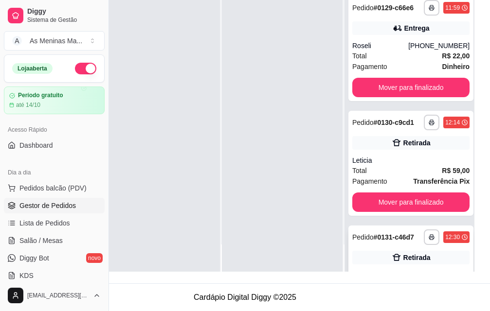
scroll to position [584, 0]
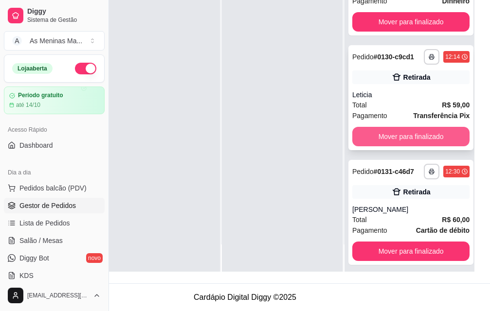
click at [379, 146] on button "Mover para finalizado" at bounding box center [410, 136] width 117 height 19
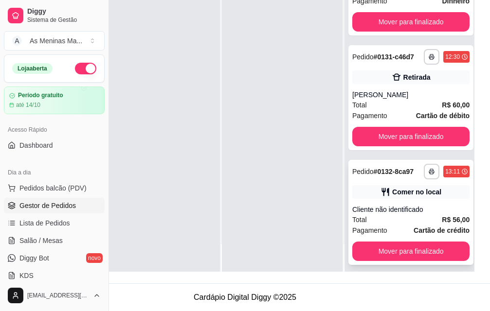
scroll to position [623, 0]
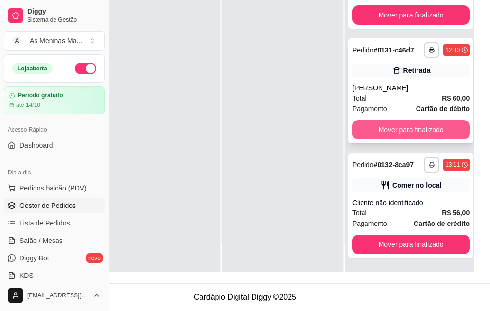
click at [383, 120] on button "Mover para finalizado" at bounding box center [410, 129] width 117 height 19
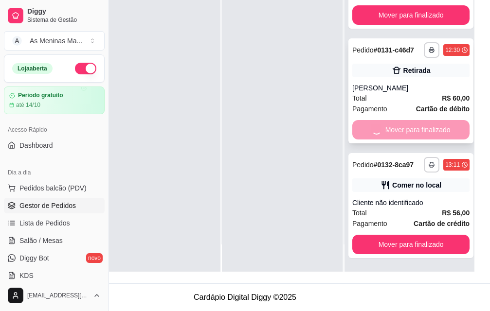
scroll to position [501, 0]
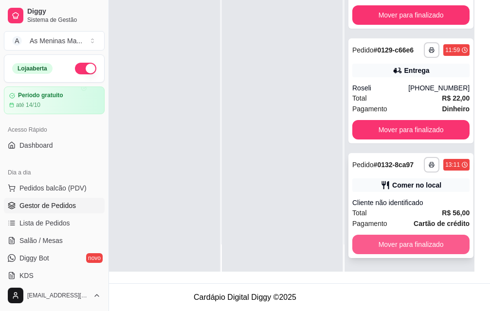
click at [395, 235] on button "Mover para finalizado" at bounding box center [410, 244] width 117 height 19
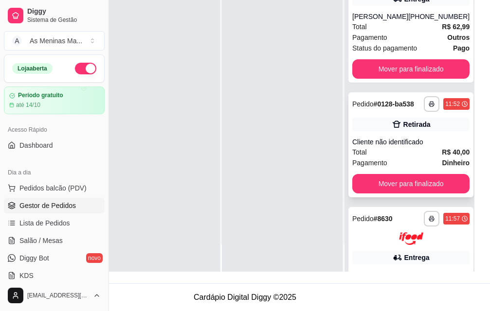
scroll to position [0, 0]
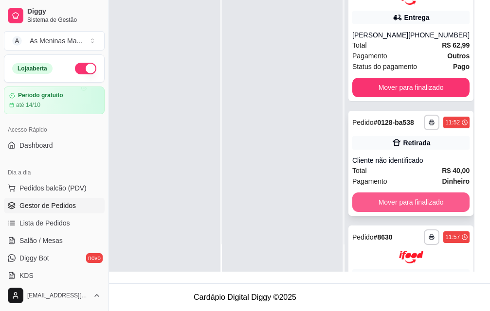
click at [398, 210] on button "Mover para finalizado" at bounding box center [410, 202] width 117 height 19
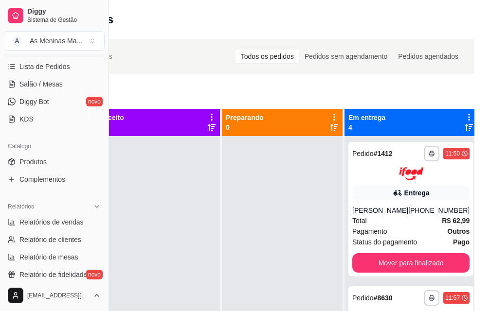
scroll to position [243, 0]
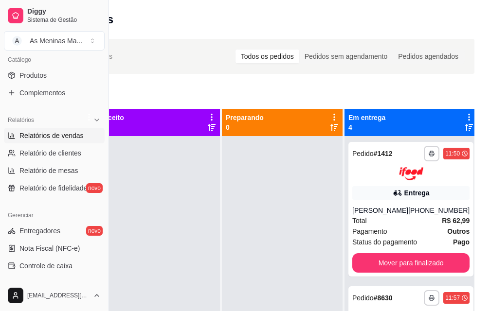
click at [61, 139] on span "Relatórios de vendas" at bounding box center [51, 136] width 64 height 10
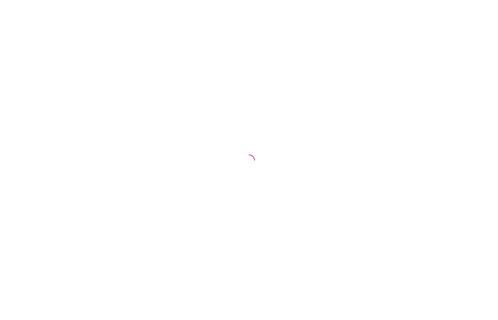
select select "ALL"
select select "0"
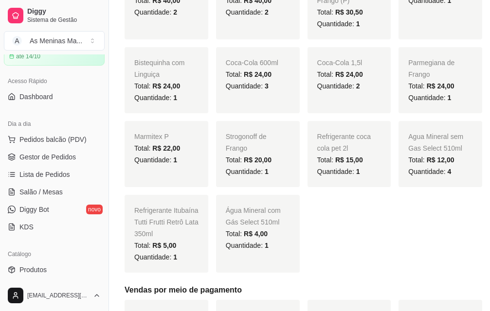
scroll to position [341, 0]
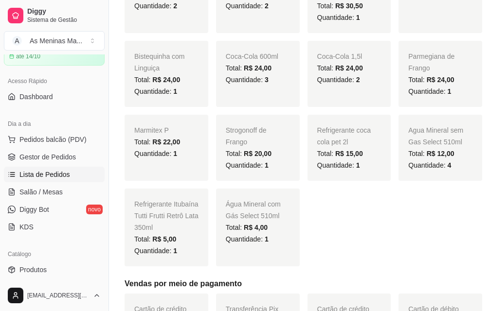
click at [51, 176] on span "Lista de Pedidos" at bounding box center [44, 175] width 51 height 10
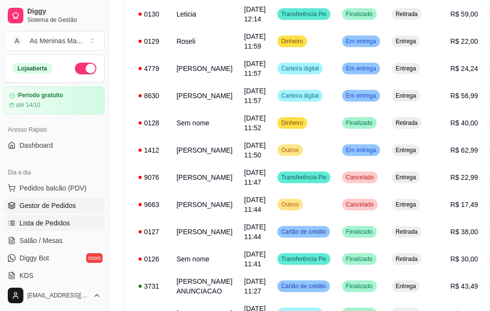
click at [32, 202] on span "Gestor de Pedidos" at bounding box center [47, 206] width 56 height 10
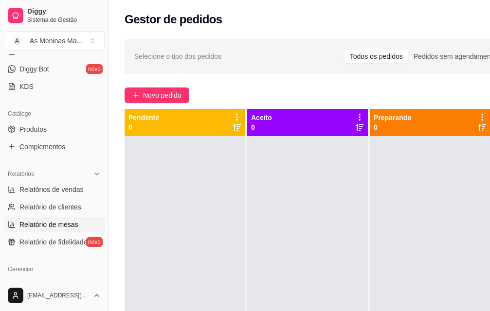
scroll to position [195, 0]
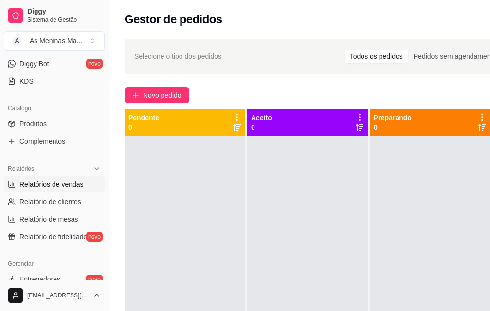
click at [51, 186] on span "Relatórios de vendas" at bounding box center [51, 185] width 64 height 10
select select "ALL"
select select "0"
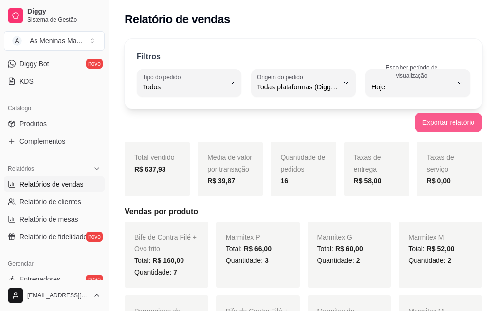
click at [431, 127] on button "Exportar relatório" at bounding box center [449, 122] width 68 height 19
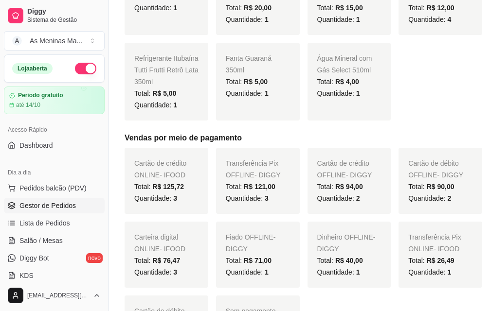
click at [50, 204] on span "Gestor de Pedidos" at bounding box center [47, 206] width 56 height 10
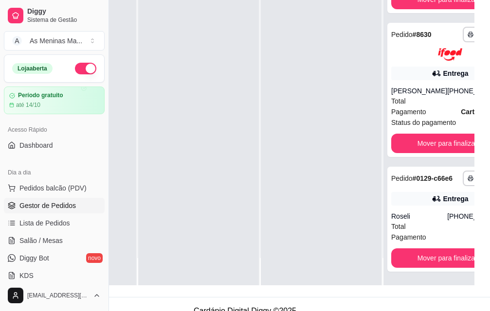
scroll to position [146, 109]
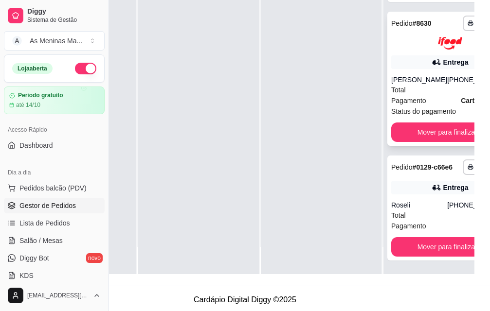
click at [439, 60] on div "Entrega" at bounding box center [449, 62] width 117 height 14
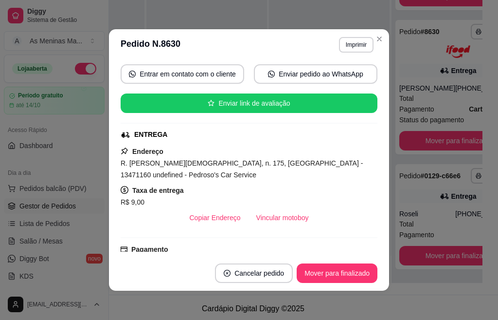
scroll to position [146, 0]
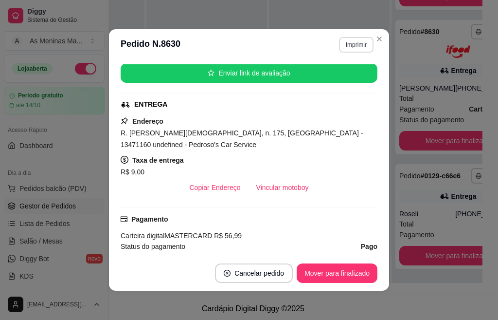
click at [350, 44] on button "Imprimir" at bounding box center [356, 45] width 35 height 16
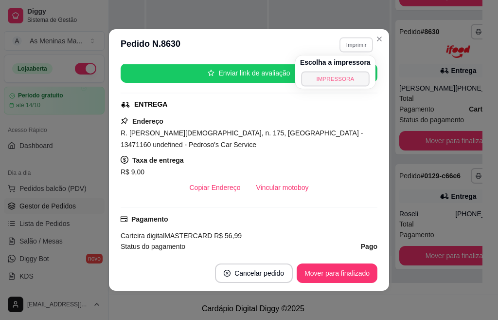
click at [335, 85] on button "IMPRESSORA" at bounding box center [335, 78] width 68 height 15
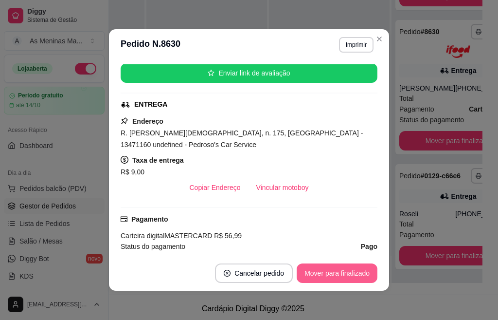
click at [346, 269] on button "Mover para finalizado" at bounding box center [337, 272] width 81 height 19
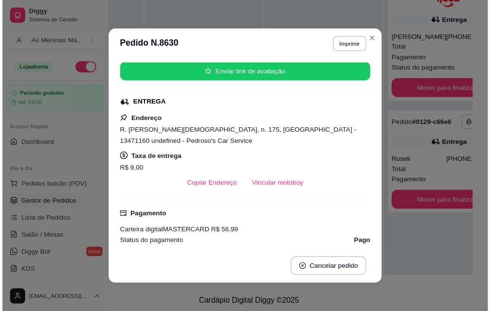
scroll to position [0, 0]
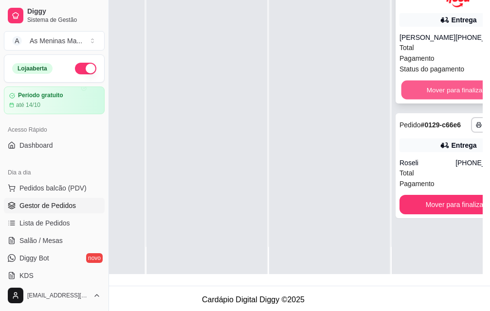
click at [419, 80] on button "Mover para finalizado" at bounding box center [458, 89] width 114 height 19
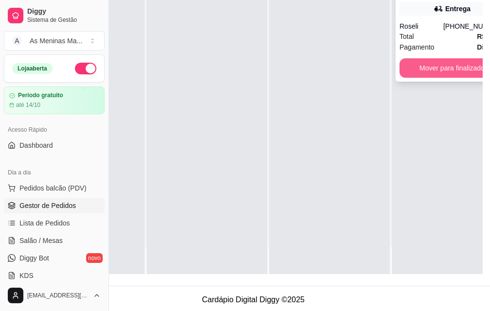
click at [418, 69] on button "Mover para finalizado" at bounding box center [452, 67] width 105 height 19
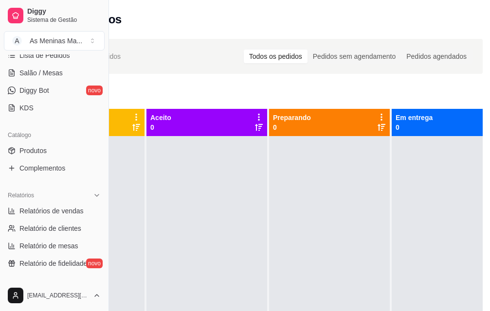
scroll to position [195, 0]
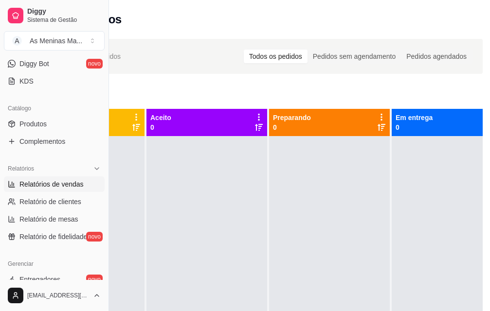
click at [49, 186] on span "Relatórios de vendas" at bounding box center [51, 185] width 64 height 10
select select "ALL"
select select "0"
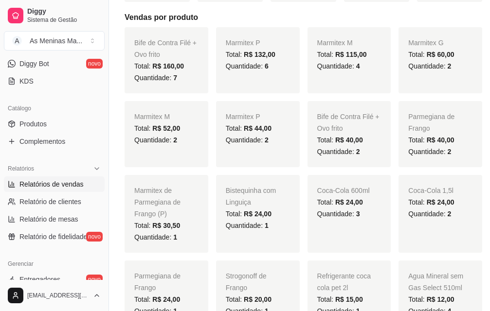
scroll to position [243, 0]
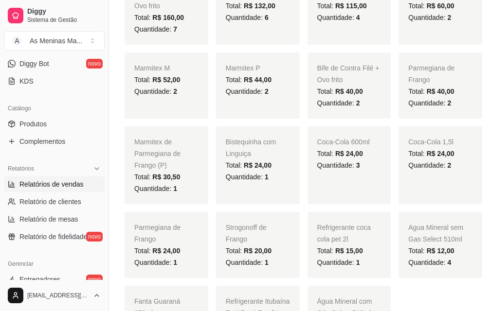
click at [214, 94] on div "Bife de Contra Filé + Ovo frito Total: R$ 160,00 Quantidade: 7 Marmitex P Total…" at bounding box center [304, 171] width 358 height 385
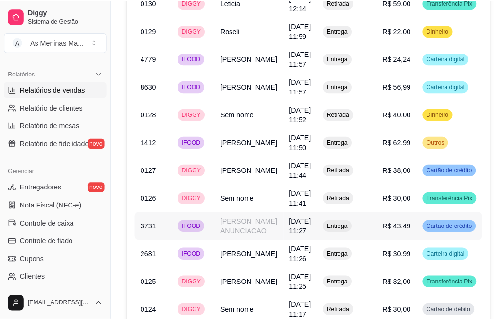
scroll to position [973, 0]
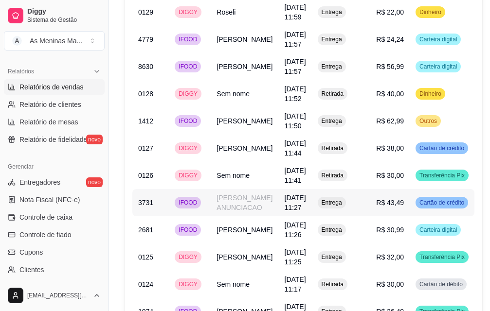
click at [249, 214] on td "[PERSON_NAME] ANUNCIACAO" at bounding box center [245, 202] width 68 height 27
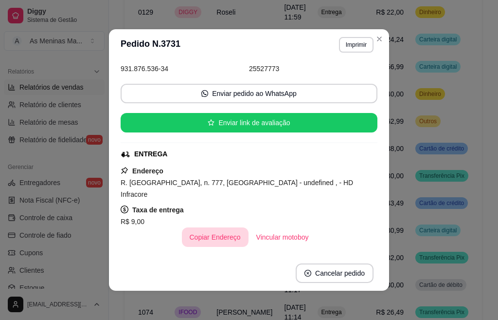
scroll to position [97, 0]
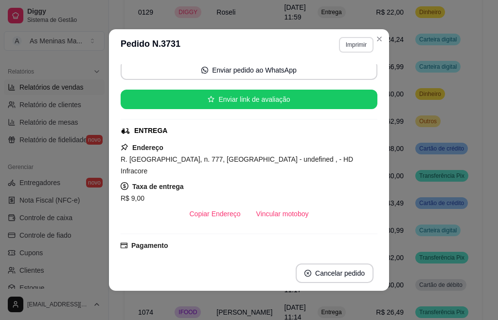
click at [359, 40] on button "Imprimir" at bounding box center [356, 45] width 35 height 16
click at [376, 36] on icon "Close" at bounding box center [380, 39] width 8 height 8
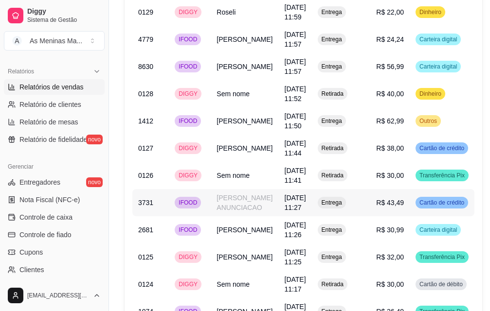
click at [321, 214] on td "Entrega" at bounding box center [341, 202] width 59 height 27
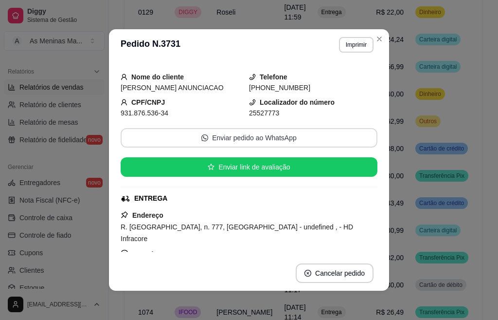
scroll to position [0, 0]
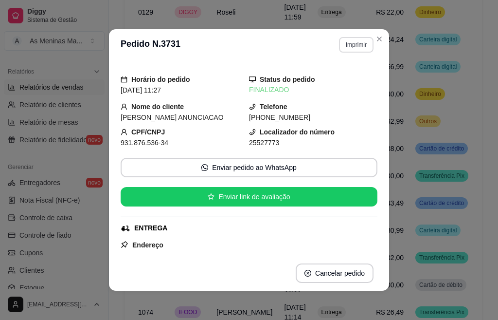
click at [345, 48] on button "Imprimir" at bounding box center [356, 45] width 35 height 16
click at [378, 39] on icon "Close" at bounding box center [380, 39] width 4 height 4
click at [241, 168] on button "Enviar pedido ao WhatsApp" at bounding box center [249, 167] width 257 height 19
click at [353, 43] on button "Imprimir" at bounding box center [357, 44] width 34 height 15
click at [337, 79] on button "IMPRESSORA" at bounding box center [335, 79] width 71 height 16
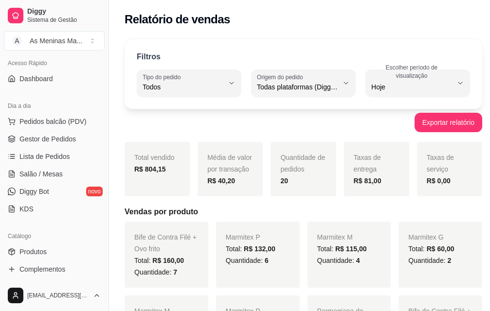
scroll to position [97, 0]
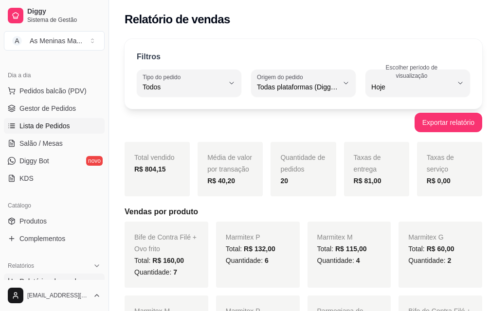
click at [42, 128] on span "Lista de Pedidos" at bounding box center [44, 126] width 51 height 10
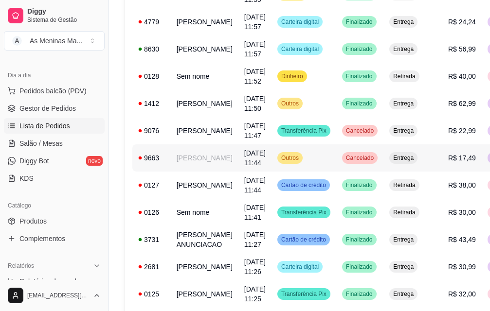
scroll to position [217, 0]
